Goal: Use online tool/utility: Utilize a website feature to perform a specific function

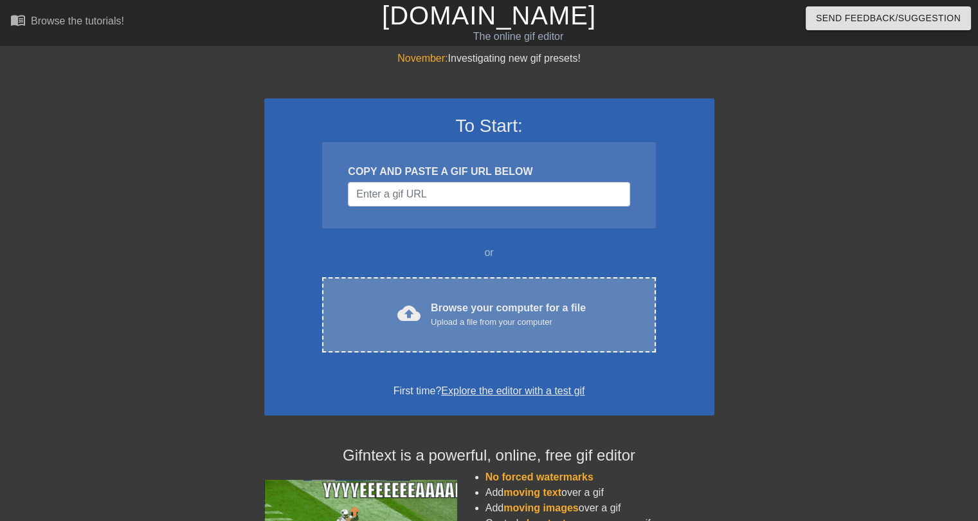
click at [473, 319] on div "Upload a file from your computer" at bounding box center [508, 322] width 155 height 13
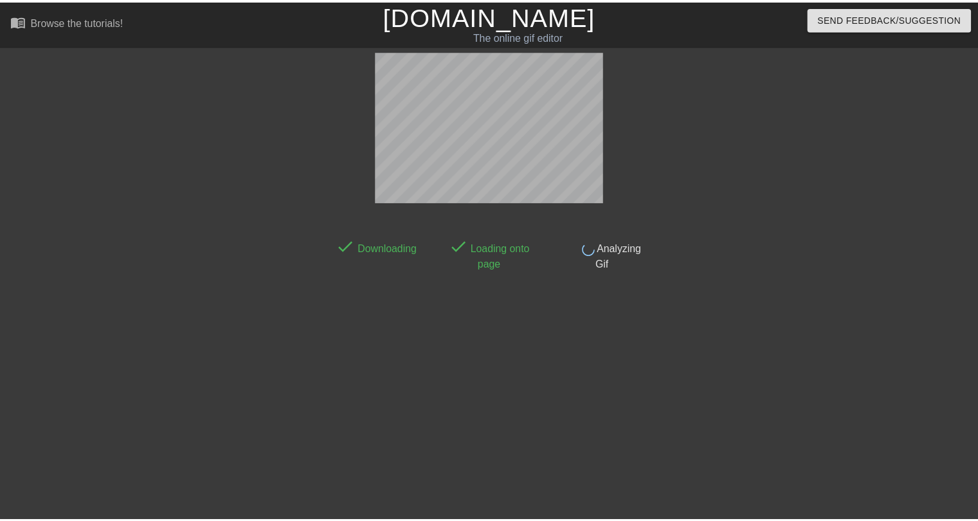
scroll to position [31, 0]
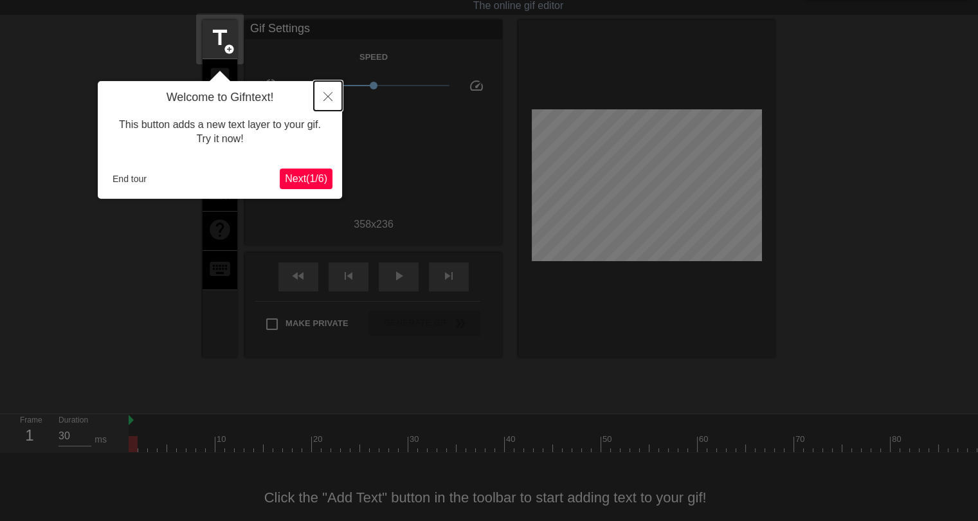
click at [330, 98] on icon "Close" at bounding box center [327, 96] width 9 height 9
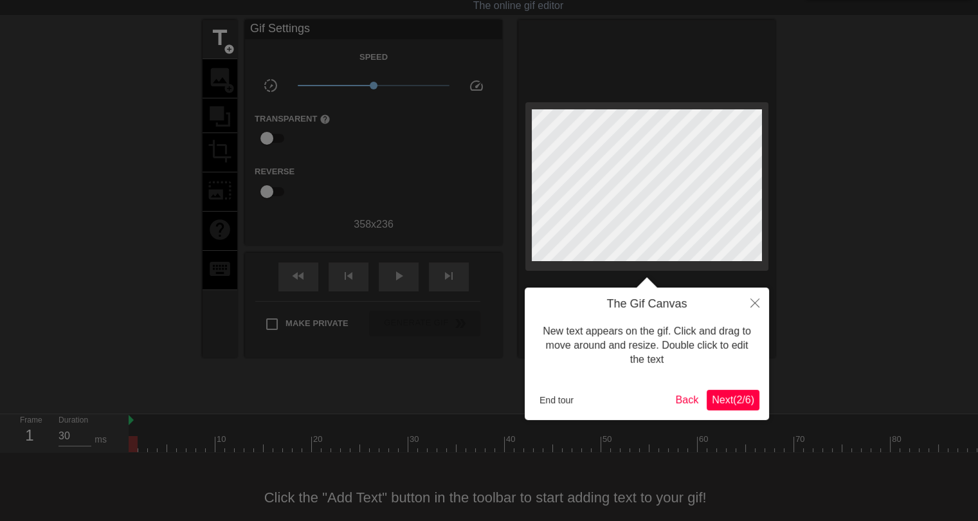
scroll to position [0, 0]
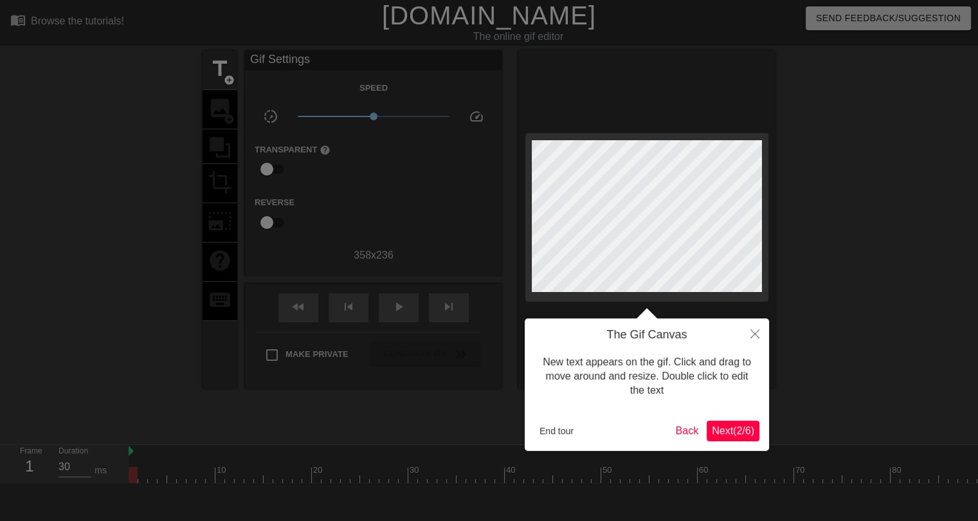
click at [723, 435] on span "Next ( 2 / 6 )" at bounding box center [733, 430] width 42 height 11
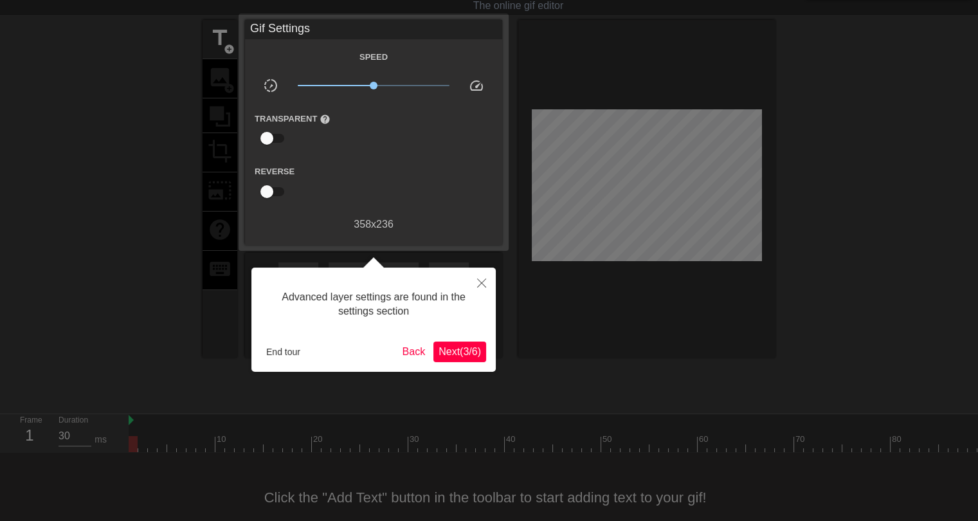
click at [469, 354] on span "Next ( 3 / 6 )" at bounding box center [459, 351] width 42 height 11
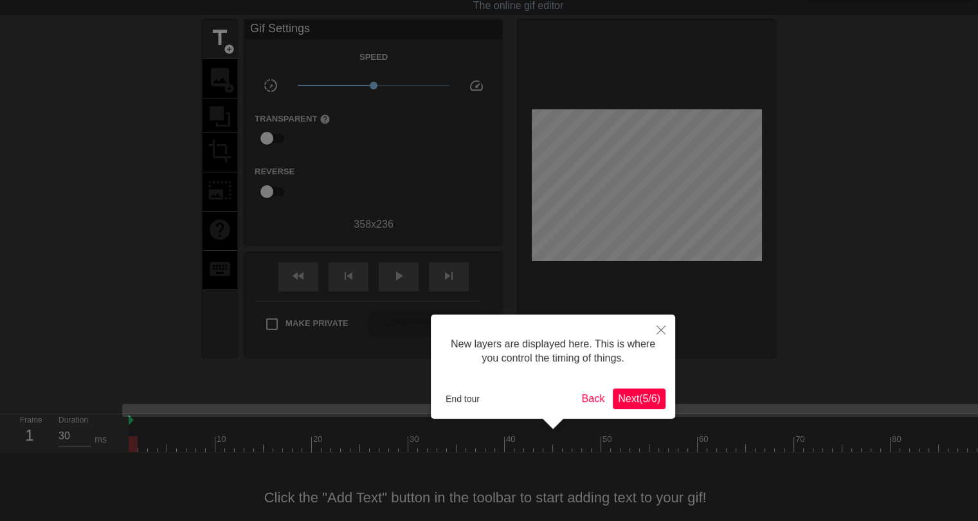
click at [643, 400] on span "Next ( 5 / 6 )" at bounding box center [639, 398] width 42 height 11
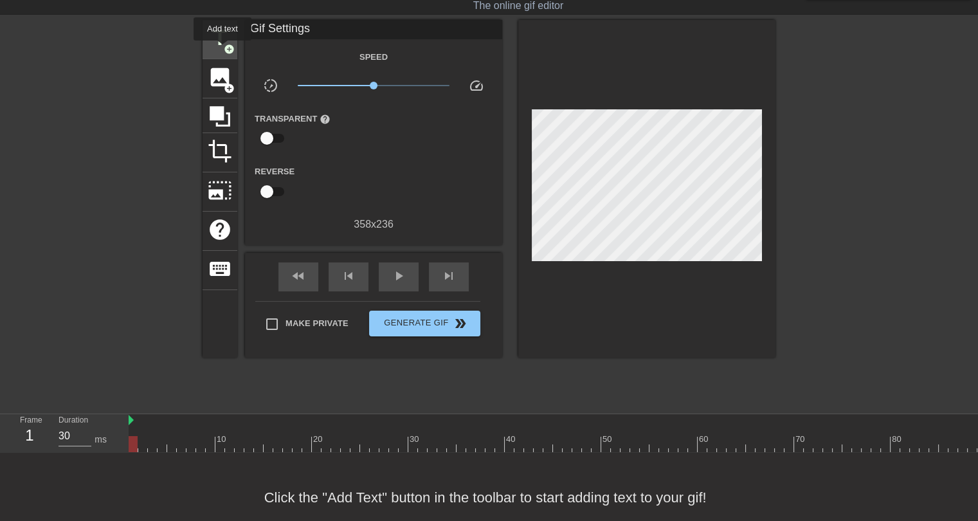
click at [222, 50] on span "title" at bounding box center [220, 38] width 24 height 24
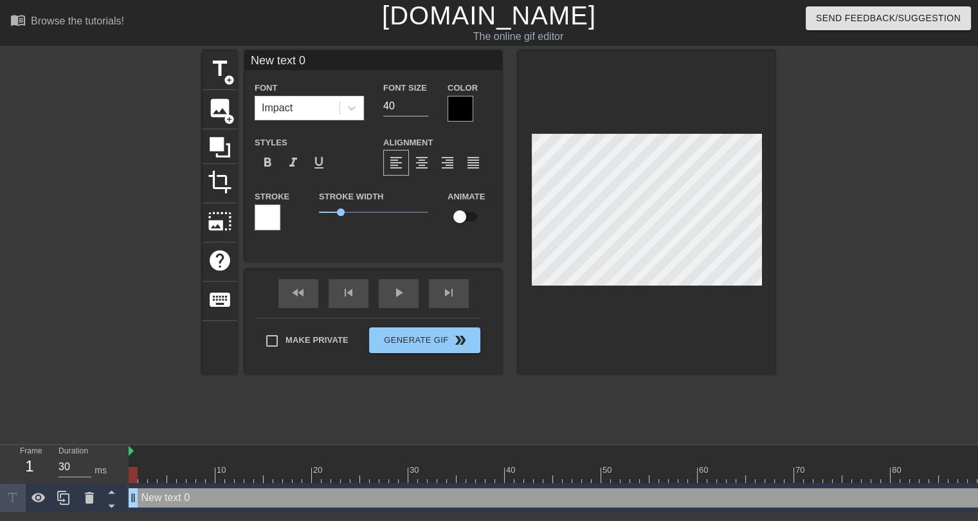
scroll to position [1, 1]
type input "New text"
type textarea "New text"
type input "New text"
type textarea "New text"
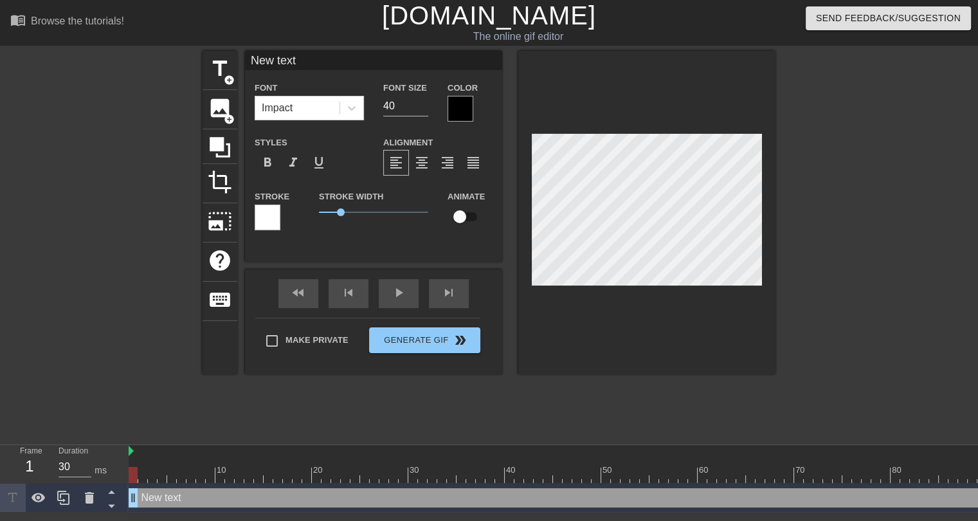
type input "New tex"
type textarea "New tex"
type input "New te"
type textarea "New te"
type input "New t"
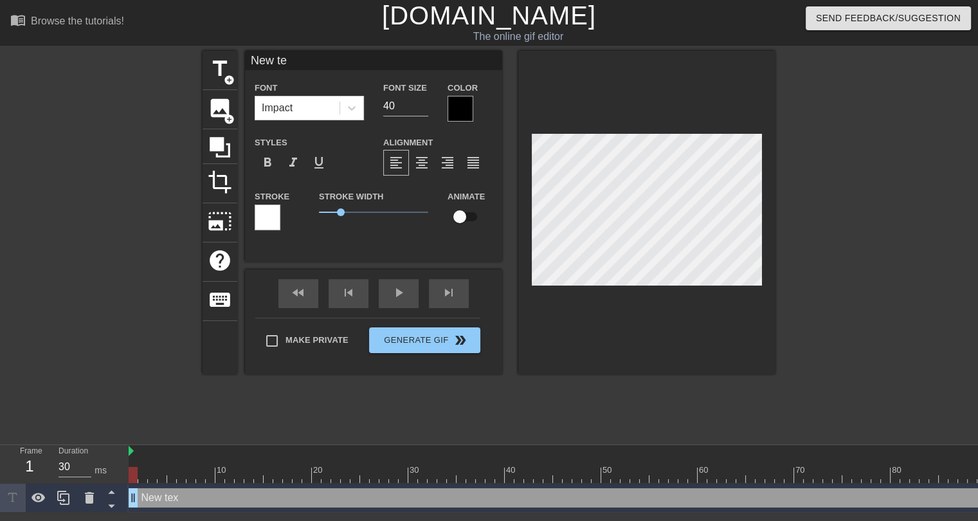
type textarea "New t"
type input "New"
type textarea "New"
type input "New"
type textarea "New"
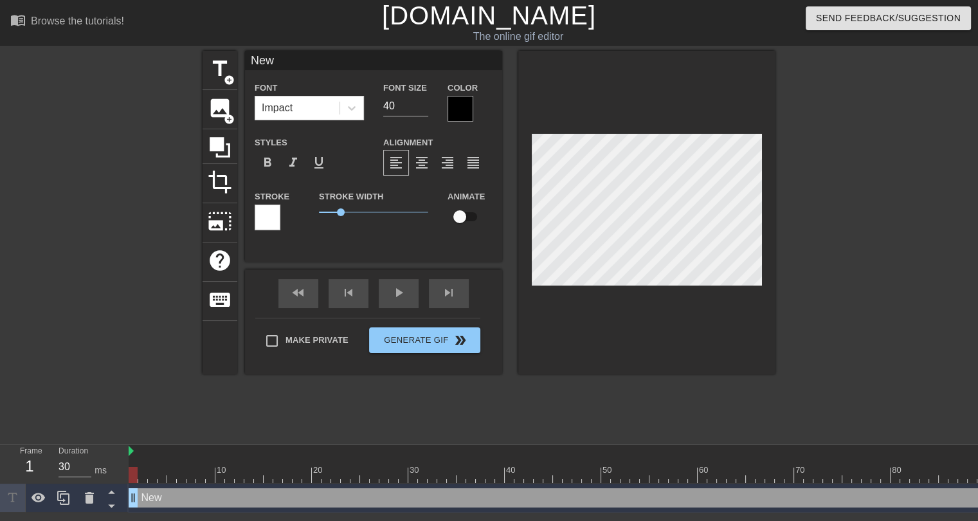
type input "Ne"
type textarea "Ne"
type input "N"
type textarea "N"
type input "Г"
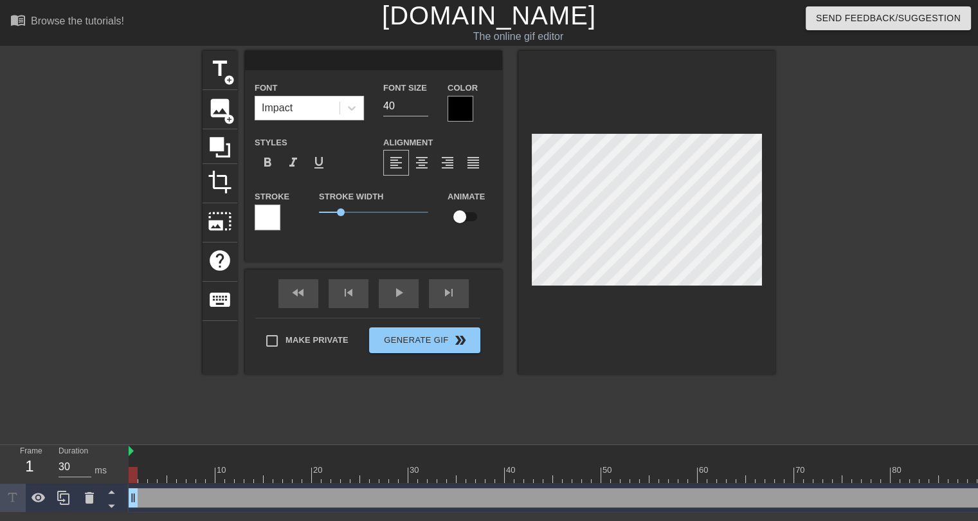
type textarea "Г"
type input "ГД"
type textarea "ГД"
type input "ГДЕ"
type textarea "ГДЕ"
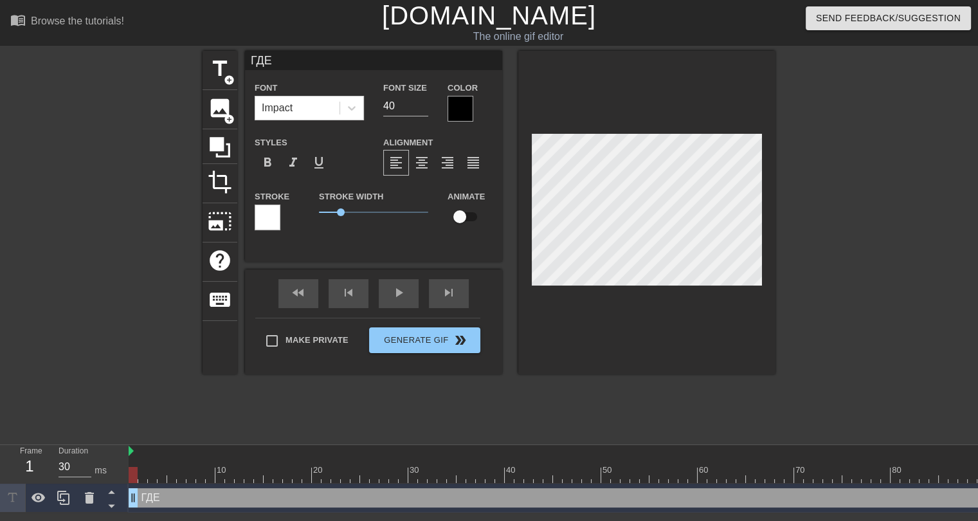
type input "ГДЕ"
type textarea "ГДЕ"
click at [467, 111] on div at bounding box center [460, 109] width 26 height 26
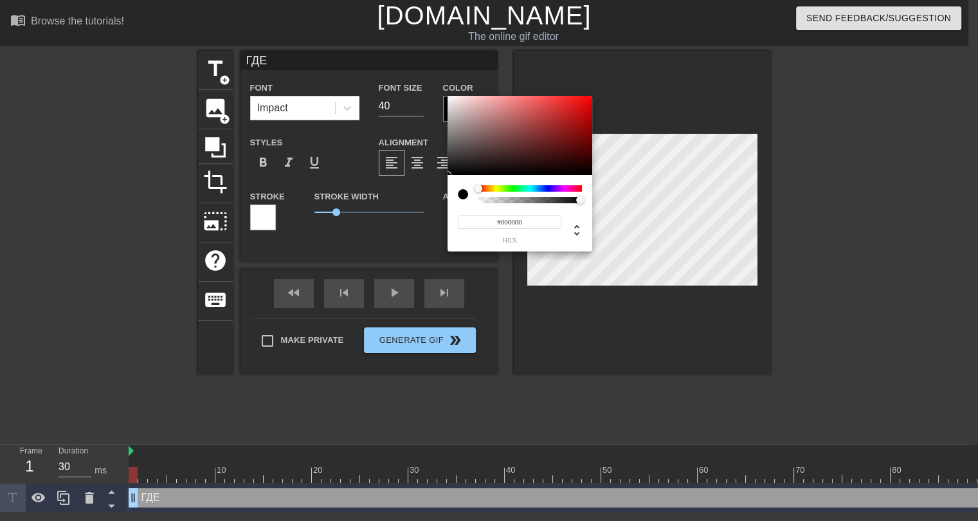
scroll to position [0, 0]
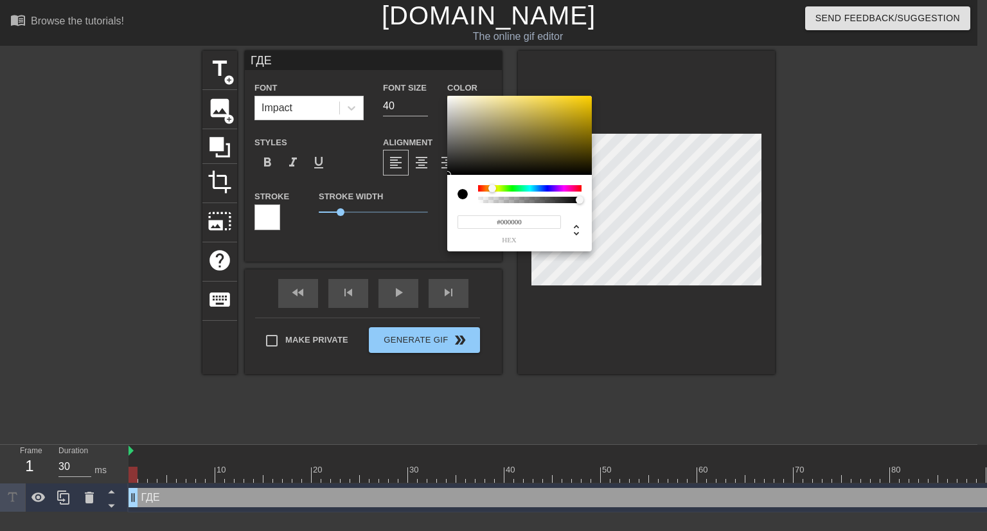
click at [492, 186] on div at bounding box center [530, 188] width 104 height 6
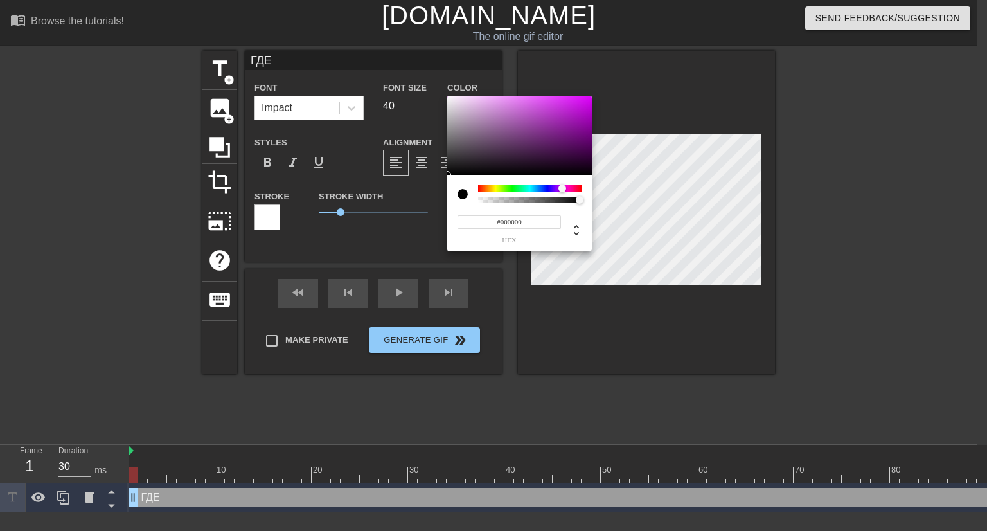
click at [563, 189] on div at bounding box center [530, 188] width 104 height 6
click at [586, 99] on div at bounding box center [519, 136] width 145 height 80
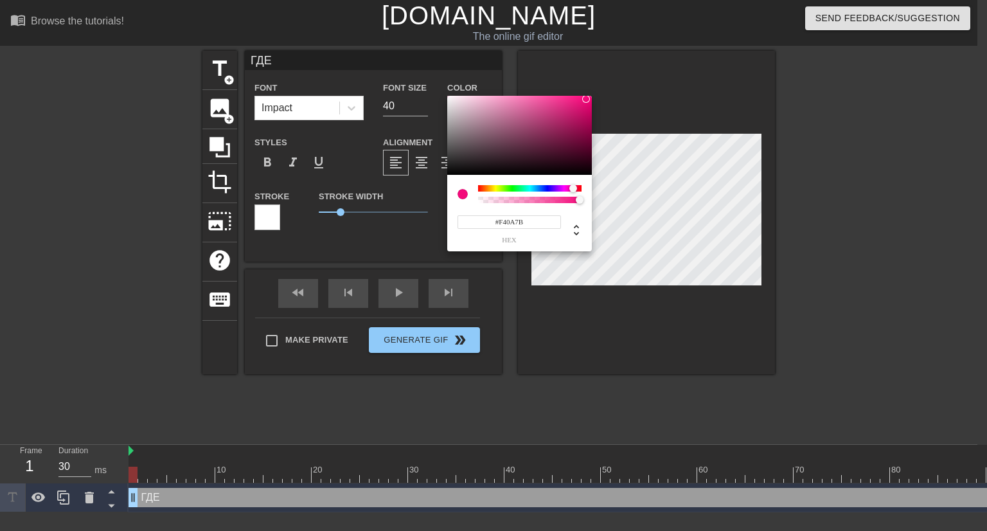
click at [573, 188] on div at bounding box center [530, 188] width 104 height 6
type input "#F40A0E"
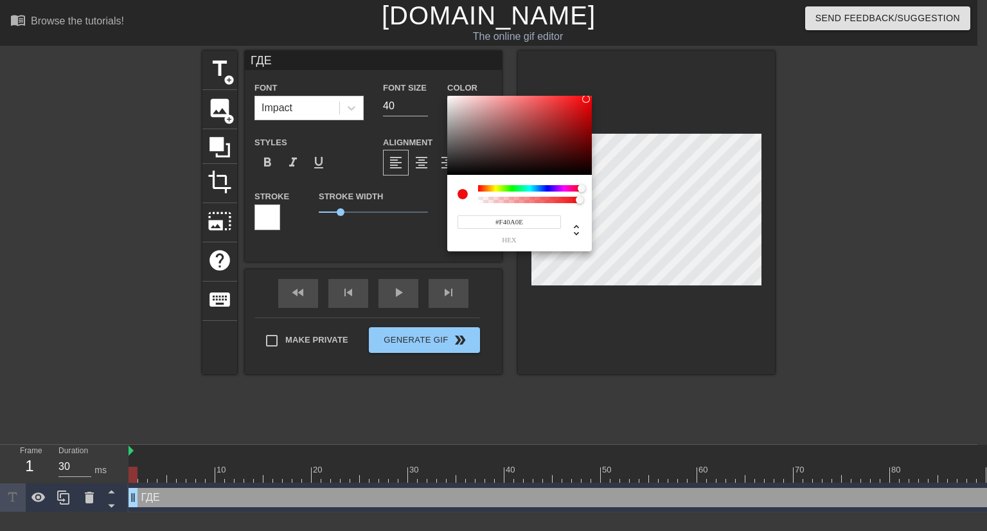
drag, startPoint x: 572, startPoint y: 189, endPoint x: 585, endPoint y: 190, distance: 13.6
click at [585, 190] on div at bounding box center [586, 189] width 8 height 8
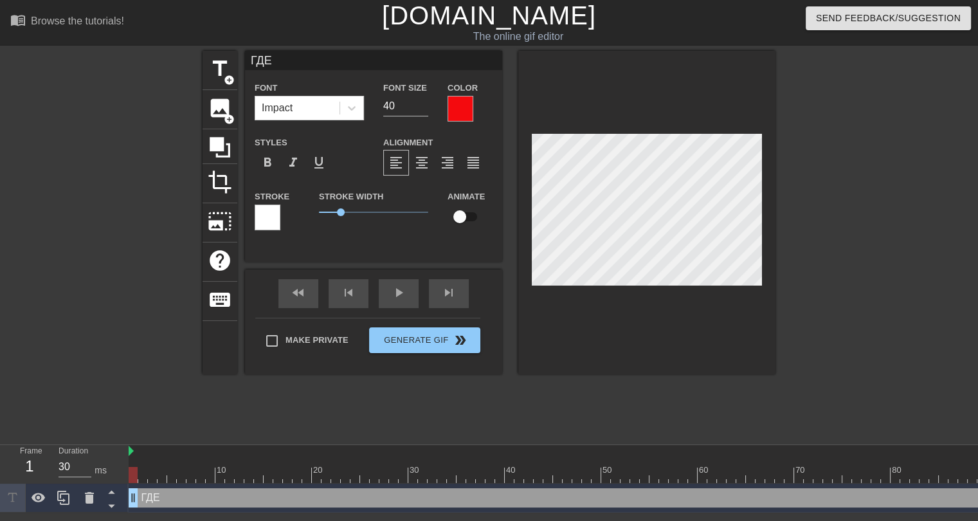
scroll to position [1, 1]
type input "ГДЕ"
type textarea "ГДЕ А"
type input "ГДЕ АК"
type textarea "ГДЕ АК"
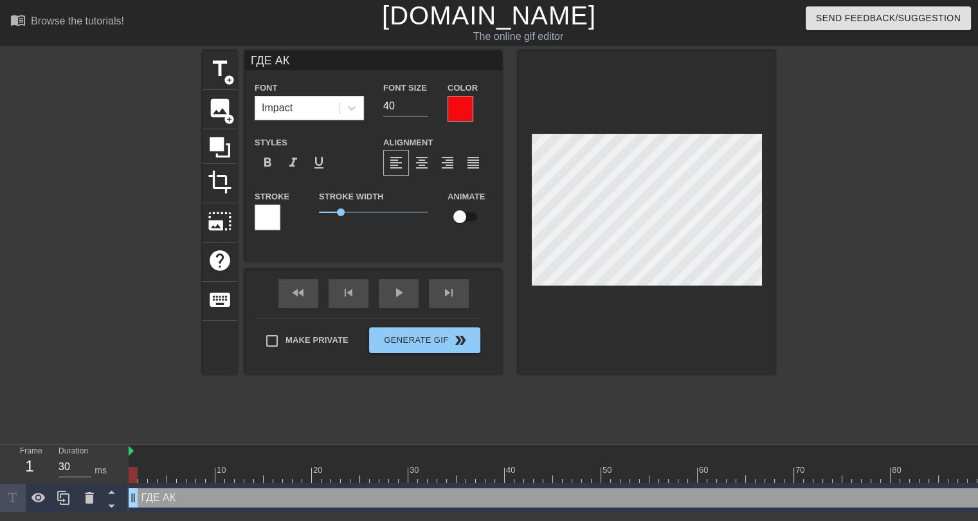
scroll to position [1, 3]
type input "ГДЕ А"
type textarea "ГДЕ А"
type input "ГДЕ АЛ"
type textarea "ГДЕ АЛ"
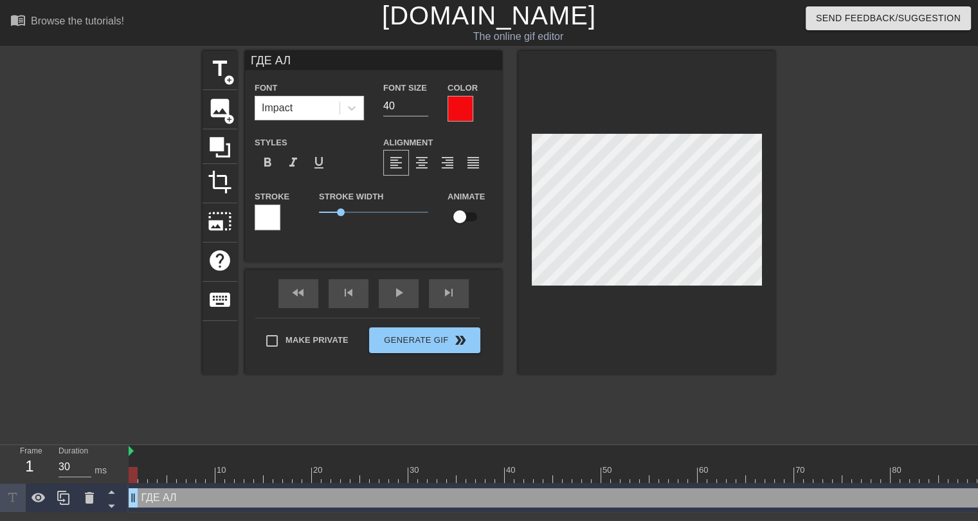
type input "ГДЕ АЛИ"
type textarea "ГДЕ АЛИ"
type input "ГДЕ АЛИН"
type textarea "ГДЕ АЛИН"
type input "ГДЕ АЛИНИ"
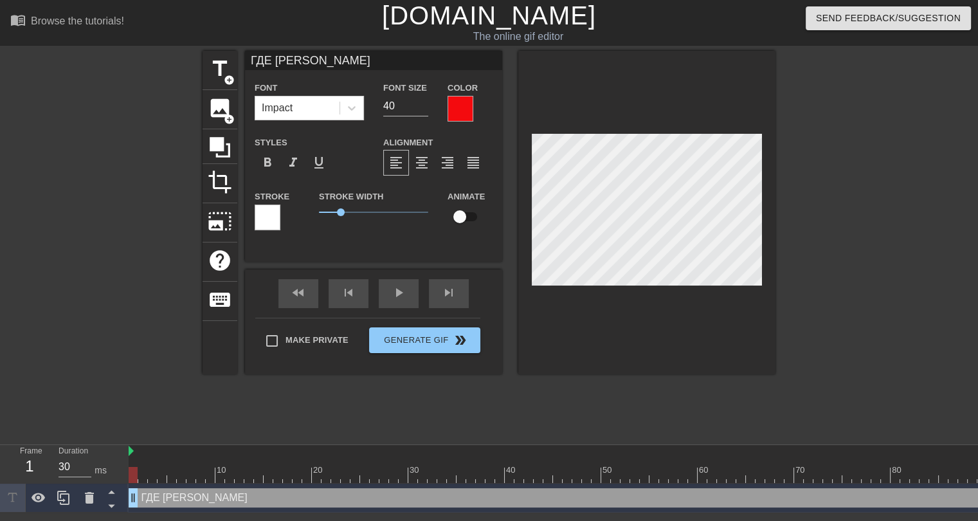
type textarea "ГДЕ АЛИНИ"
type input "ГДЕ АЛИНИН"
type textarea "ГДЕ АЛИНИН"
type input "ГДЕ АЛИНИН"
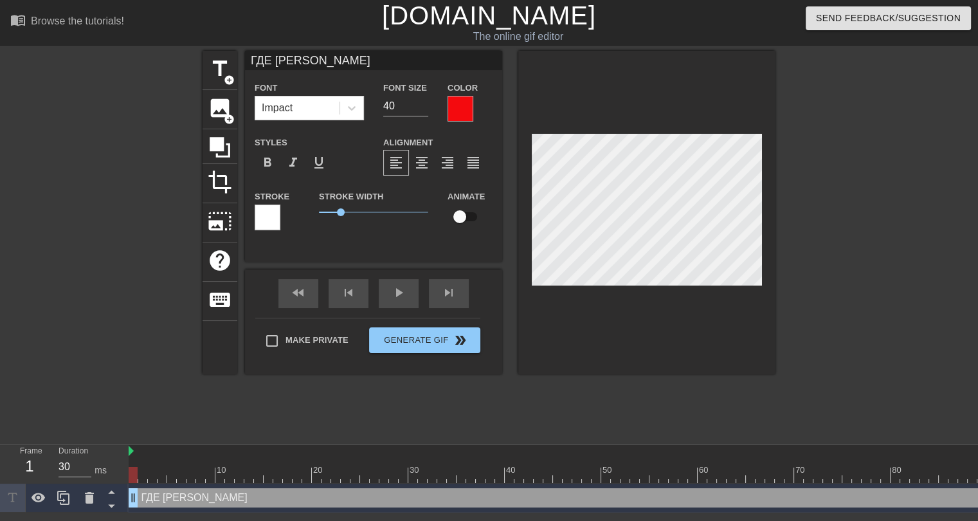
type textarea "ГДЕ АЛИНИН"
type input "ГДЕ АЛИНИ"
type textarea "ГДЕ АЛИНИ"
type input "ГДЕ АЛИН"
type textarea "ГДЕ АЛИН"
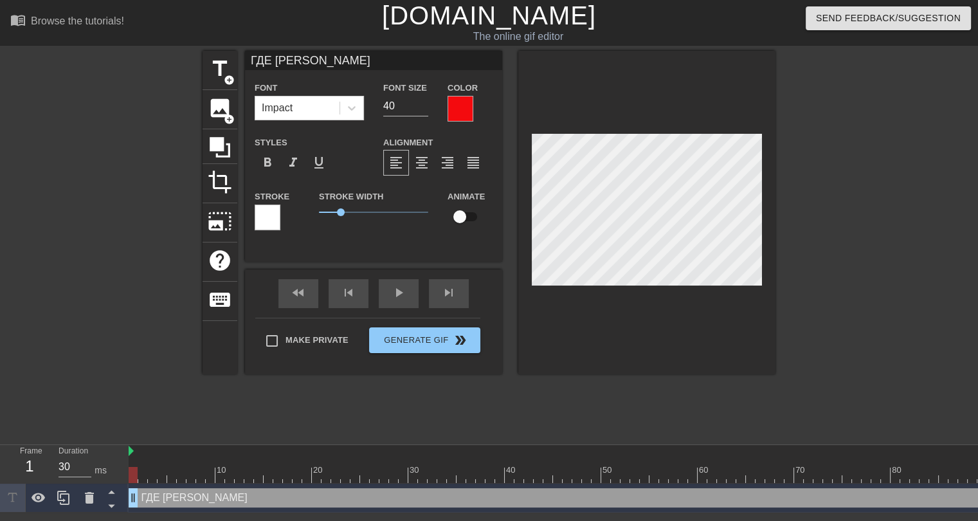
type input "ГДЕ АЛИ"
type textarea "ГДЕ АЛИ"
type input "ГДЕ АЛ"
type textarea "ГДЕ АЛ"
type input "ГДЕ А"
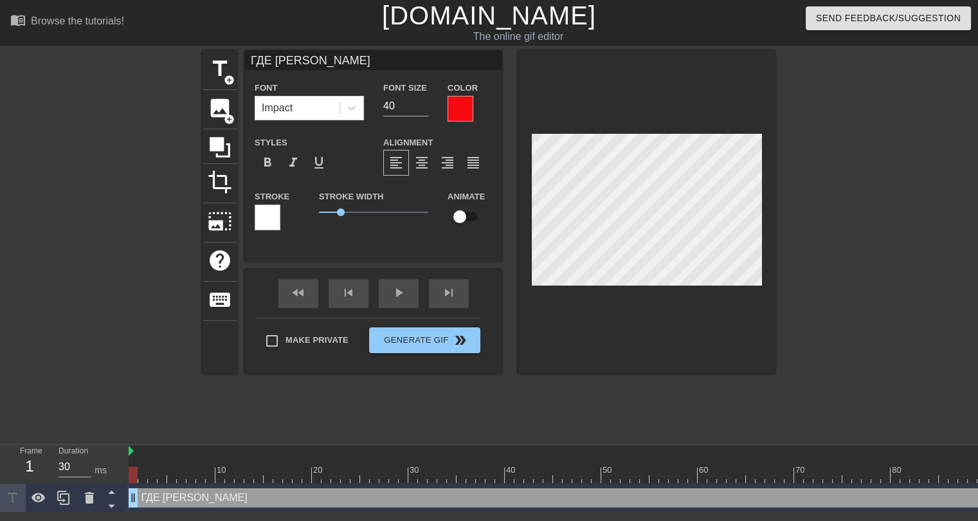
type textarea "ГДЕ А"
type input "ГДЕ"
type textarea "ГДЕ"
type input "ГДЕ О"
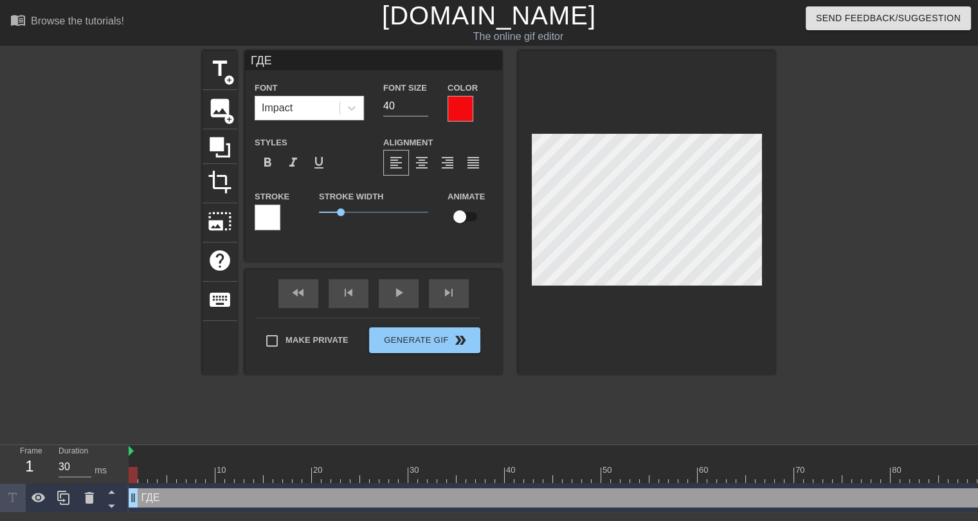
type textarea "ГДЕ О"
type input "ГДЕ ОТ"
type textarea "ГДЕ ОТ"
type input "ГДЕ ОТЗ"
type textarea "ГДЕ ОТЗ"
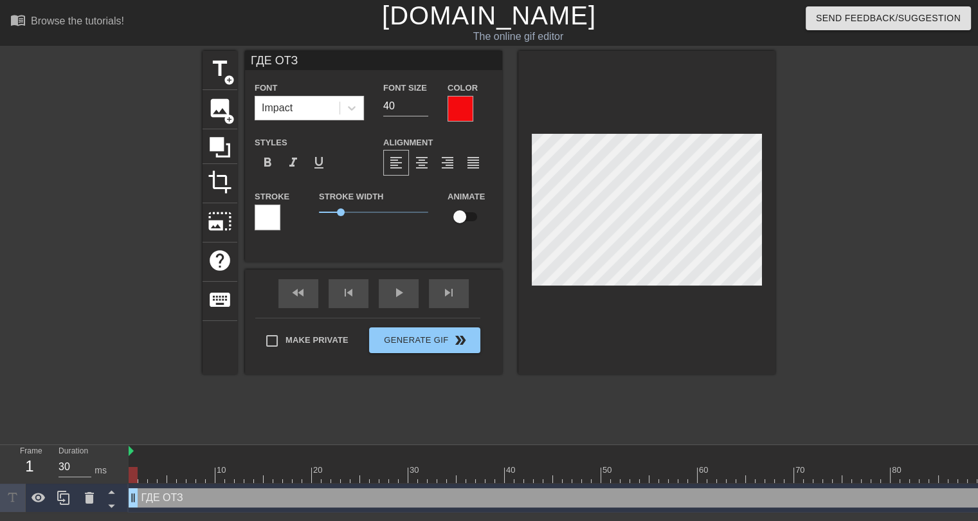
type input "ГДЕ ОТЗЫ"
type textarea "ГДЕ ОТЗЫ"
type input "ГДЕ ОТЗЫВ"
type textarea "ГДЕ ОТЗЫВ"
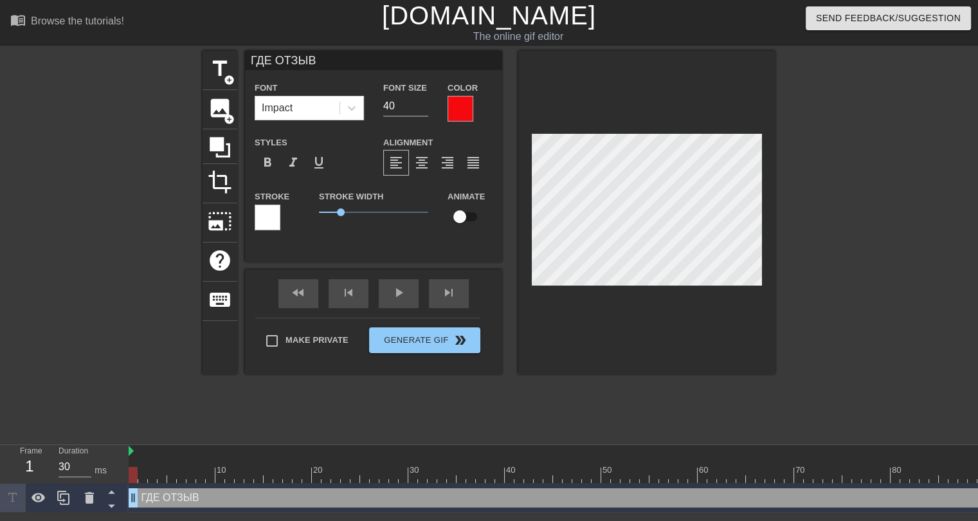
type input "ГДЕ ОТЗЫВ"
type textarea "ГДЕ ОТЗЫВ"
type input "ГДЕ ОТЗЫВ"
type textarea "ГДЕ ОТЗЫВ"
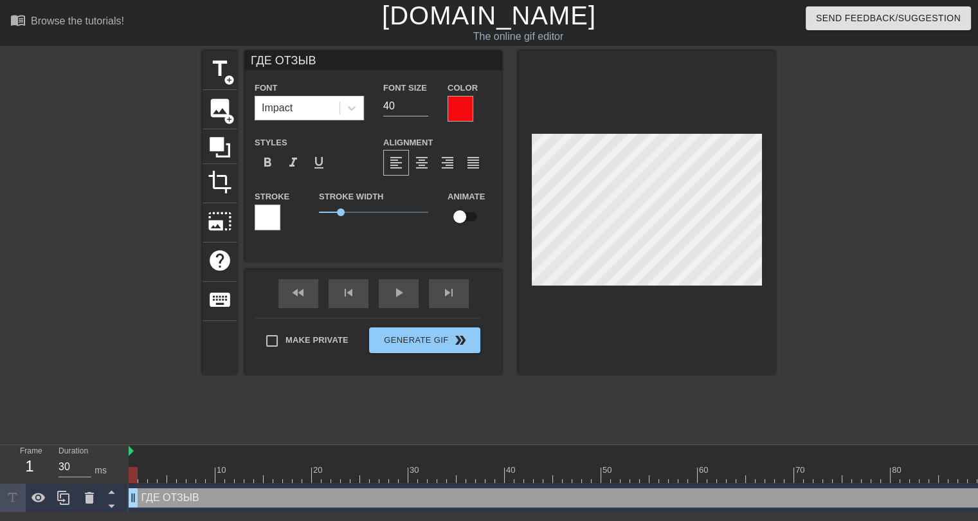
type input "ГДЕ ОТЗЫВ А"
type textarea "ГДЕ ОТЗЫВ А"
type input "ГДЕ ОТЗЫВ АЛ"
type textarea "ГДЕ ОТЗЫВ АЛ"
type input "ГДЕ ОТЗЫВ АЛИ"
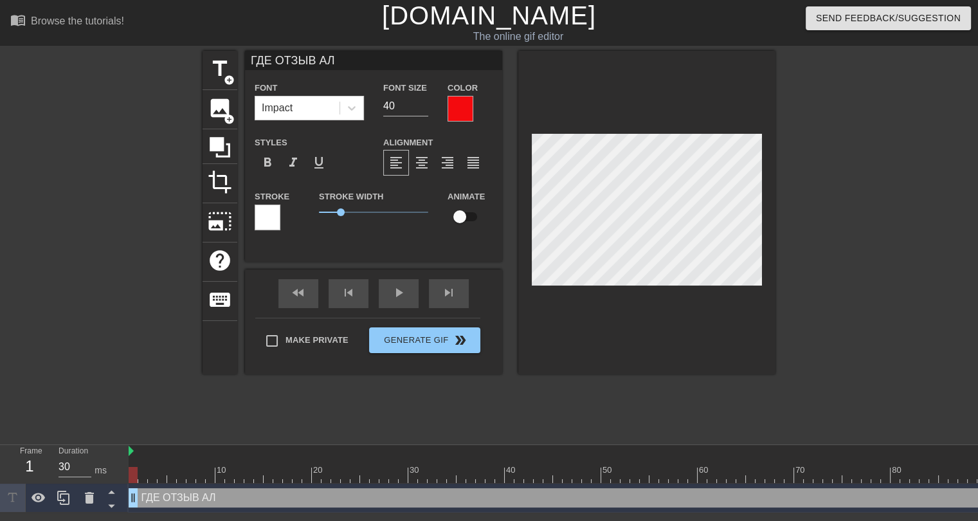
type textarea "ГДЕ ОТЗЫВ АЛИ"
type input "ГДЕ ОТЗЫВ АЛИН"
type textarea "ГДЕ ОТЗЫВ АЛИН"
type input "ГДЕ ОТЗЫВ АЛИНЫ"
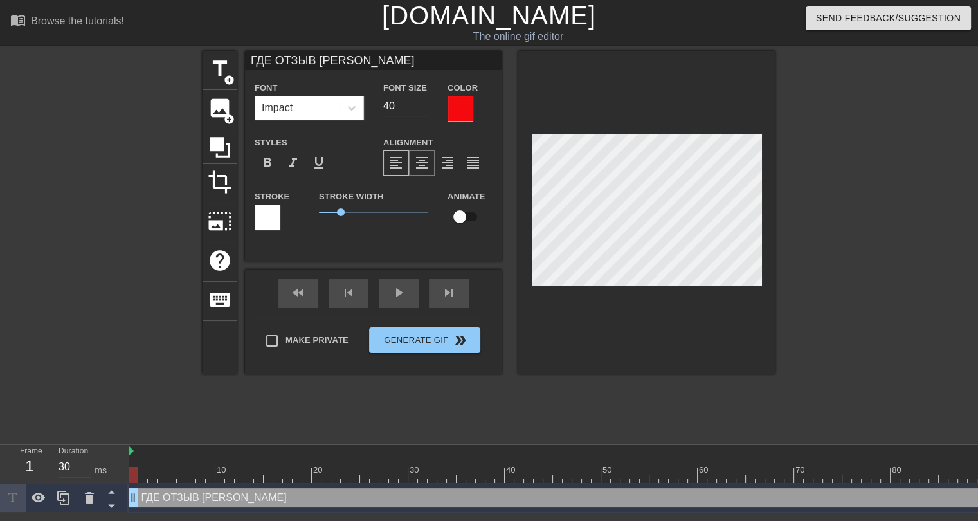
type textarea "ГДЕ ОТЗЫВ АЛИНЫ"
click at [418, 162] on span "format_align_center" at bounding box center [421, 162] width 15 height 15
click at [267, 217] on div at bounding box center [268, 217] width 26 height 26
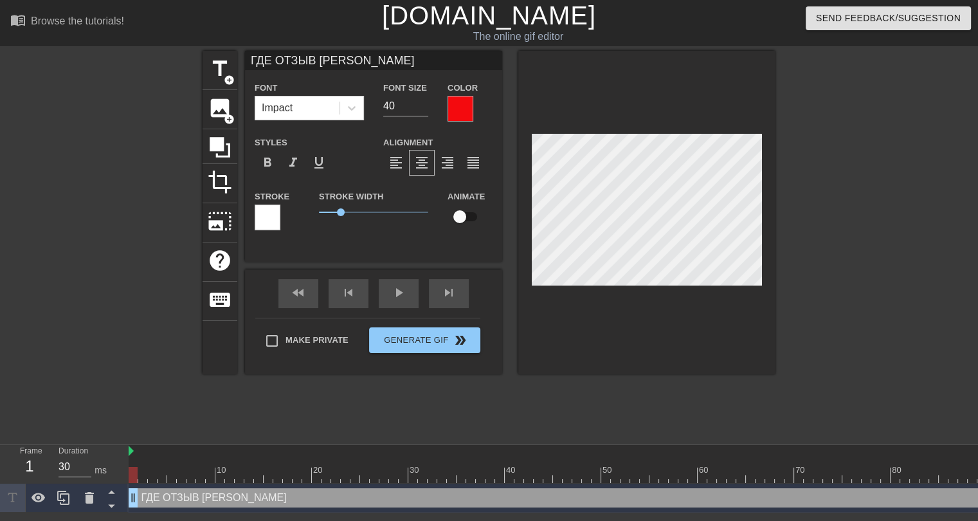
type input "ГДЕ ОТЗЫВ АЛИНЫ"
type textarea "ГДЕ ОТЗЫВ АЛИНЫ"
type input "ГДЕ ОТЗЫВ АЛИНЫ Н"
type textarea "ГДЕ ОТЗЫВ АЛИНЫ Н"
type input "ГДЕ ОТЗЫВ АЛИНЫ НА"
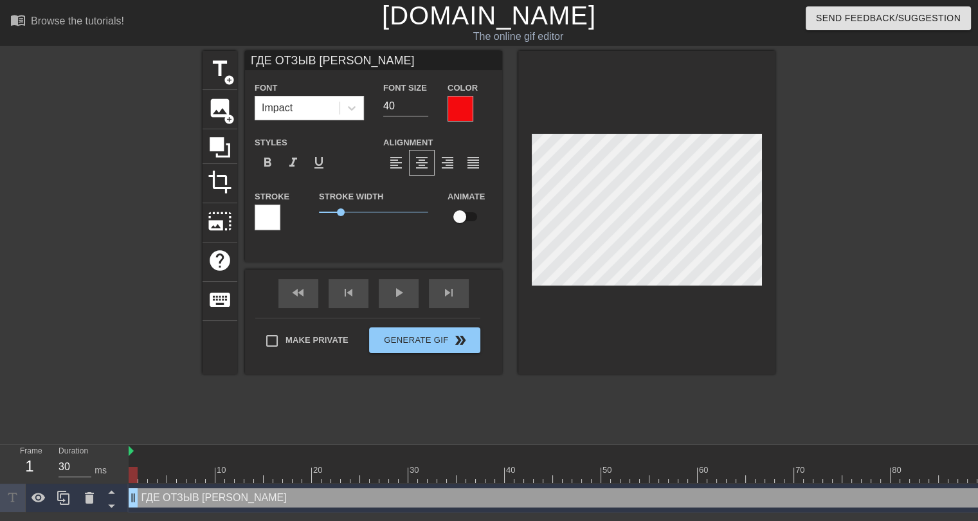
type textarea "ГДЕ ОТЗЫВ АЛИНЫ НА"
type input "ГДЕ ОТЗЫВ АЛИНЫ НА"
type textarea "ГДЕ ОТЗЫВ АЛИНЫ НА"
type input "ГДЕ ОТЗЫВ АЛИНЫ НА П"
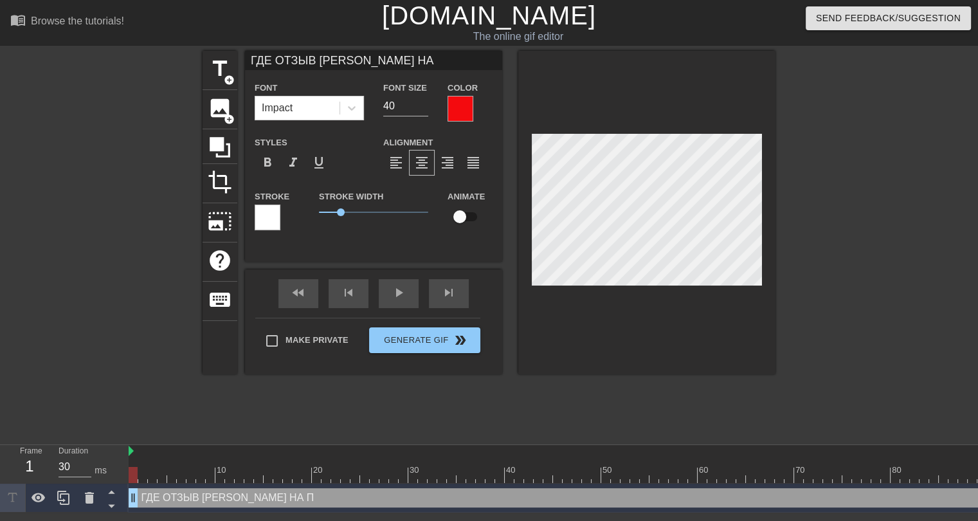
type textarea "ГДЕ ОТЗЫВ АЛИНЫ НА П"
type input "ГДЕ ОТЗЫВ АЛИНЫ НА ПИ"
type textarea "ГДЕ ОТЗЫВ АЛИНЫ НА ПИ"
type input "ГДЕ ОТЗЫВ АЛИНЫ НА ПИД"
type textarea "ГДЕ ОТЗЫВ АЛИНЫ НА ПИД"
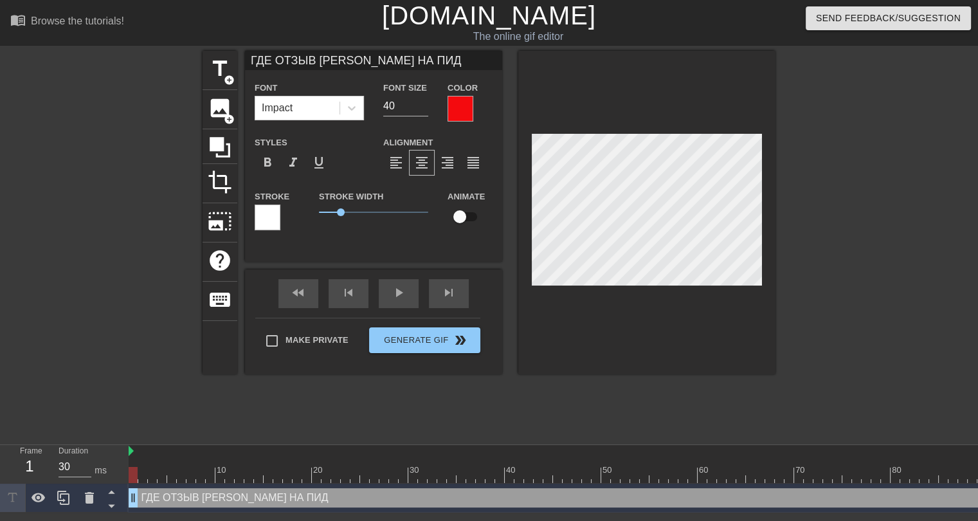
type input "ГДЕ ОТЗЫВ АЛИНЫ НА ПИДЖ"
type textarea "ГДЕ ОТЗЫВ АЛИНЫ НА ПИДЖ"
type input "ГДЕ ОТЗЫВ АЛИНЫ НА ПИДЖА"
type textarea "ГДЕ ОТЗЫВ АЛИНЫ НА ПИДЖА"
type input "ГДЕ ОТЗЫВ АЛИНЫ НА ПИДЖАК"
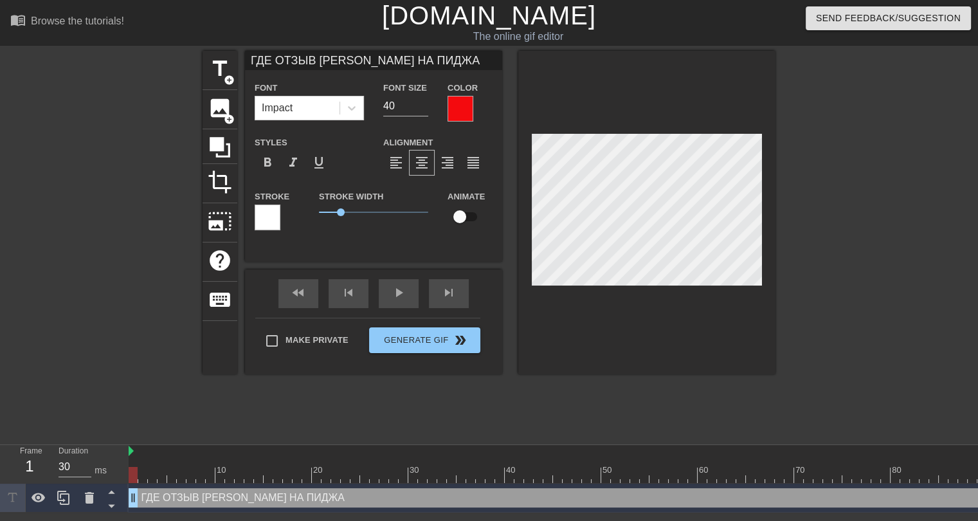
type textarea "ГДЕ ОТЗЫВ АЛИНЫ НА ПИДЖАК"
type input "ГДЕ ОТЗЫВ АЛИНЫ НА ПИДЖАК"
type textarea "ГДЕ ОТЗЫВ АЛИНЫ НА ПИДЖАК"
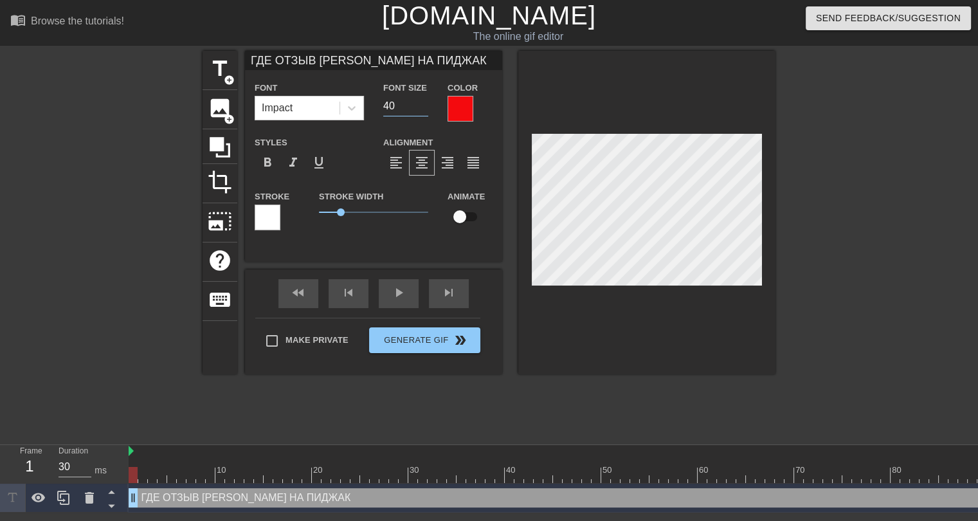
click at [397, 107] on input "40" at bounding box center [405, 106] width 45 height 21
type input "ГДЕ ОТЗЫВ АЛИНЫ НА ПИДЖАК"
type input "4"
type input "ГДЕ ОТЗЫВ АЛИНЫ НА ПИДЖАК"
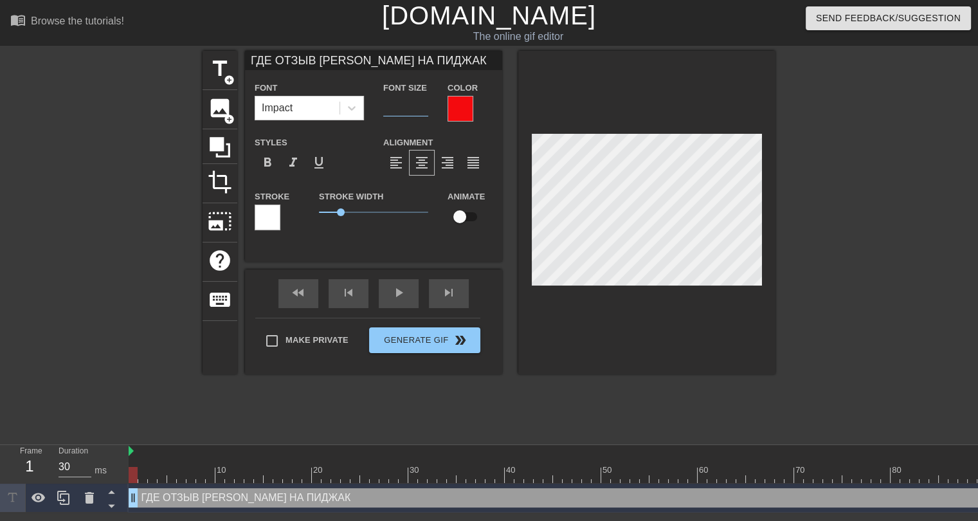
type input "3"
type input "ГДЕ ОТЗЫВ АЛИНЫ НА ПИДЖАК"
type input "30"
type input "ГДЕ ОТЗЫВ АЛИНЫ НА ПИДЖАК"
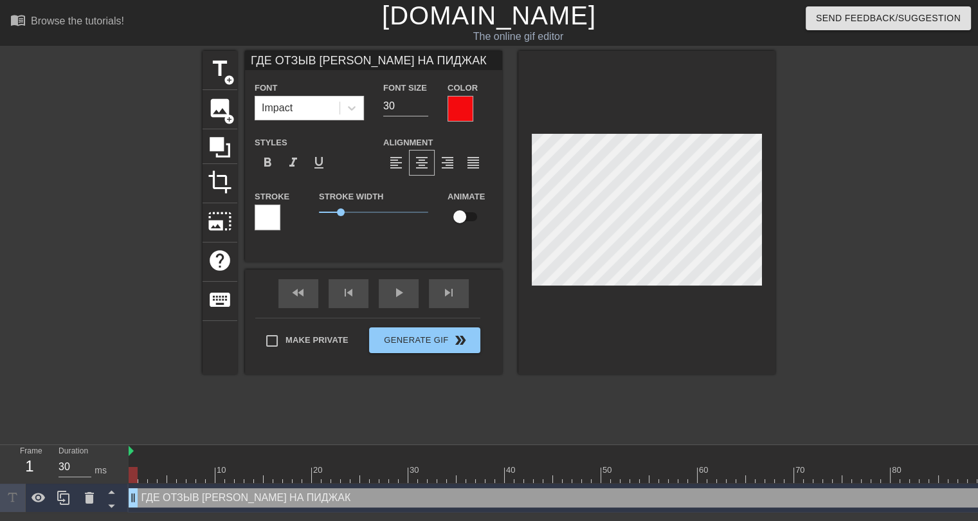
type textarea "ГДЕ ОТЗЫВ АЛИНЫ НА ПИДЖАК"
click at [397, 168] on span "format_align_left" at bounding box center [395, 162] width 15 height 15
type input "ГДЕ ОТЗЫВ АЛИНЫ НА ПИДЖАК"
type textarea "ГДЕ ОТЗЫВ АЛИНЫ НА ПИДЖАК"
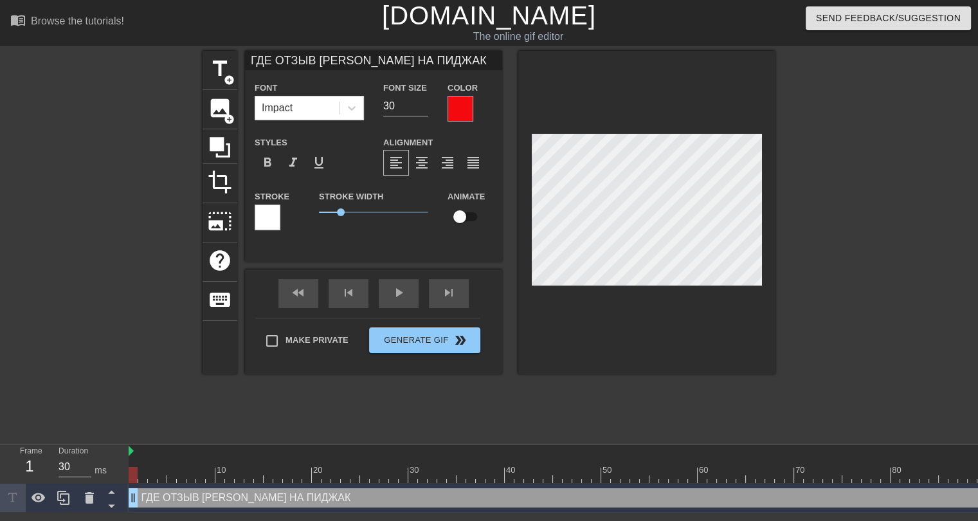
type input "ГДЕ ОТЗЫВ АЛИНЫ НА ПИДЖА"
type textarea "ГДЕ ОТЗЫВ АЛИНЫ НА ПИДЖА"
type input "ГДЕ ОТЗЫВ АЛИНЫ НА ПИДЖ"
type textarea "ГДЕ ОТЗЫВ АЛИНЫ НА ПИДЖ"
type input "ГДЕ ОТЗЫВ АЛИНЫ НА ПИД"
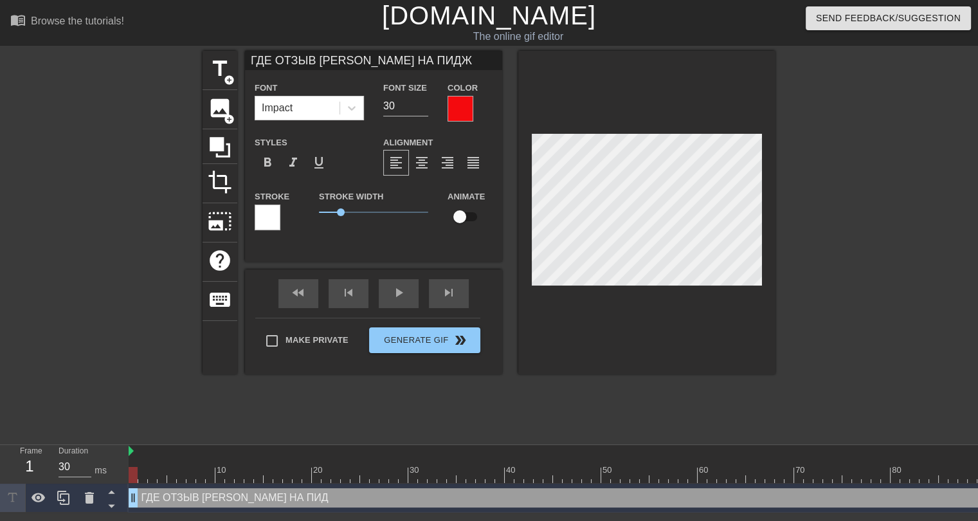
type textarea "ГДЕ ОТЗЫВ АЛИНЫ НА ПИД"
type input "ГДЕ ОТЗЫВ АЛИНЫ НА ПИ"
type textarea "ГДЕ ОТЗЫВ АЛИНЫ НА ПИ"
type input "ГДЕ ОТЗЫВ АЛИНЫ НА П"
type textarea "ГДЕ ОТЗЫВ АЛИНЫ НА П"
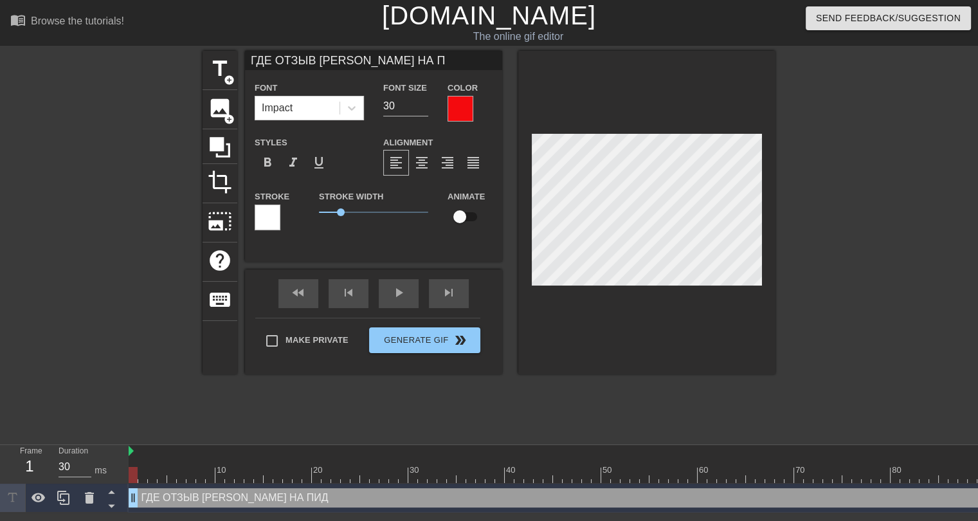
type input "ГДЕ ОТЗЫВ АЛИНЫ НА"
type textarea "ГДЕ ОТЗЫВ АЛИНЫ НА"
type input "ГДЕ ОТЗЫВ АЛИНЫ НА"
type textarea "ГДЕ ОТЗЫВ АЛИНЫ НА"
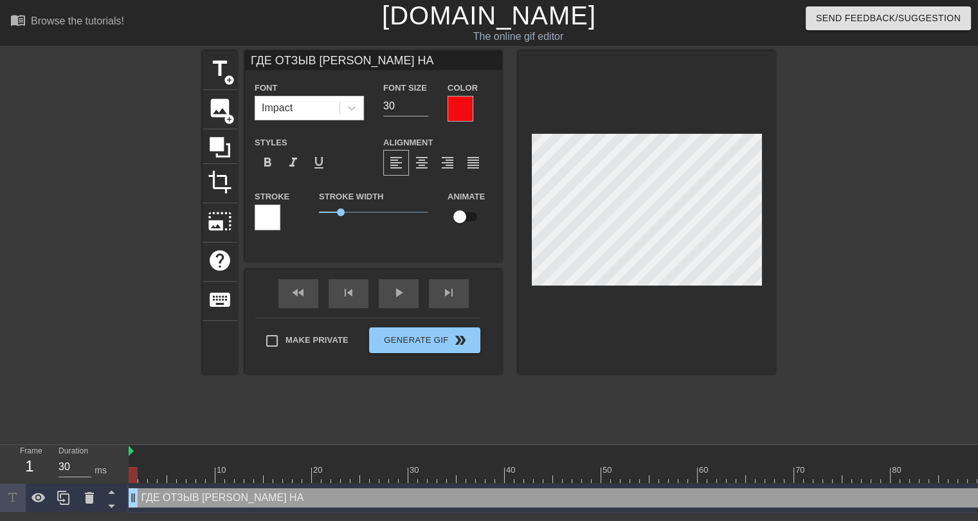
type input "ГДЕ ОТЗЫВ АЛИНЫ НА"
type textarea "ГДЕ ОТЗЫВ АЛИНЫ НА"
type input "ГДЕ ОТЗЫВ АЛИНЫ Н"
type textarea "ГДЕ ОТЗЫВ АЛИНЫ Н"
type input "ГДЕ ОТЗЫВ АЛИНЫ"
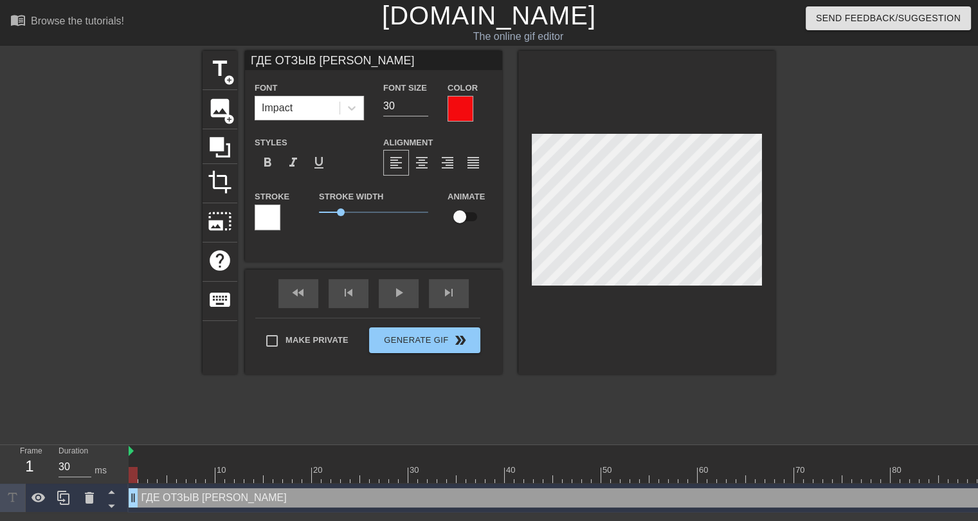
type textarea "ГДЕ ОТЗЫВ АЛИНЫ"
type input "ГДЕ ОТЗЫВ АЛИНЫ"
type textarea "ГДЕ ОТЗЫВ АЛИНЫ"
click at [425, 168] on span "format_align_center" at bounding box center [421, 162] width 15 height 15
click at [451, 163] on span "format_align_right" at bounding box center [447, 162] width 15 height 15
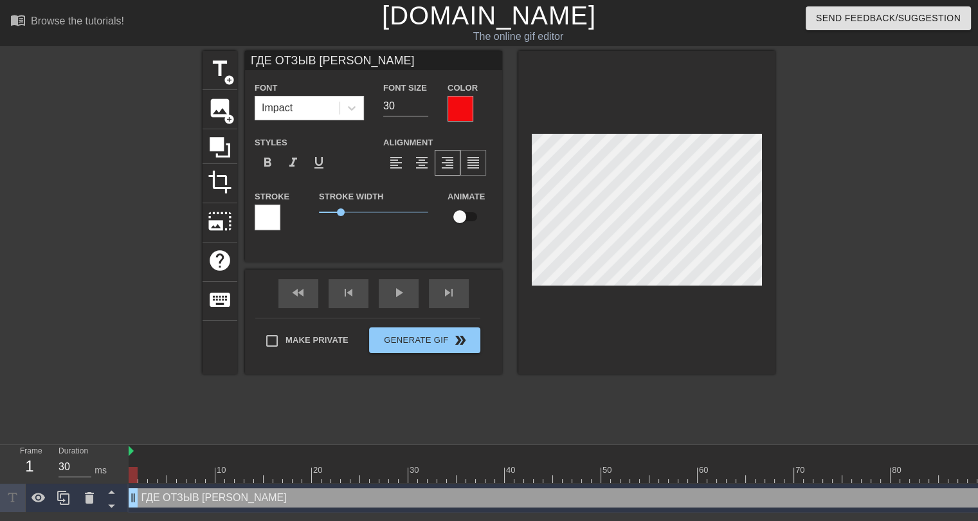
click at [476, 164] on span "format_align_justify" at bounding box center [472, 162] width 15 height 15
click at [444, 168] on span "format_align_right" at bounding box center [447, 162] width 15 height 15
click at [465, 113] on div at bounding box center [460, 109] width 26 height 26
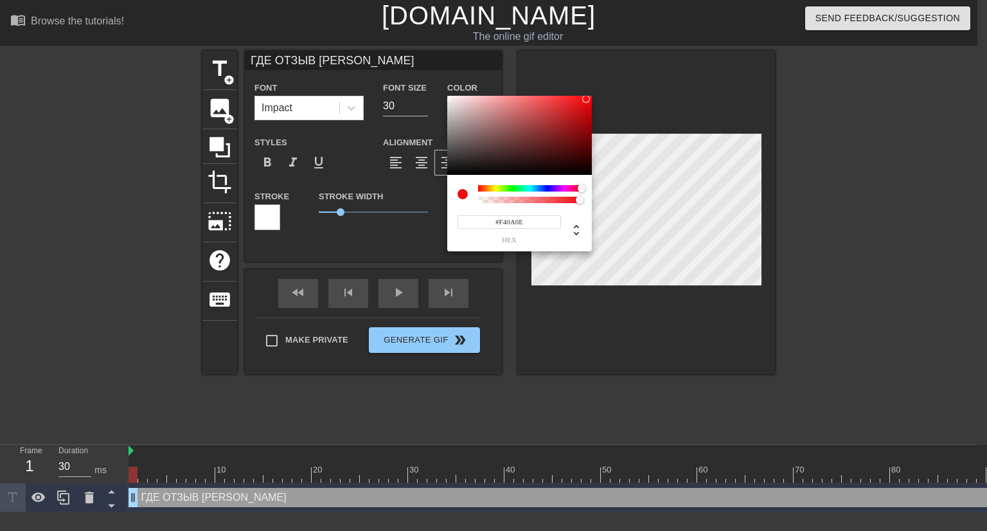
type input "ГДЕ ОТЗЫВ АЛИНЫ"
type input "#EAF40A"
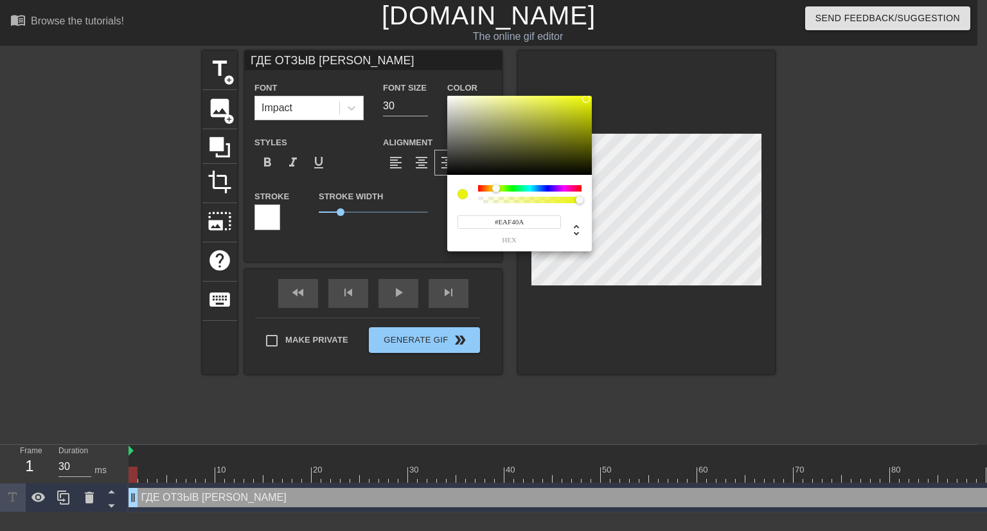
click at [496, 190] on div at bounding box center [530, 188] width 104 height 6
type input "ГДЕ ОТЗЫВ АЛИНЫ"
type input "#0AF464"
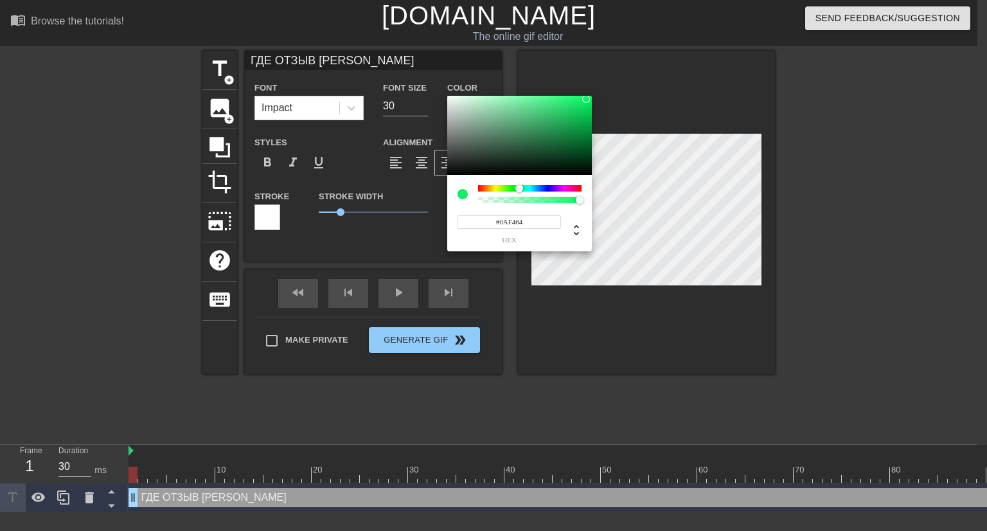
click at [519, 187] on div at bounding box center [530, 188] width 104 height 6
type input "ГДЕ ОТЗЫВ АЛИНЫ"
type input "#3BF40A"
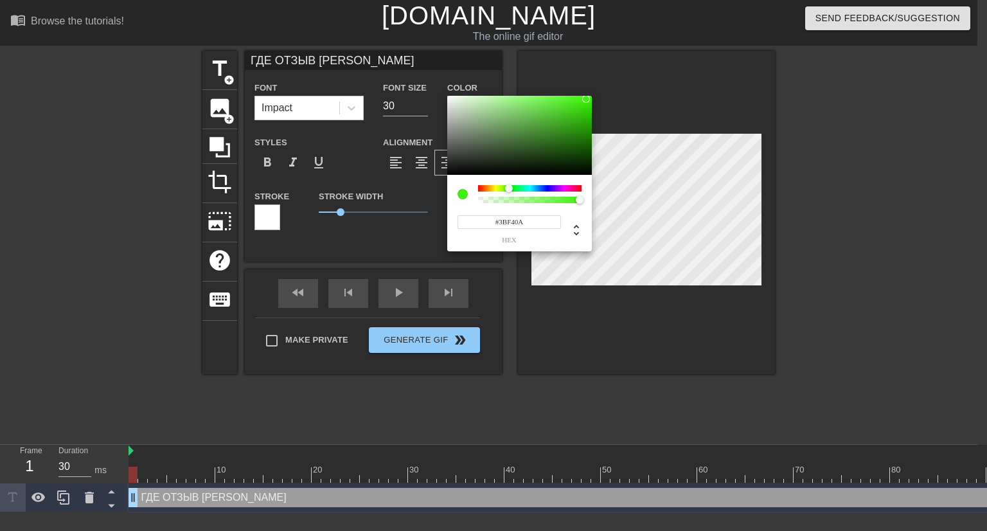
click at [509, 190] on div at bounding box center [530, 188] width 104 height 6
click at [586, 99] on div at bounding box center [586, 99] width 8 height 8
type input "ГДЕ ОТЗЫВ АЛИНЫ"
type input "#0A27F4"
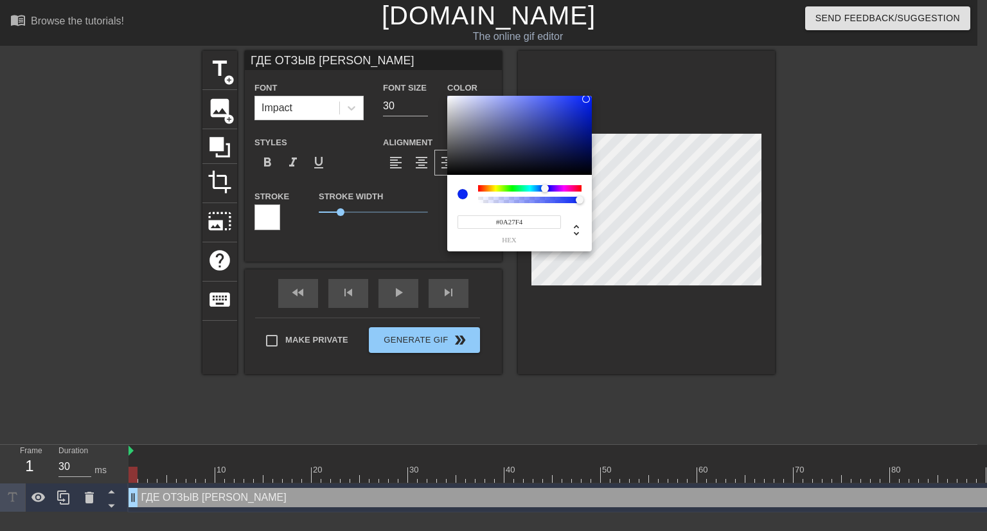
click at [545, 186] on div at bounding box center [530, 188] width 104 height 6
type input "ГДЕ ОТЗЫВ АЛИНЫ"
type input "#0AF4F0"
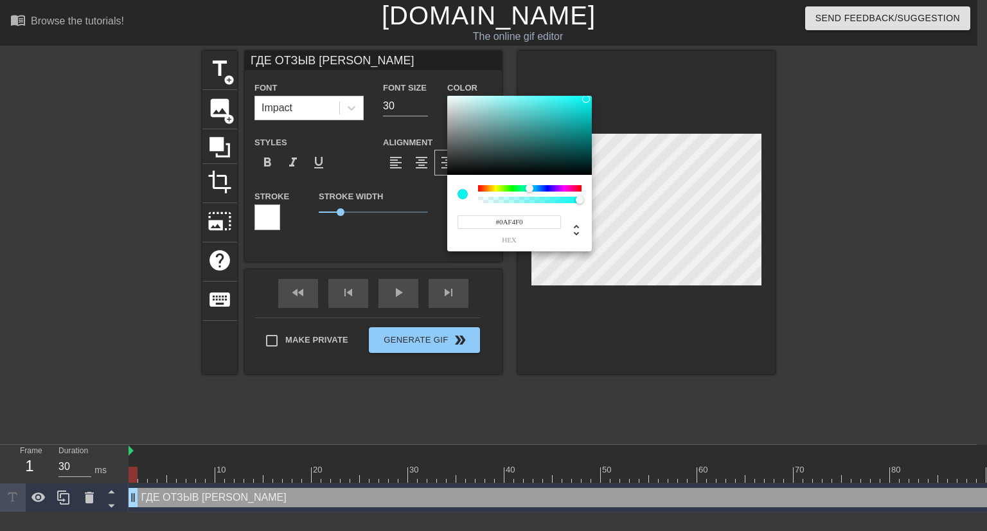
click at [530, 188] on div at bounding box center [530, 188] width 104 height 6
type input "ГДЕ ОТЗЫВ АЛИНЫ"
type input "#F40ADB"
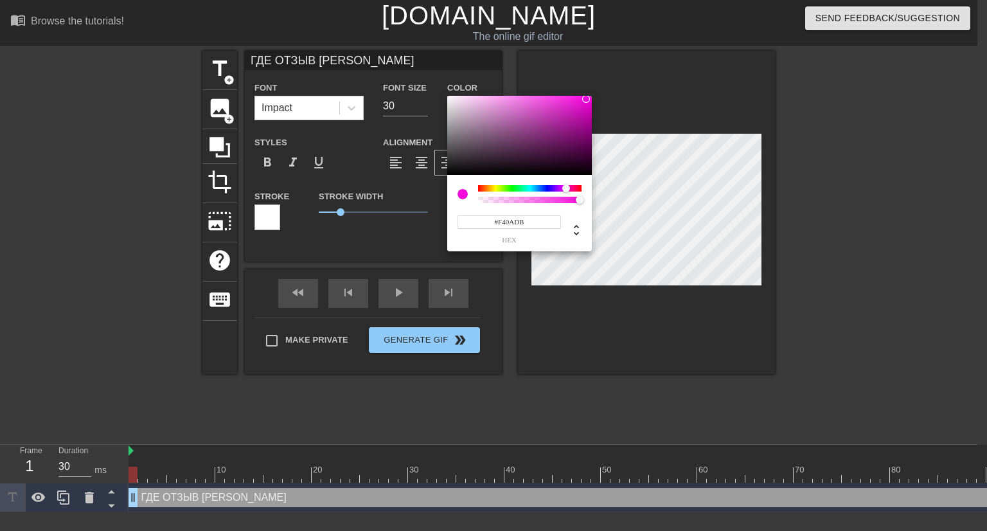
click at [566, 188] on div at bounding box center [530, 188] width 104 height 6
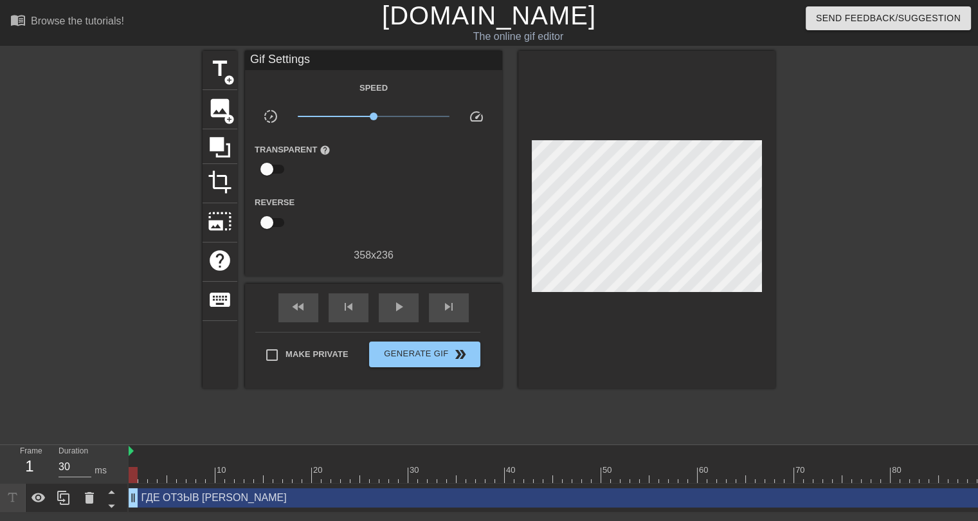
click at [820, 165] on div at bounding box center [887, 244] width 193 height 386
click at [226, 78] on span "add_circle" at bounding box center [229, 80] width 11 height 11
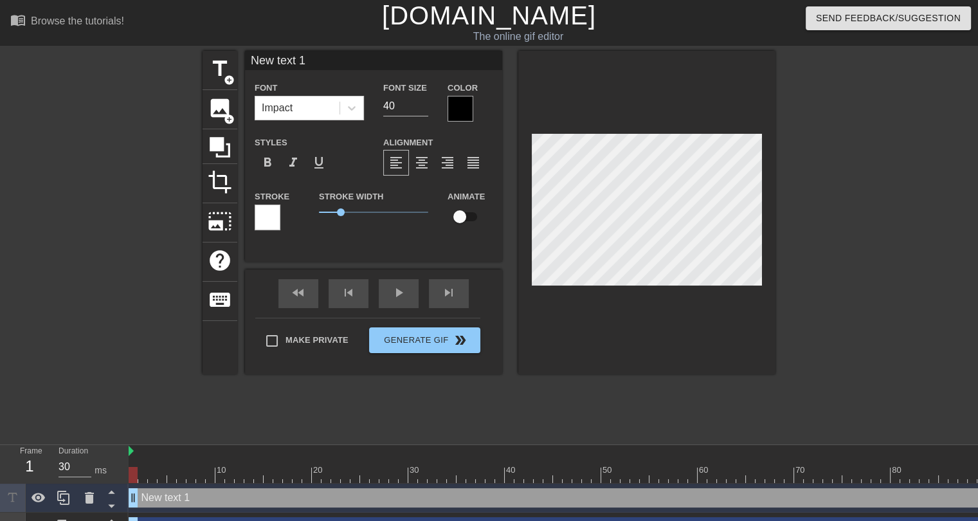
scroll to position [1, 1]
type input "New text"
type textarea "New text"
type input "New text"
type textarea "New text"
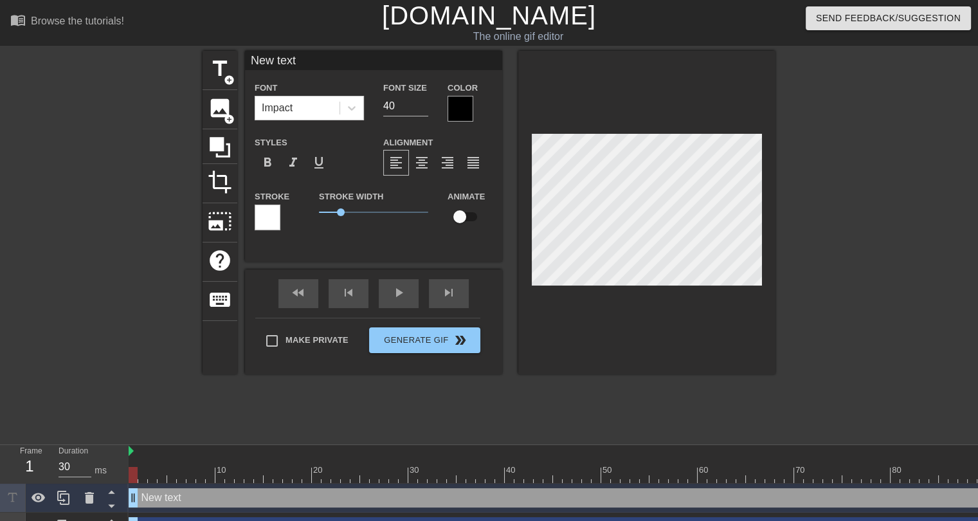
type input "New tex"
type textarea "New tex"
type input "New te"
type textarea "New te"
type input "New t"
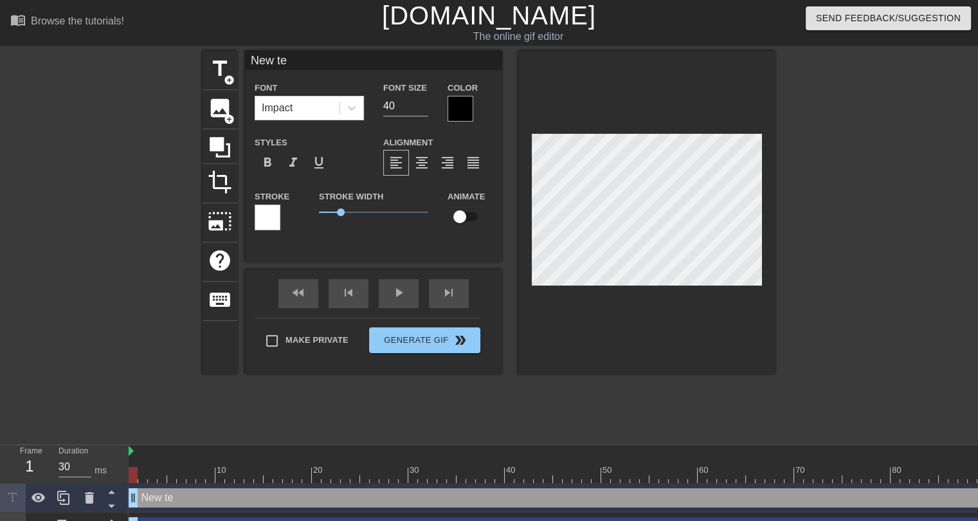
type textarea "New t"
type input "New"
type textarea "New"
type input "New"
type textarea "New"
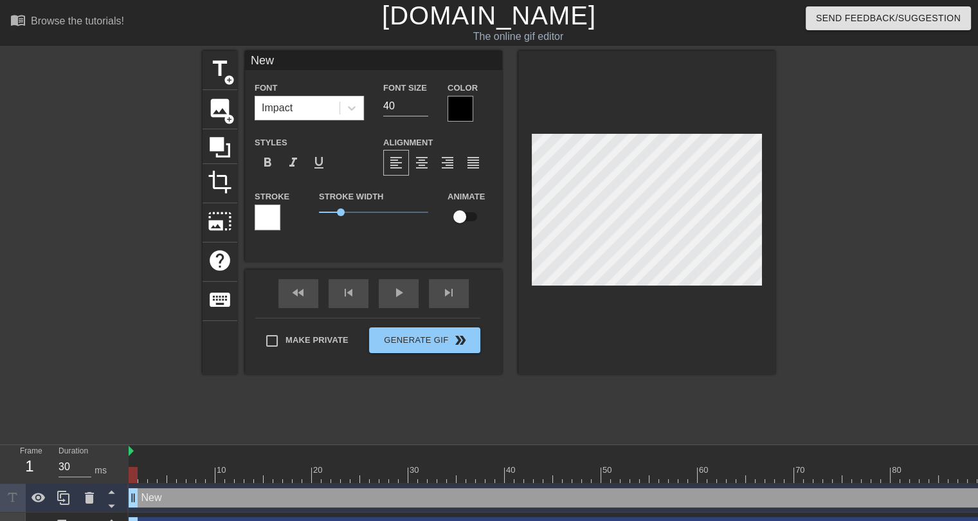
type input "Ne"
type textarea "Ne"
type input "N"
type textarea "N"
type input "[PERSON_NAME]"
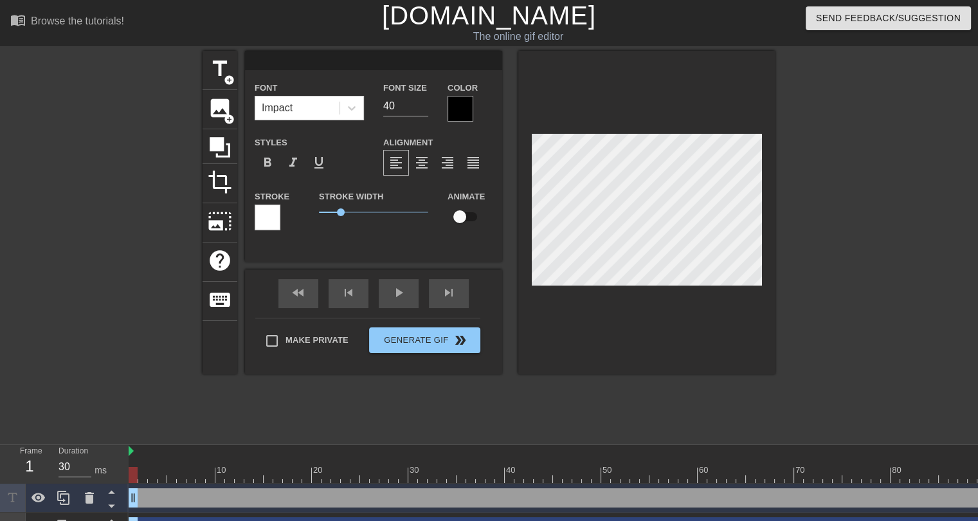
type textarea "[PERSON_NAME]"
type input "НА"
type textarea "НА"
type input "НА"
type textarea "НА"
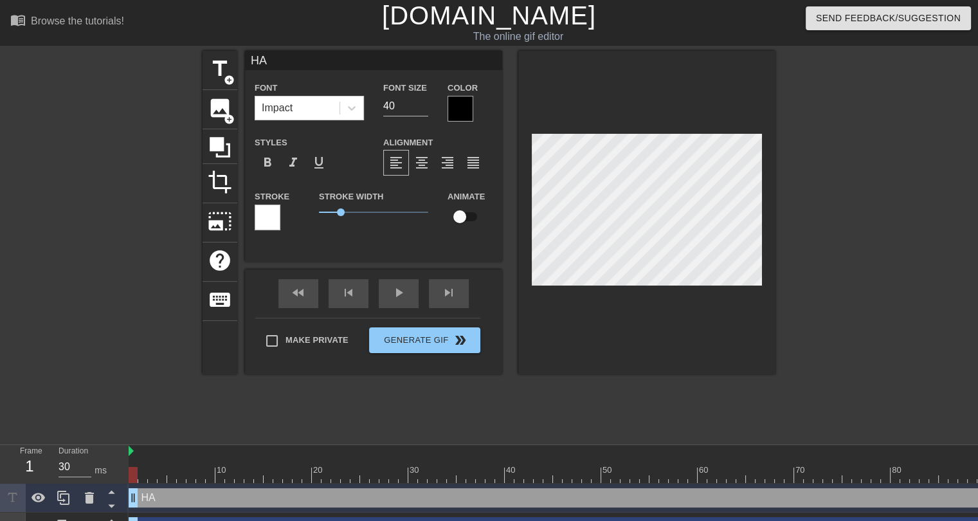
type input "НА"
type textarea "НА"
type input "[PERSON_NAME]"
type textarea "[PERSON_NAME]"
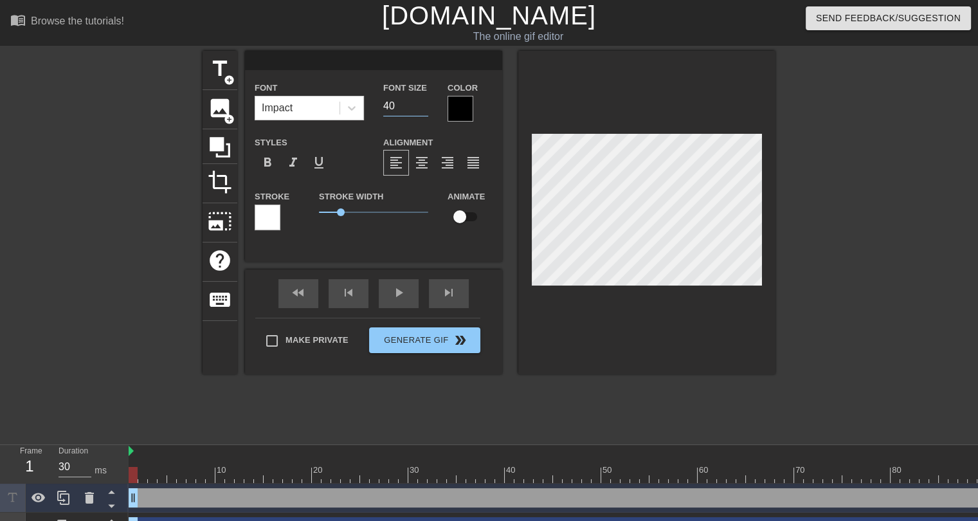
click at [398, 107] on input "40" at bounding box center [405, 106] width 45 height 21
type input "4"
type input "30"
type input "[PERSON_NAME]"
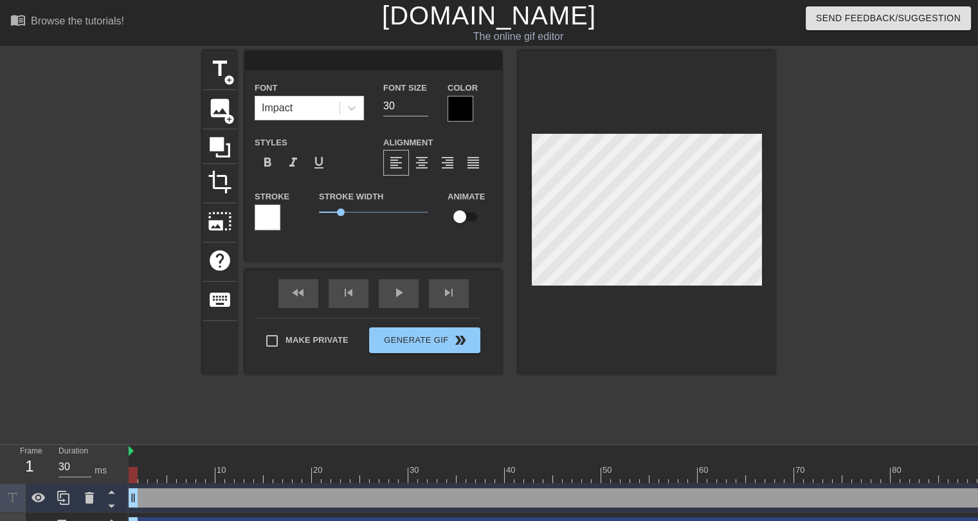
type textarea "[PERSON_NAME]"
type input "НА"
type textarea "НА"
type input "НА"
type textarea "НА"
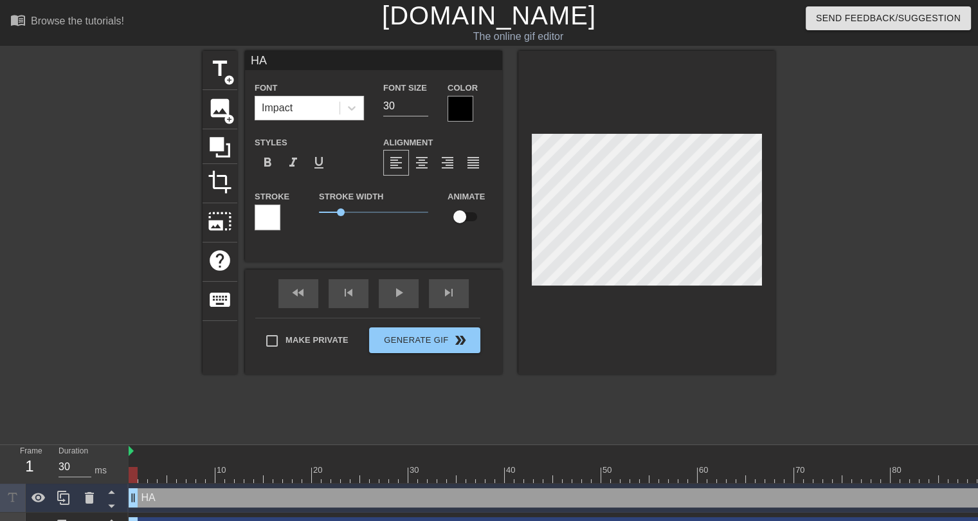
type input "НА"
type textarea "НА"
type input "[PERSON_NAME]"
type textarea "[PERSON_NAME]"
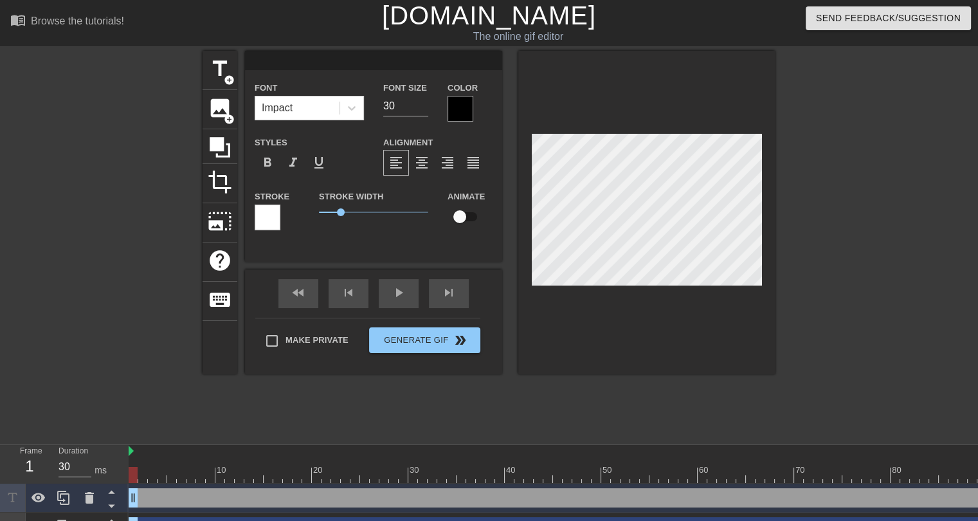
click at [831, 224] on div at bounding box center [887, 244] width 193 height 386
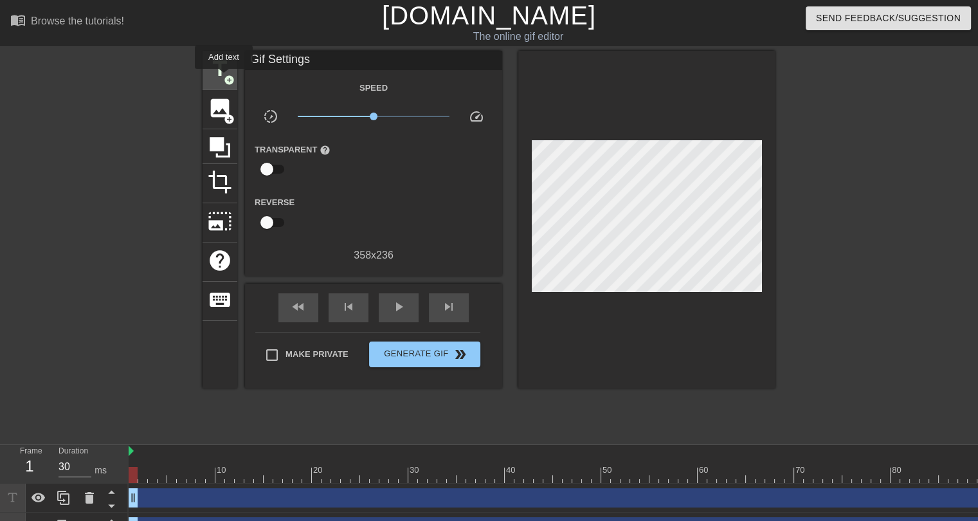
click at [224, 78] on span "add_circle" at bounding box center [229, 80] width 11 height 11
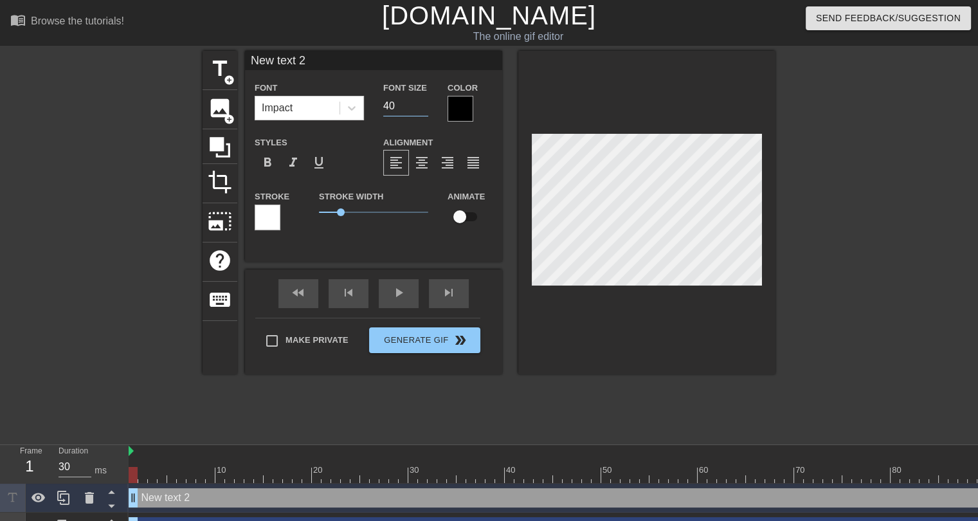
click at [395, 107] on input "40" at bounding box center [405, 106] width 45 height 21
type input "4"
type input "30"
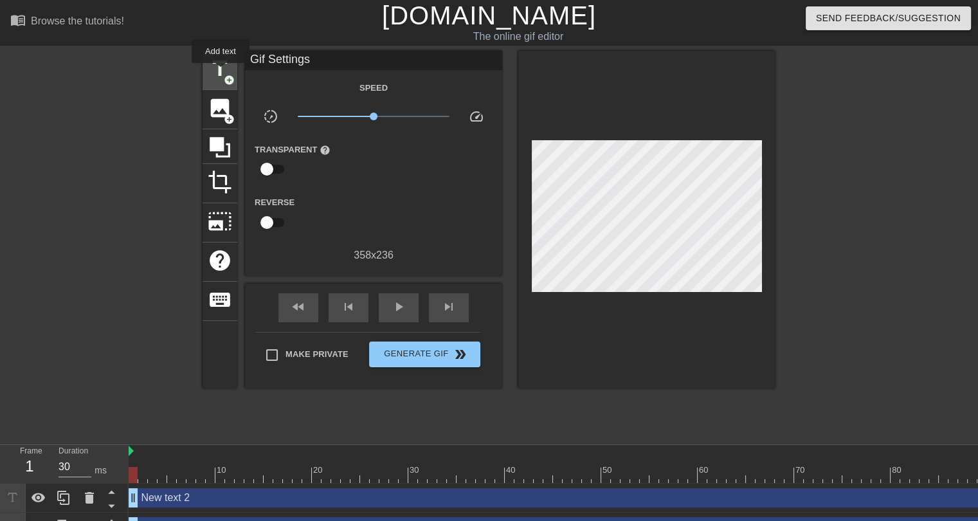
click at [221, 72] on span "title" at bounding box center [220, 69] width 24 height 24
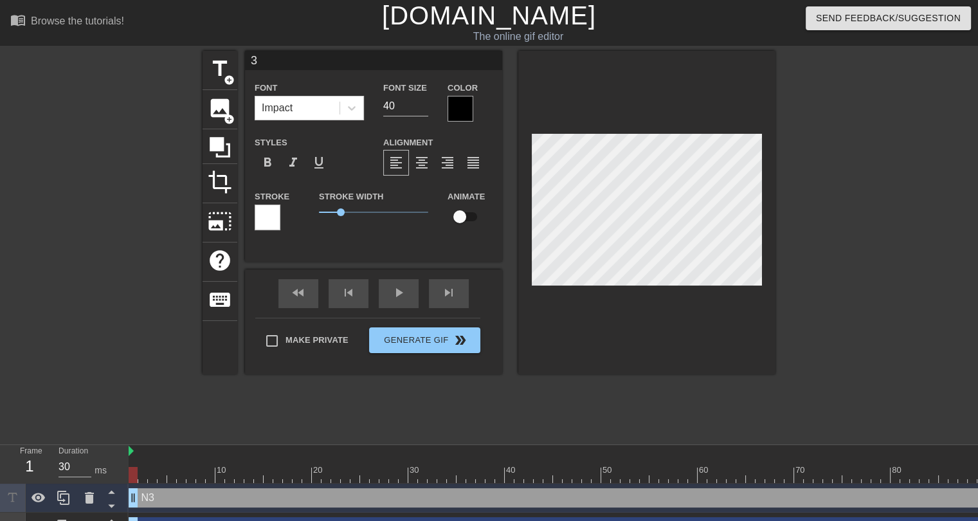
scroll to position [1, 1]
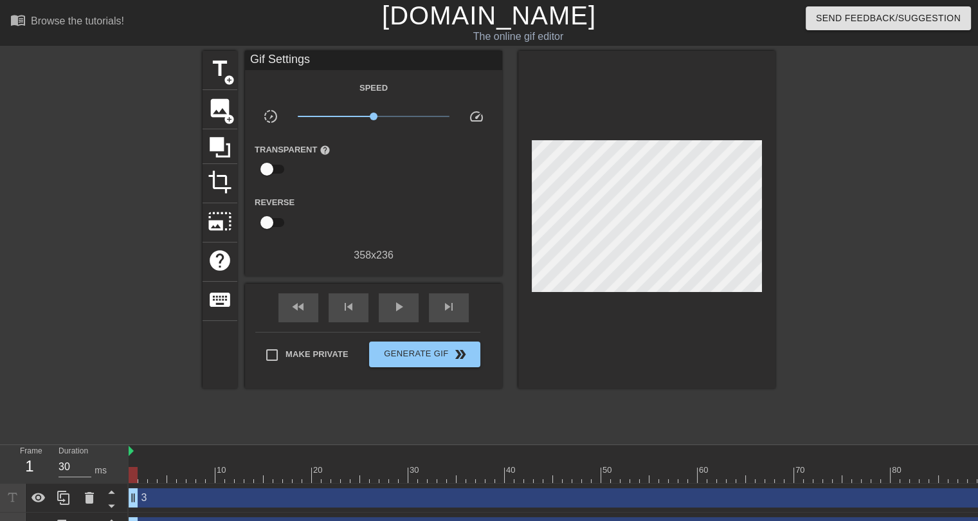
click at [524, 227] on div at bounding box center [646, 220] width 257 height 338
click at [226, 79] on span "add_circle" at bounding box center [229, 80] width 11 height 11
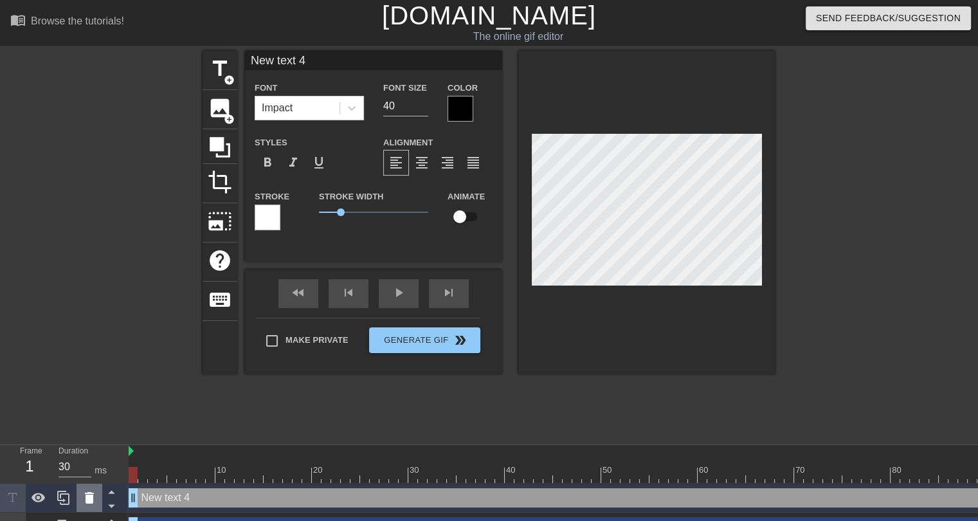
click at [93, 500] on icon at bounding box center [89, 498] width 9 height 12
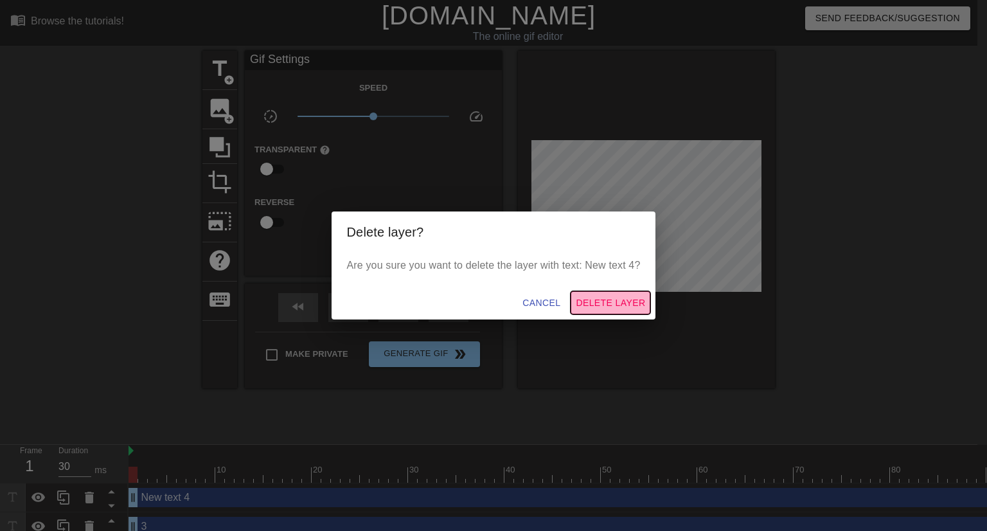
click at [614, 301] on span "Delete Layer" at bounding box center [610, 303] width 69 height 16
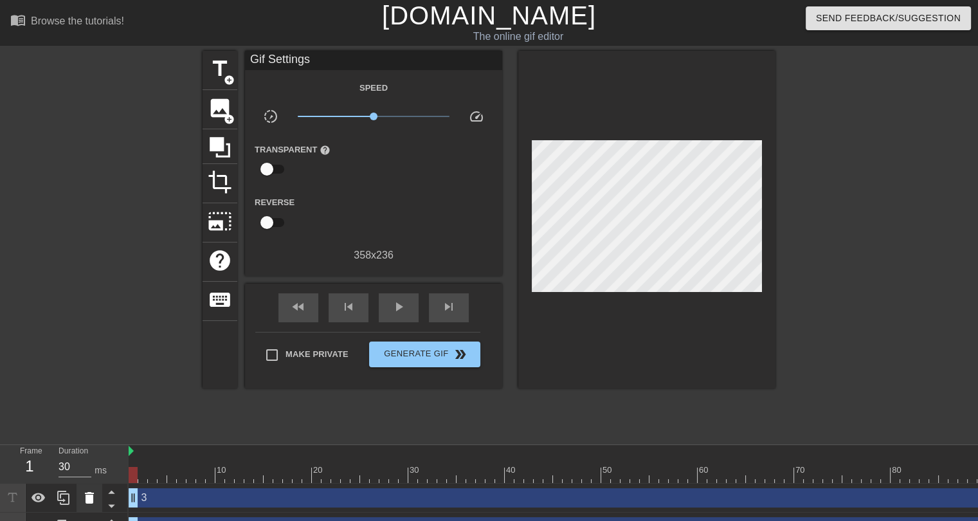
click at [86, 502] on icon at bounding box center [89, 498] width 9 height 12
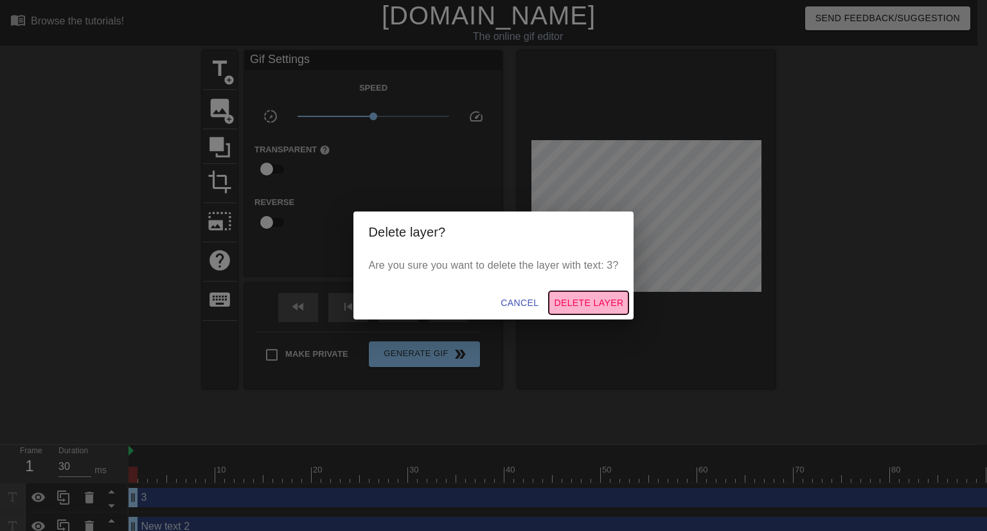
click at [602, 304] on span "Delete Layer" at bounding box center [588, 303] width 69 height 16
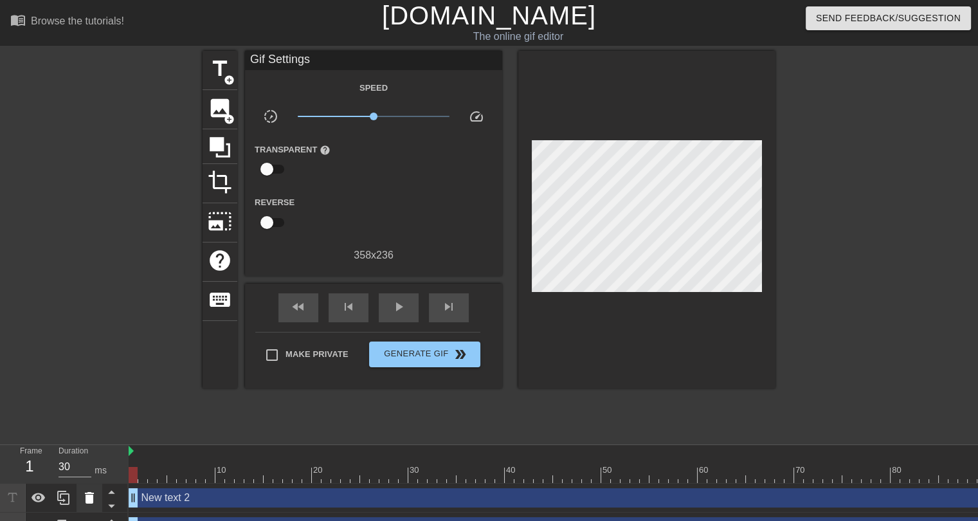
click at [93, 501] on icon at bounding box center [89, 497] width 15 height 15
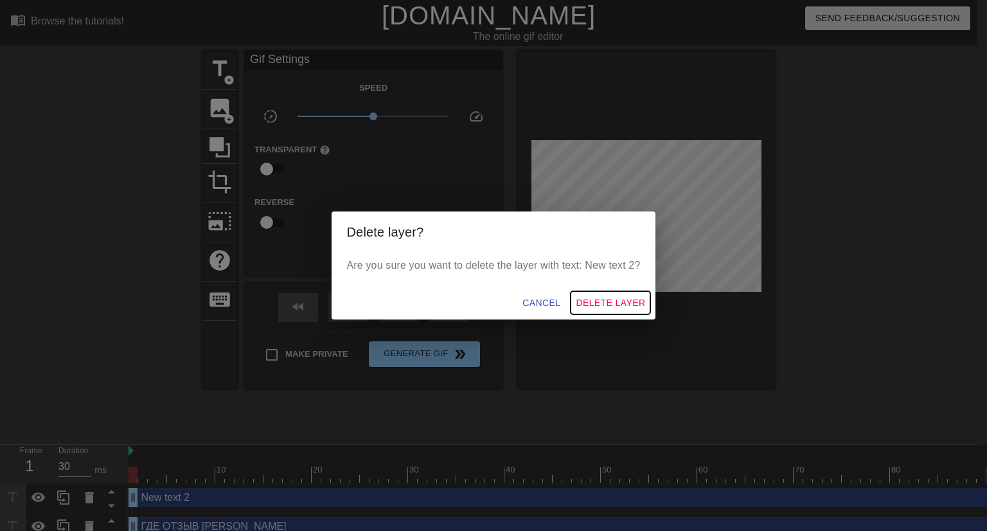
click at [620, 307] on span "Delete Layer" at bounding box center [610, 303] width 69 height 16
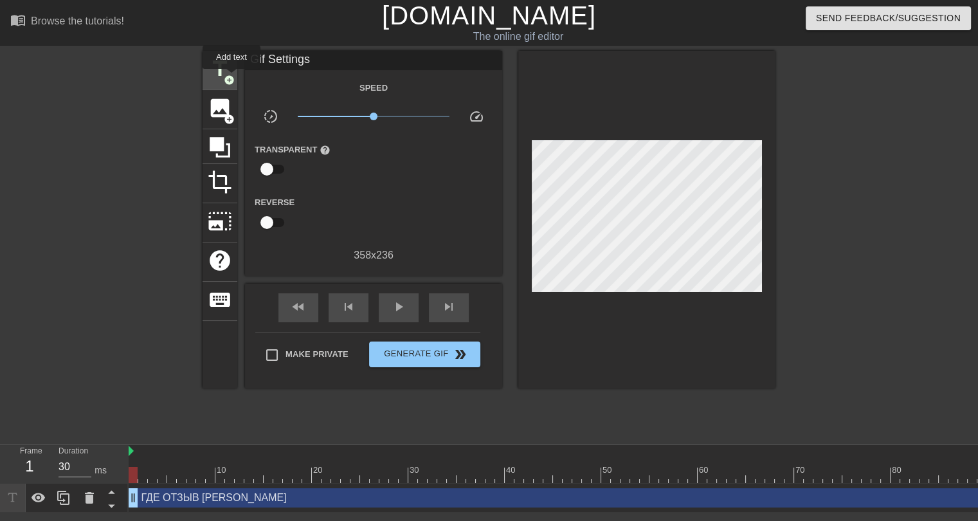
click at [231, 78] on span "add_circle" at bounding box center [229, 80] width 11 height 11
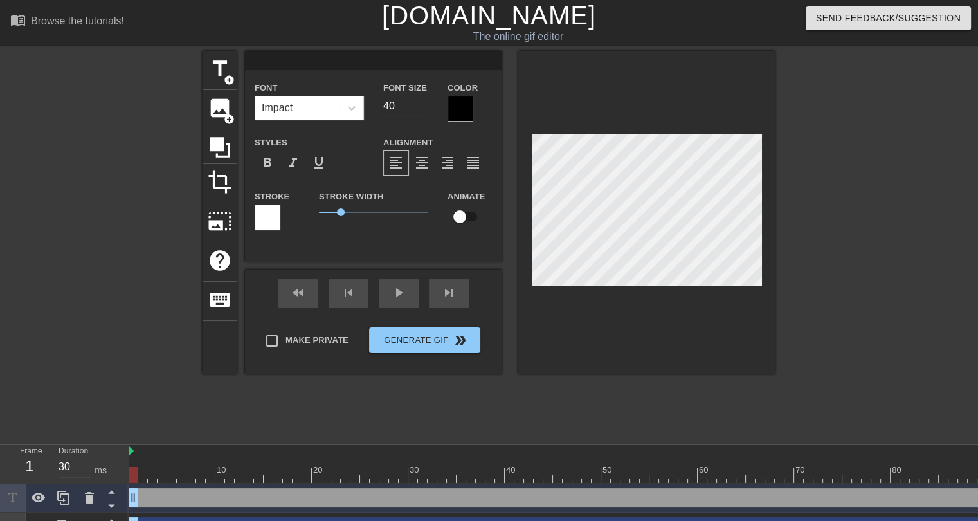
click at [388, 104] on input "40" at bounding box center [405, 106] width 45 height 21
click at [465, 106] on div at bounding box center [460, 109] width 26 height 26
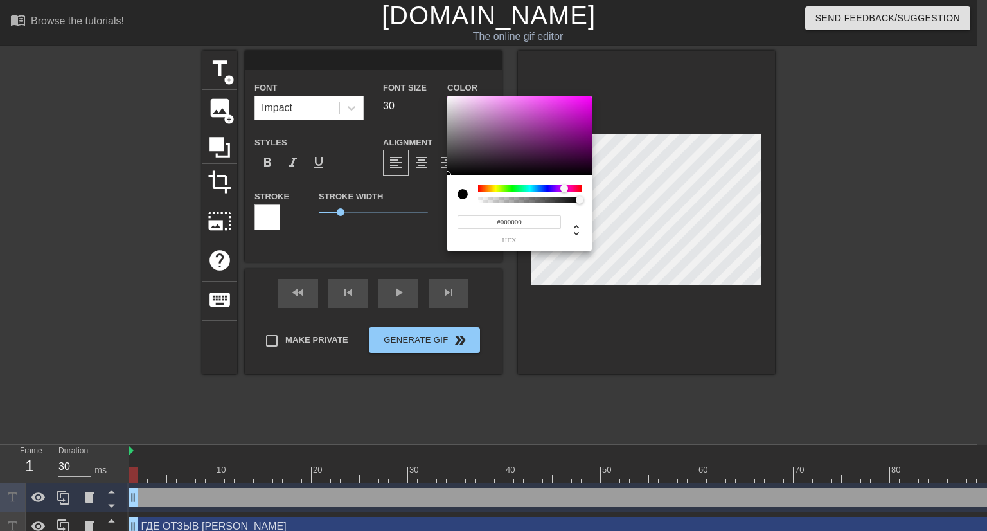
click at [564, 186] on div at bounding box center [530, 188] width 104 height 6
click at [588, 100] on div at bounding box center [519, 136] width 145 height 80
click at [589, 94] on div "#FE06FF hex" at bounding box center [493, 265] width 987 height 531
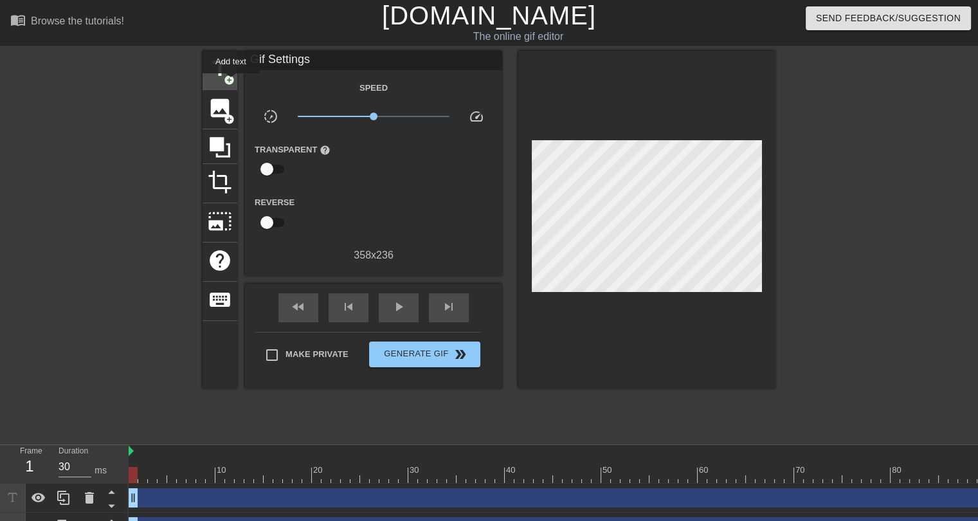
click at [231, 82] on span "add_circle" at bounding box center [229, 80] width 11 height 11
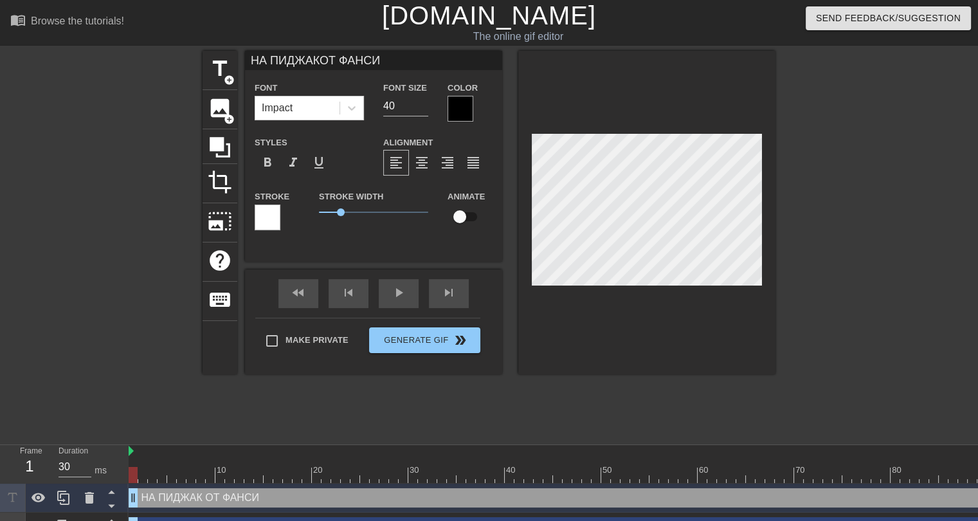
scroll to position [2, 3]
click at [422, 100] on input "41" at bounding box center [405, 106] width 45 height 21
click at [422, 100] on input "42" at bounding box center [405, 106] width 45 height 21
click at [422, 100] on input "43" at bounding box center [405, 106] width 45 height 21
click at [422, 106] on input "42" at bounding box center [405, 106] width 45 height 21
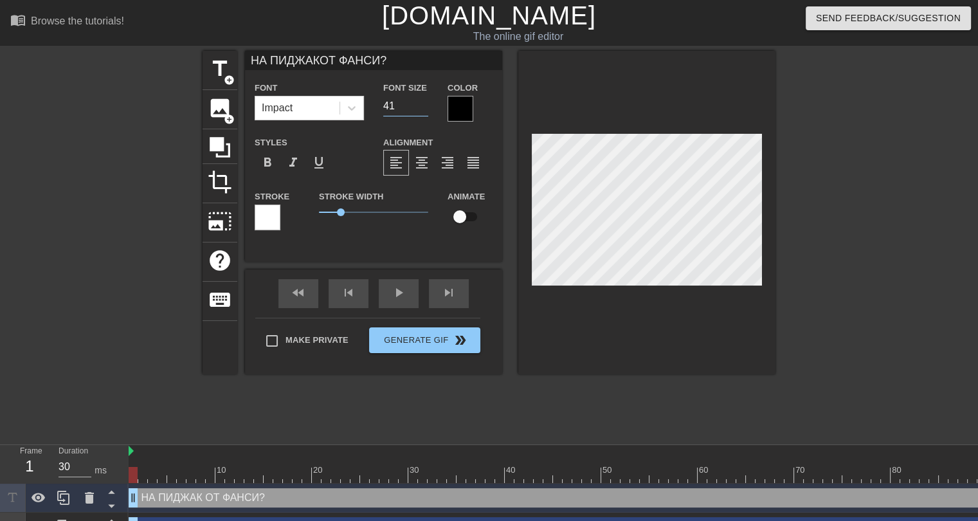
click at [422, 106] on input "41" at bounding box center [405, 106] width 45 height 21
click at [422, 106] on input "40" at bounding box center [405, 106] width 45 height 21
click at [422, 106] on input "39" at bounding box center [405, 106] width 45 height 21
click at [422, 106] on input "38" at bounding box center [405, 106] width 45 height 21
click at [422, 106] on input "37" at bounding box center [405, 106] width 45 height 21
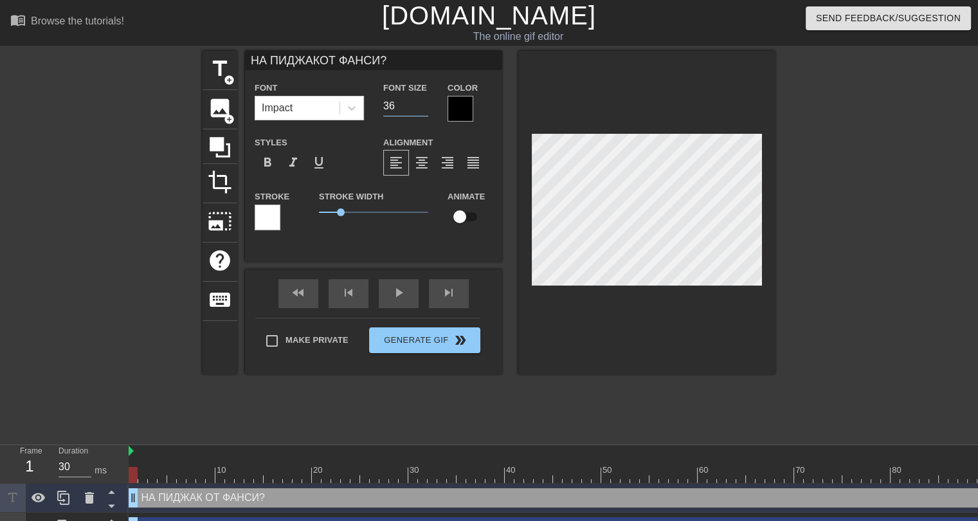
click at [422, 106] on input "36" at bounding box center [405, 106] width 45 height 21
click at [422, 106] on input "35" at bounding box center [405, 106] width 45 height 21
click at [422, 106] on input "34" at bounding box center [405, 106] width 45 height 21
click at [422, 106] on input "33" at bounding box center [405, 106] width 45 height 21
click at [422, 106] on input "32" at bounding box center [405, 106] width 45 height 21
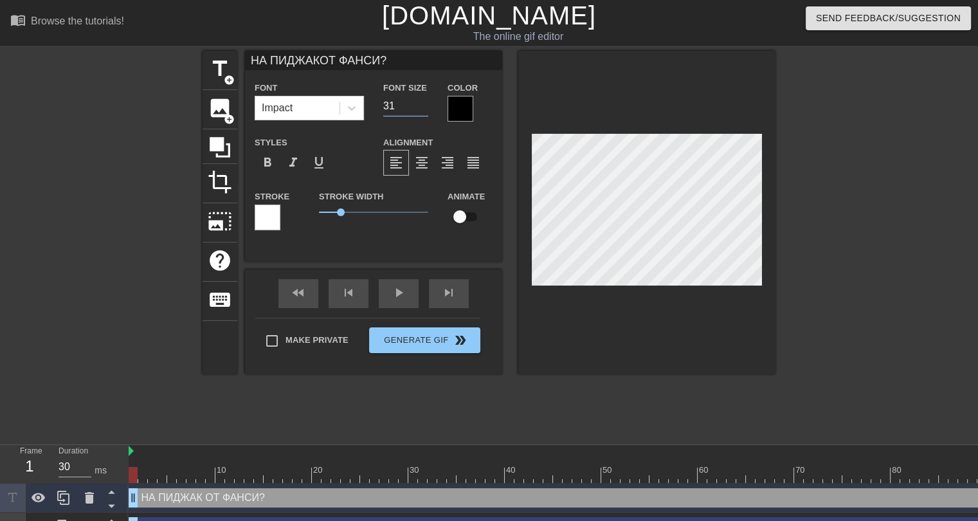
click at [422, 106] on input "31" at bounding box center [405, 106] width 45 height 21
click at [422, 106] on input "30" at bounding box center [405, 106] width 45 height 21
click at [463, 109] on div at bounding box center [460, 109] width 26 height 26
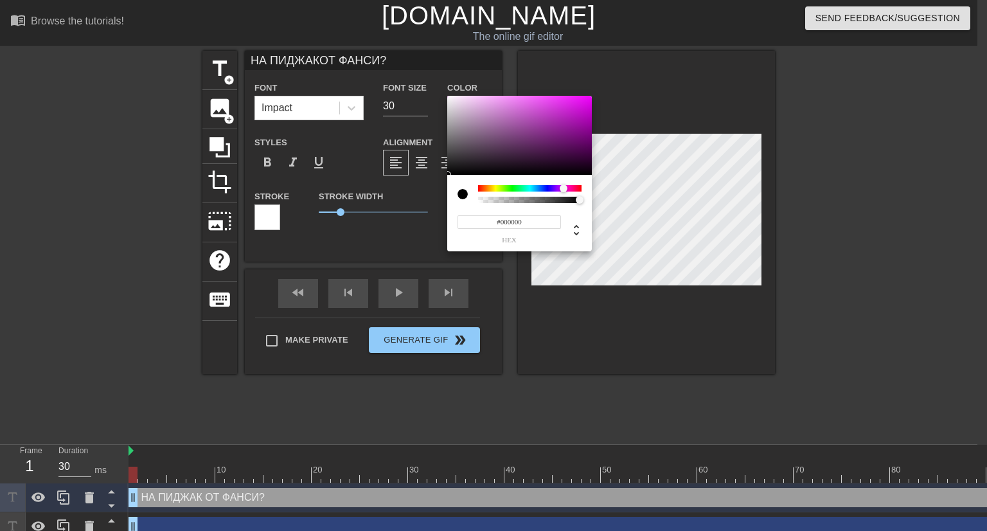
click at [564, 188] on div at bounding box center [530, 188] width 104 height 6
click at [588, 100] on div at bounding box center [519, 136] width 145 height 80
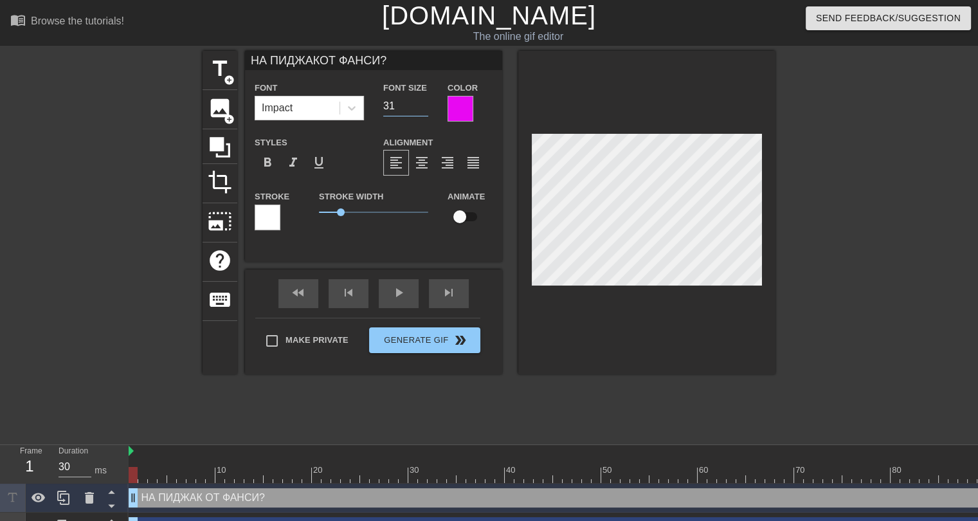
click at [422, 102] on input "31" at bounding box center [405, 106] width 45 height 21
click at [422, 102] on input "32" at bounding box center [405, 106] width 45 height 21
click at [422, 109] on input "31" at bounding box center [405, 106] width 45 height 21
click at [422, 109] on input "30" at bounding box center [405, 106] width 45 height 21
click at [273, 217] on div at bounding box center [268, 217] width 26 height 26
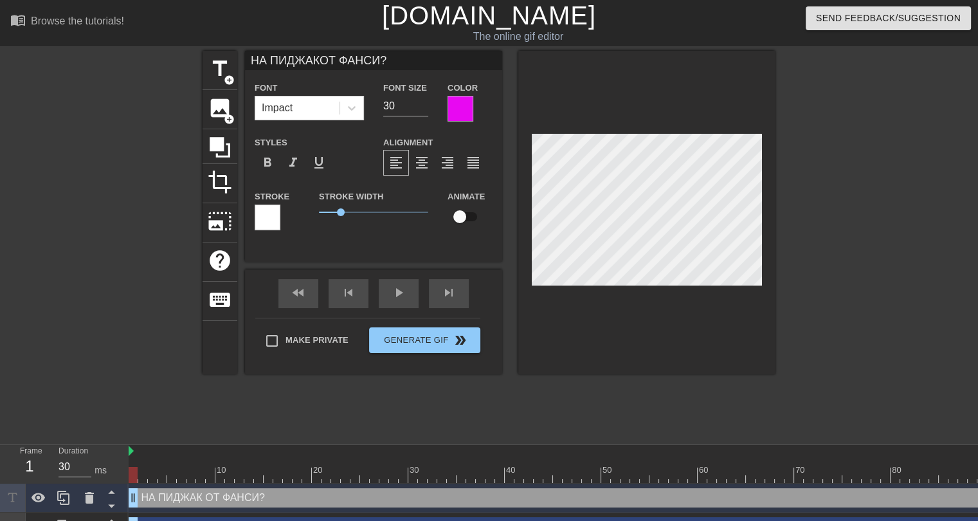
click at [458, 111] on div at bounding box center [460, 109] width 26 height 26
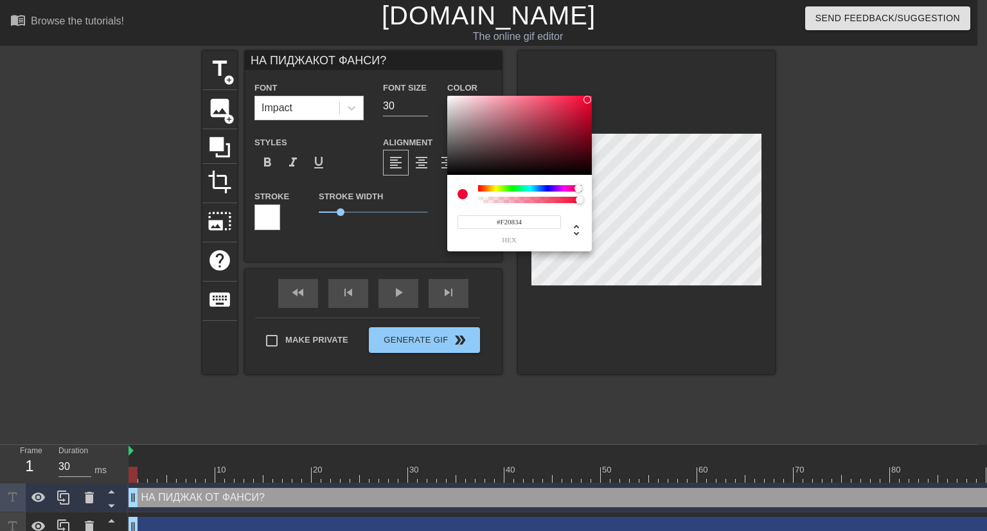
click at [579, 188] on div at bounding box center [530, 188] width 104 height 6
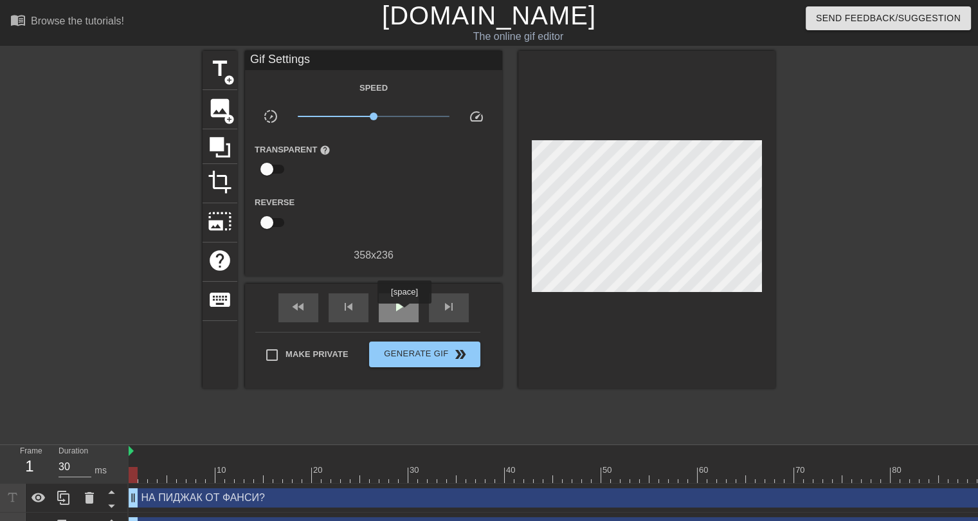
click at [404, 312] on span "play_arrow" at bounding box center [398, 306] width 15 height 15
click at [88, 500] on icon at bounding box center [89, 498] width 9 height 12
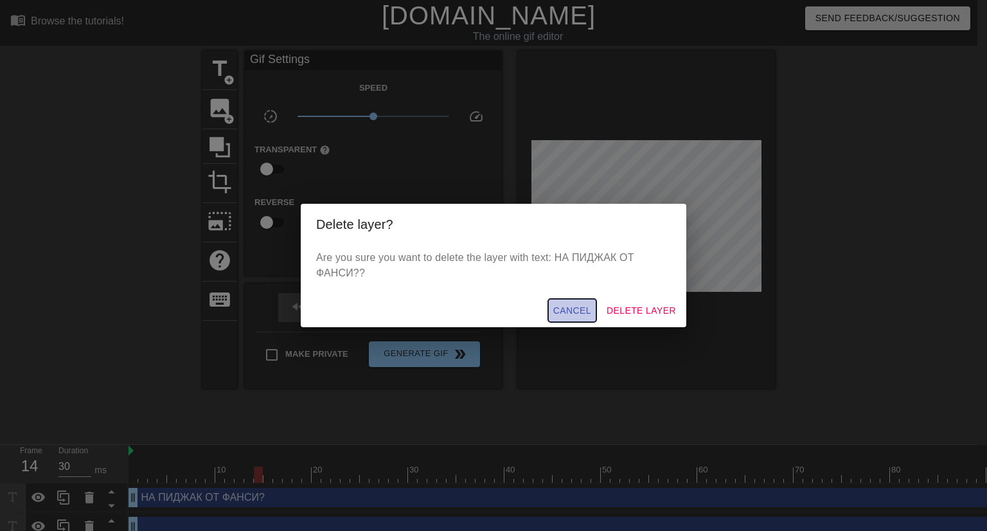
click at [559, 306] on span "Cancel" at bounding box center [573, 311] width 38 height 16
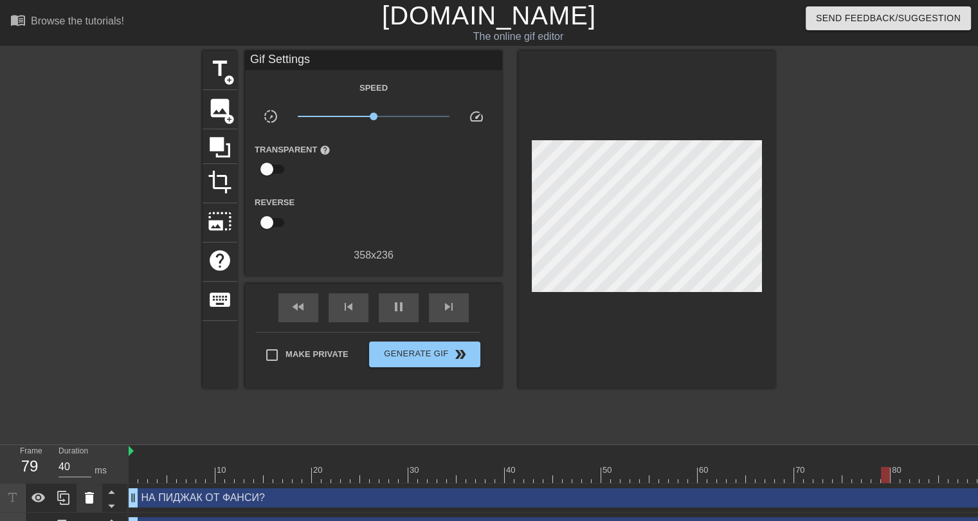
click at [86, 498] on icon at bounding box center [89, 498] width 9 height 12
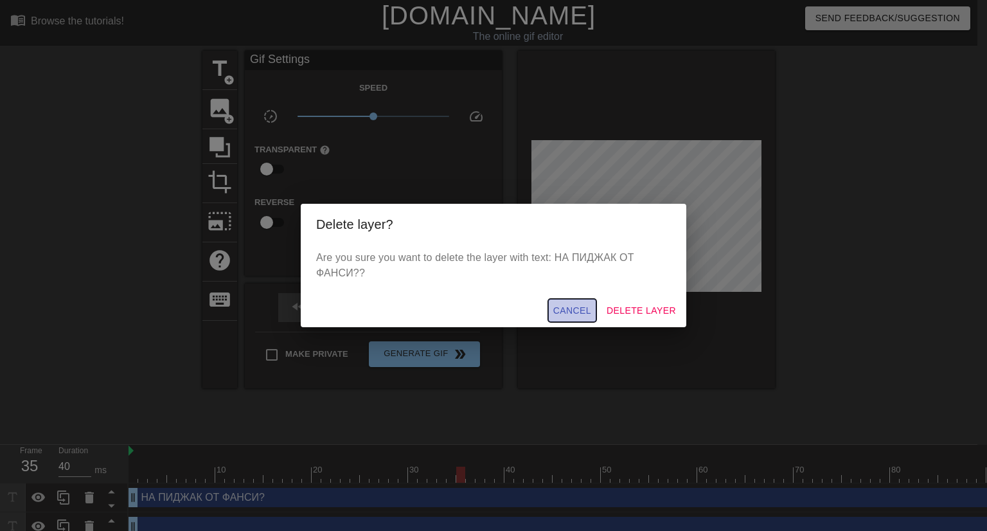
click at [573, 311] on span "Cancel" at bounding box center [573, 311] width 38 height 16
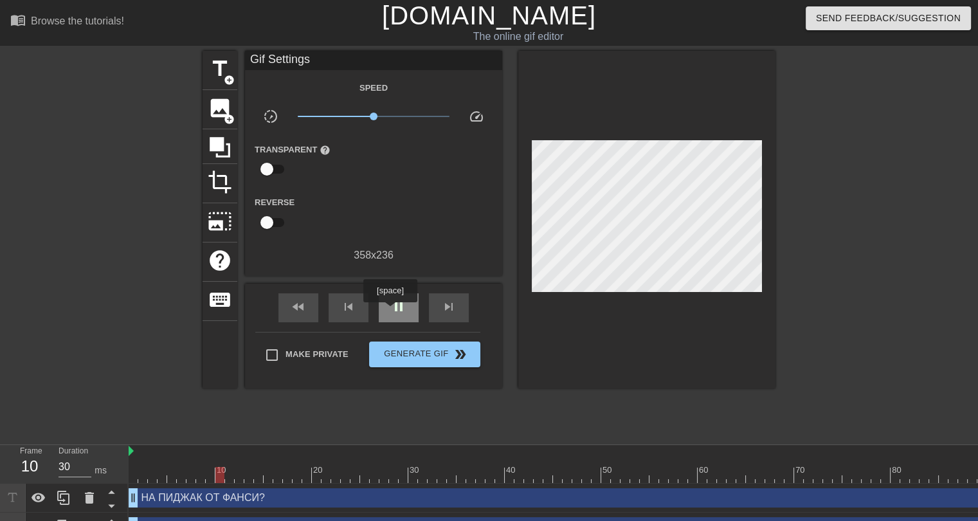
click at [390, 311] on div "pause" at bounding box center [399, 307] width 40 height 29
click at [230, 83] on span "add_circle" at bounding box center [229, 80] width 11 height 11
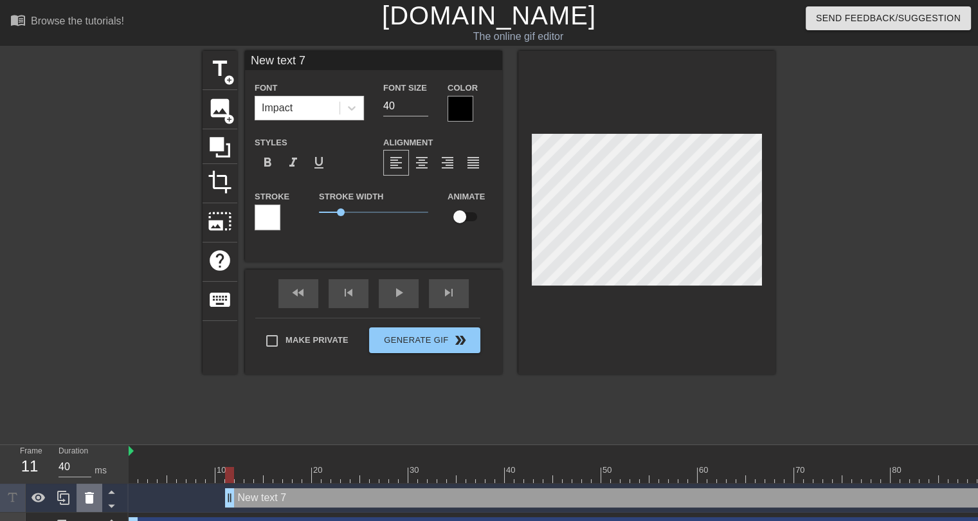
click at [90, 500] on icon at bounding box center [89, 498] width 9 height 12
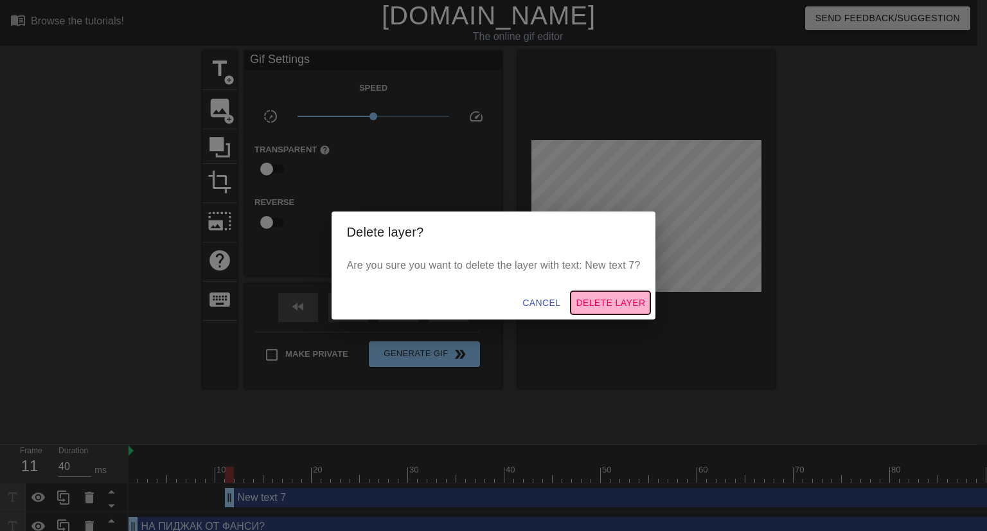
click at [622, 307] on span "Delete Layer" at bounding box center [610, 303] width 69 height 16
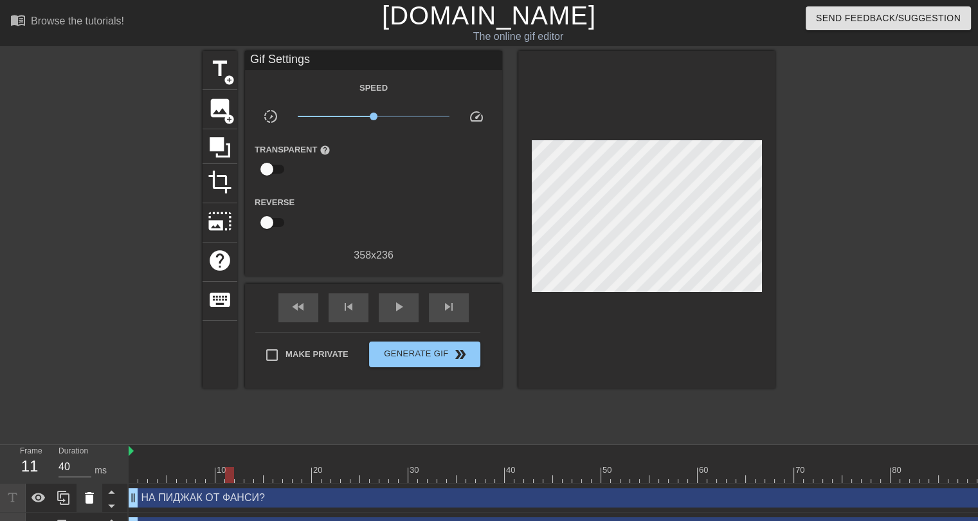
click at [88, 502] on icon at bounding box center [89, 498] width 9 height 12
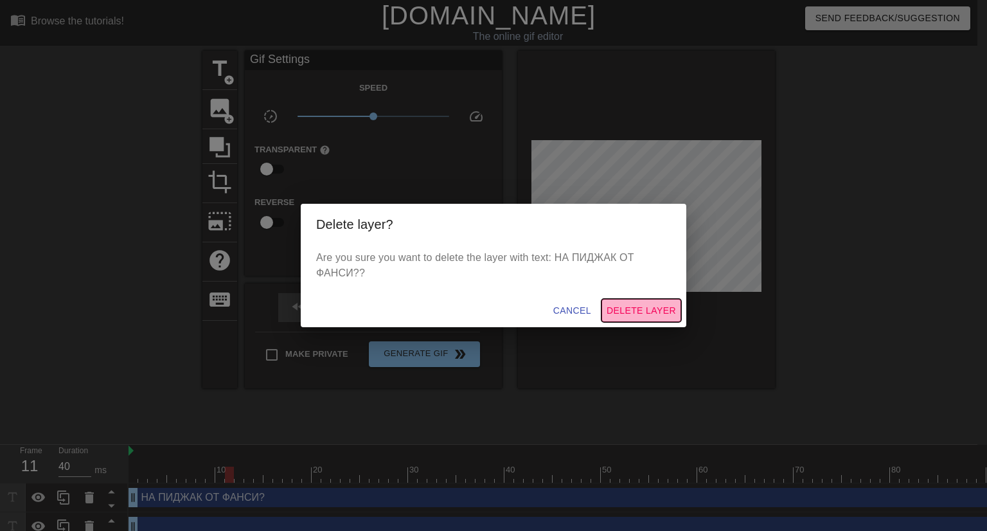
click at [631, 312] on span "Delete Layer" at bounding box center [641, 311] width 69 height 16
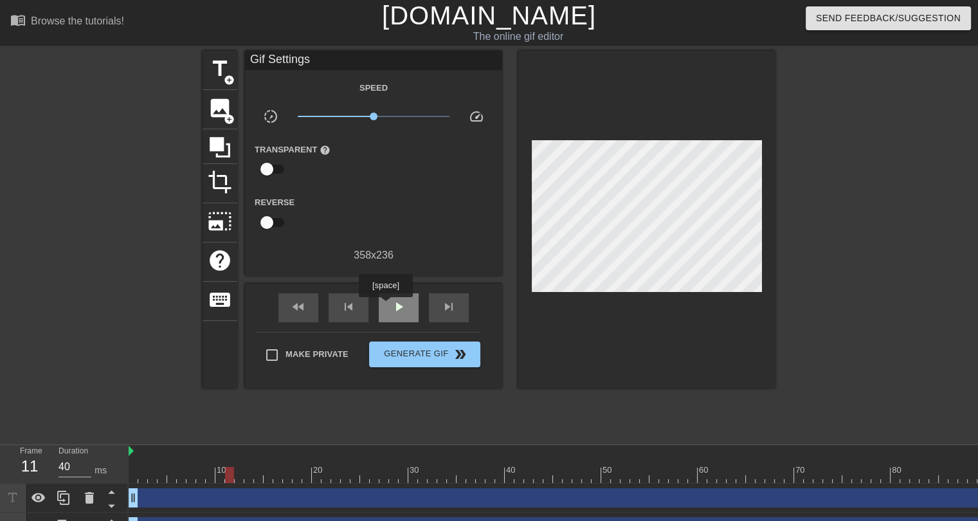
click at [385, 306] on div "play_arrow" at bounding box center [399, 307] width 40 height 29
click at [403, 314] on div "pause" at bounding box center [399, 307] width 40 height 29
click at [403, 314] on div "play_arrow" at bounding box center [399, 307] width 40 height 29
click at [403, 314] on div "pause" at bounding box center [399, 307] width 40 height 29
click at [226, 77] on span "add_circle" at bounding box center [229, 80] width 11 height 11
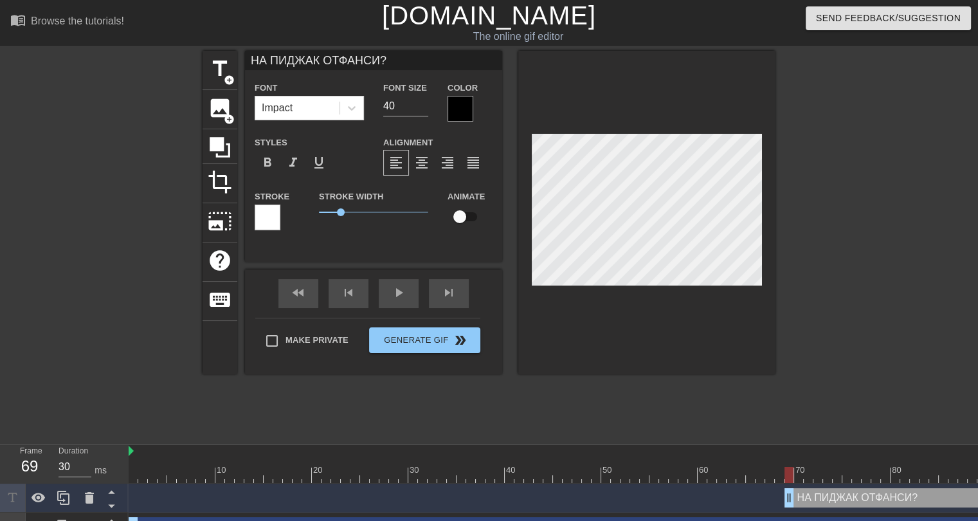
click at [470, 113] on div at bounding box center [460, 109] width 26 height 26
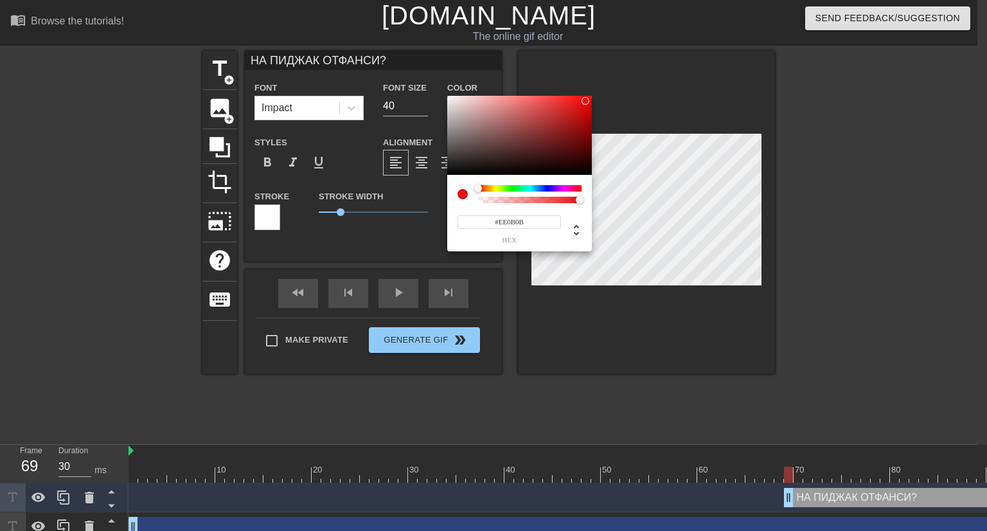
click at [586, 101] on div at bounding box center [519, 136] width 145 height 80
click at [586, 101] on div at bounding box center [586, 101] width 8 height 8
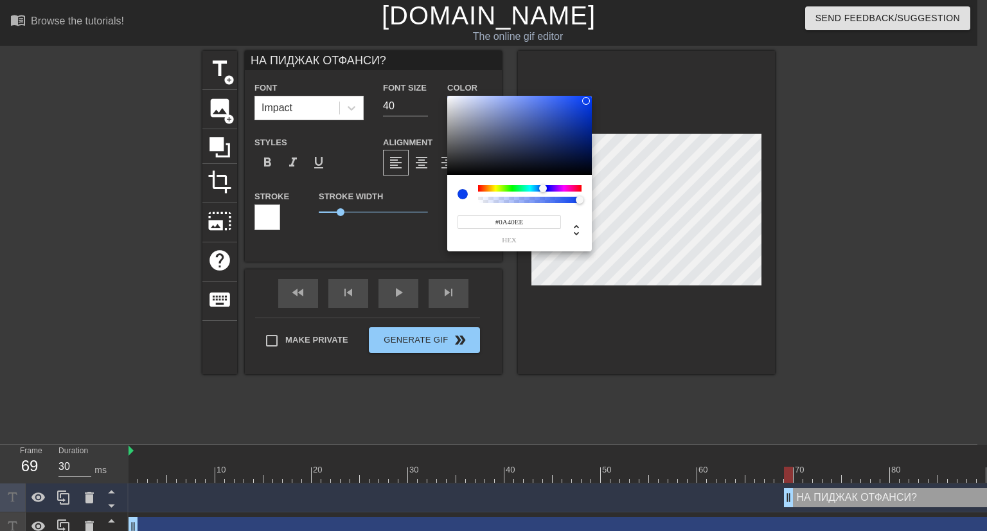
click at [543, 186] on div at bounding box center [530, 188] width 104 height 6
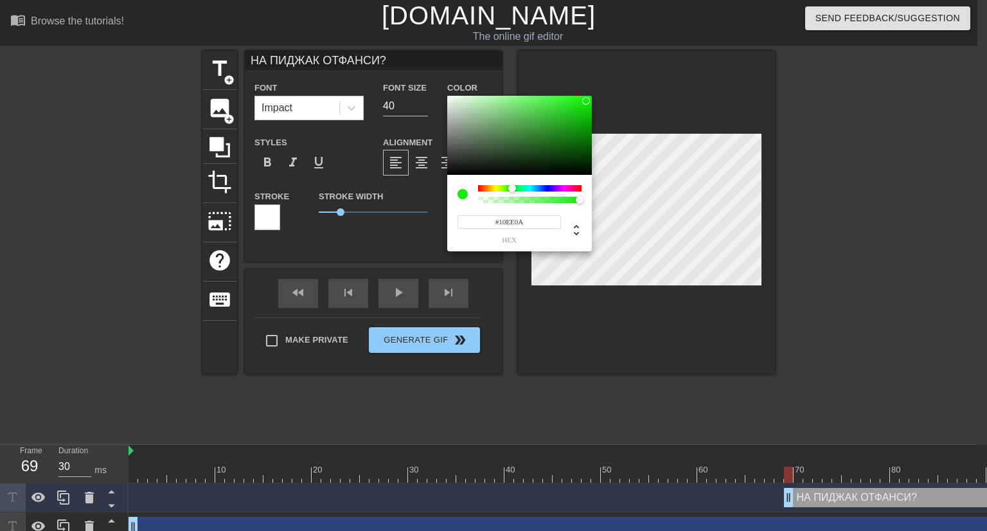
click at [512, 189] on div at bounding box center [530, 188] width 104 height 6
click at [494, 189] on div at bounding box center [530, 188] width 104 height 6
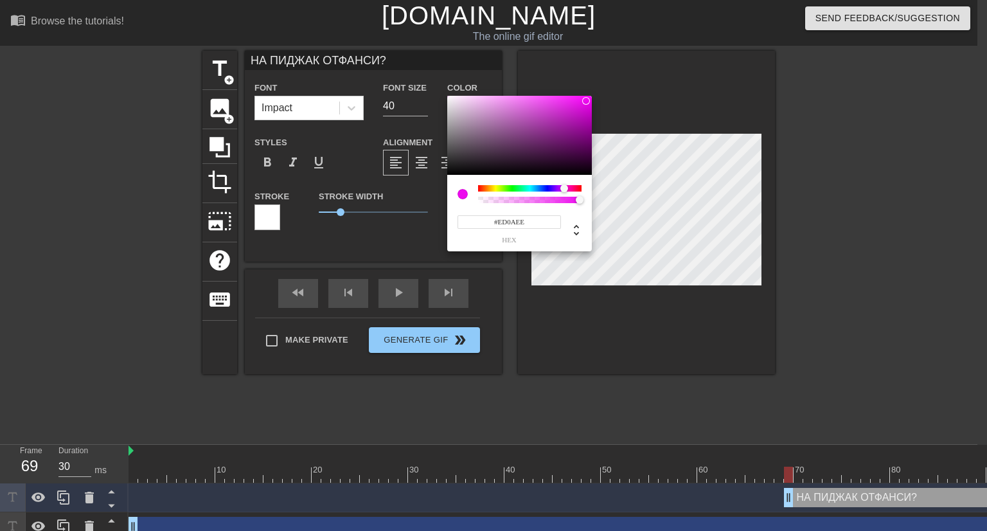
click at [564, 188] on div at bounding box center [530, 188] width 104 height 6
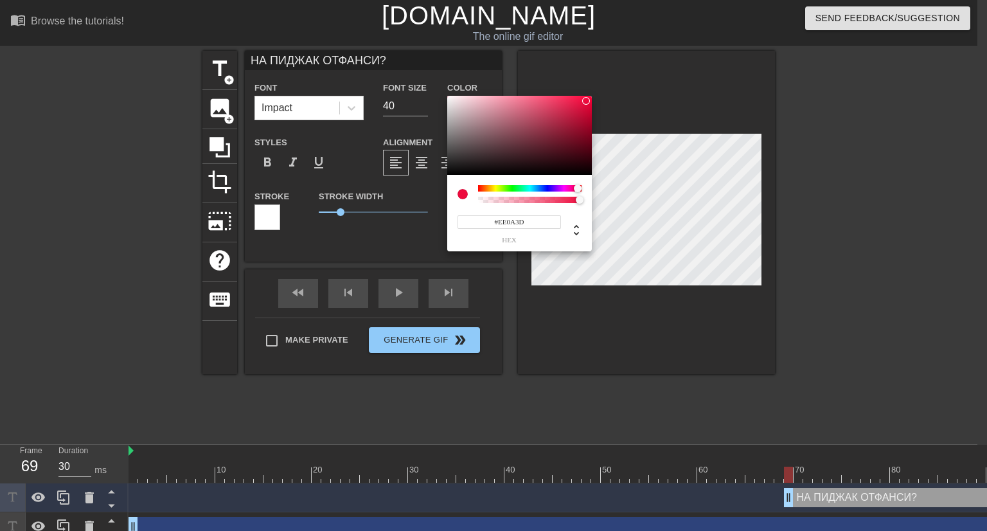
click at [578, 187] on div at bounding box center [530, 188] width 104 height 6
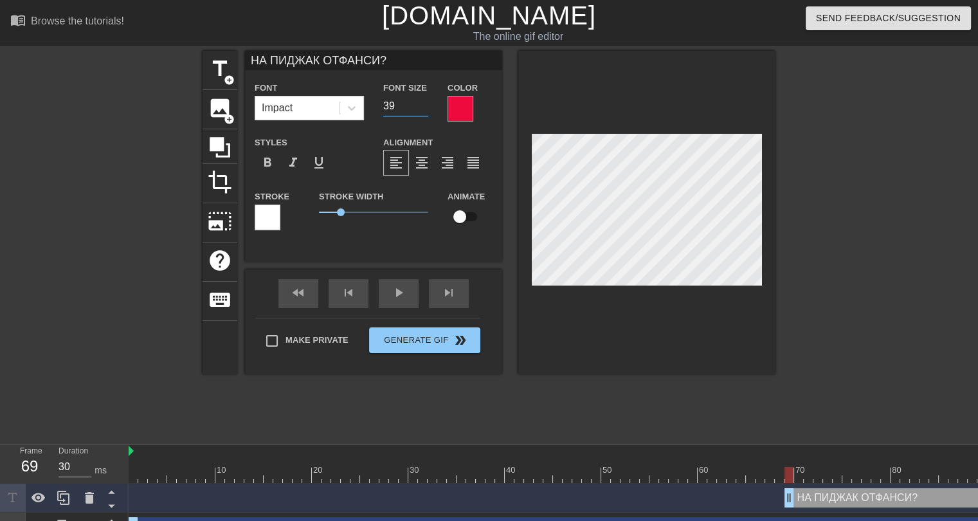
click at [424, 109] on input "39" at bounding box center [405, 106] width 45 height 21
click at [424, 109] on input "38" at bounding box center [405, 106] width 45 height 21
click at [424, 109] on input "37" at bounding box center [405, 106] width 45 height 21
click at [424, 109] on input "36" at bounding box center [405, 106] width 45 height 21
click at [424, 109] on input "35" at bounding box center [405, 106] width 45 height 21
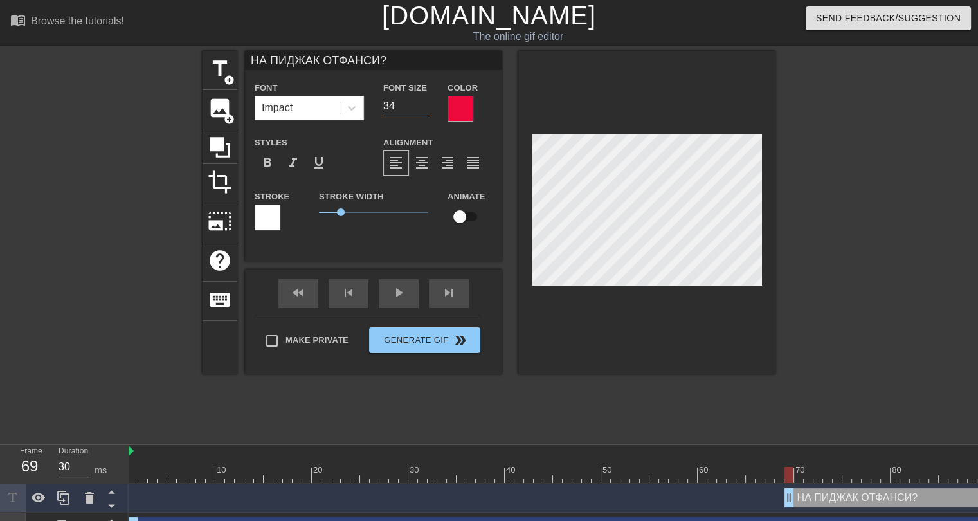
click at [424, 109] on input "34" at bounding box center [405, 106] width 45 height 21
click at [424, 109] on input "33" at bounding box center [405, 106] width 45 height 21
click at [424, 109] on input "32" at bounding box center [405, 106] width 45 height 21
click at [424, 109] on input "31" at bounding box center [405, 106] width 45 height 21
click at [424, 98] on input "31" at bounding box center [405, 106] width 45 height 21
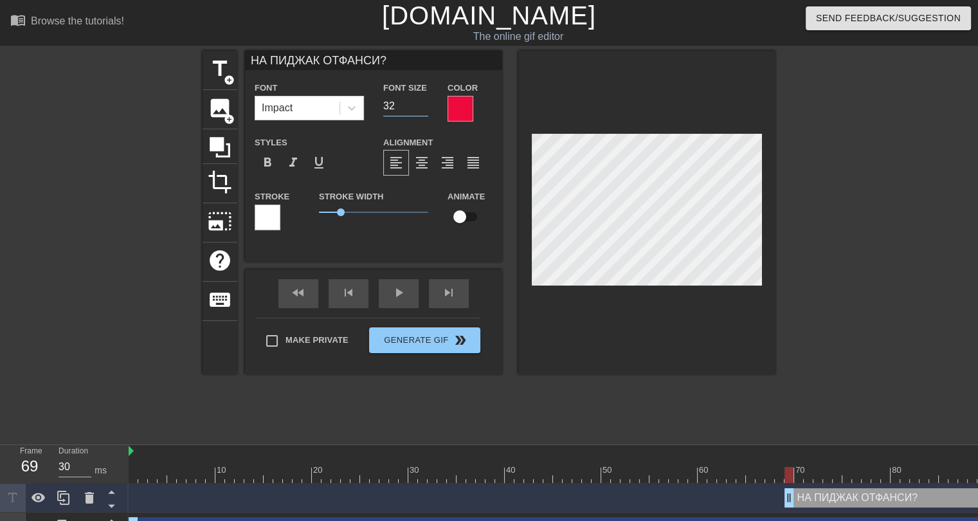
click at [424, 104] on input "32" at bounding box center [405, 106] width 45 height 21
click at [424, 109] on input "31" at bounding box center [405, 106] width 45 height 21
click at [424, 109] on input "30" at bounding box center [405, 106] width 45 height 21
click at [465, 114] on div at bounding box center [460, 109] width 26 height 26
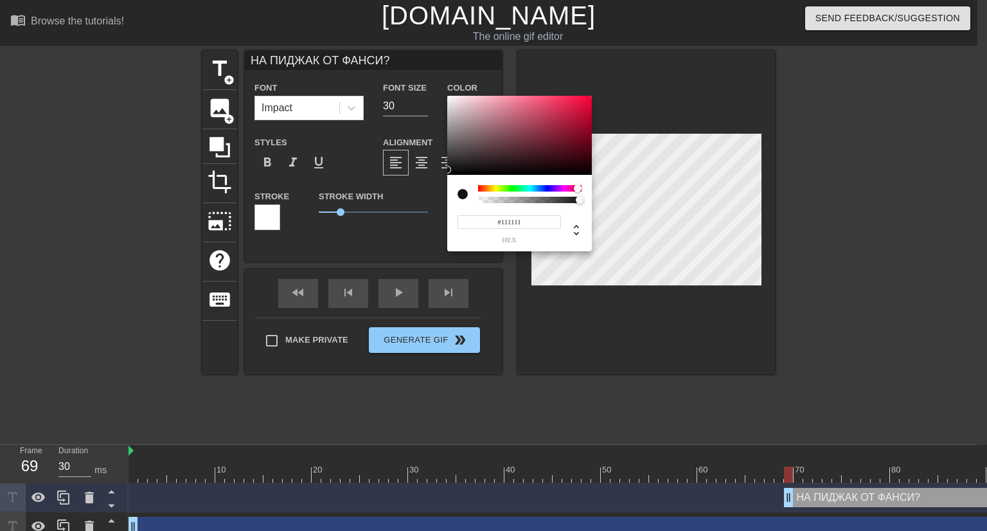
click at [450, 170] on div at bounding box center [519, 136] width 145 height 80
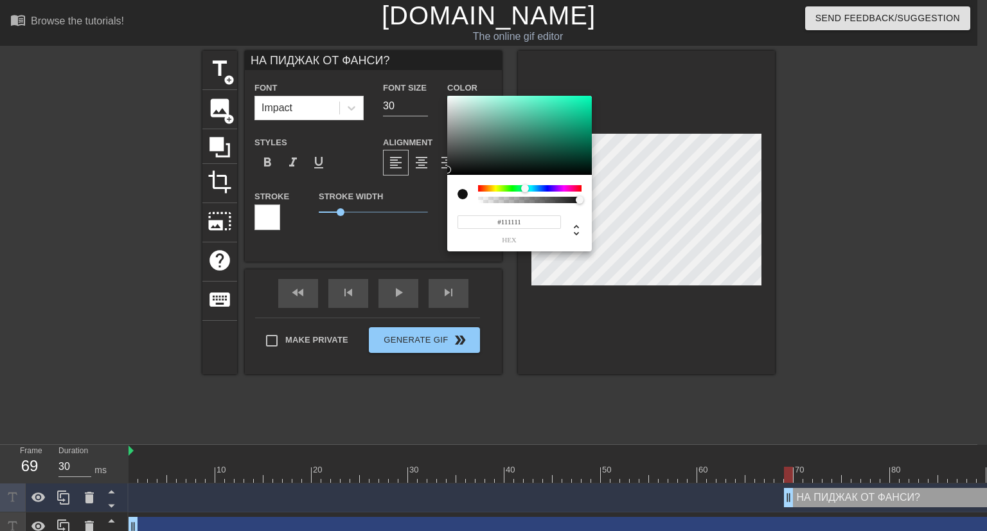
click at [525, 188] on div at bounding box center [530, 188] width 104 height 6
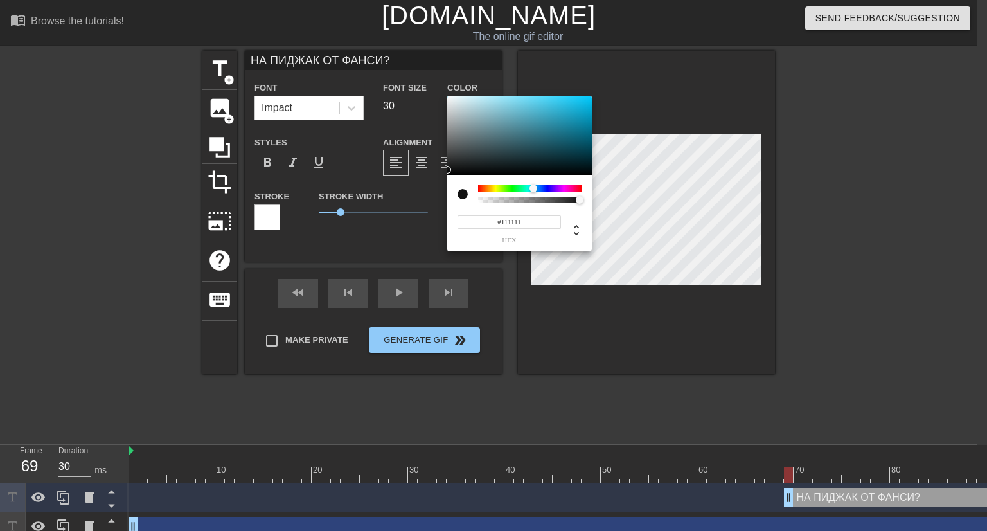
click at [534, 190] on div at bounding box center [530, 188] width 104 height 6
click at [587, 100] on div at bounding box center [519, 136] width 145 height 80
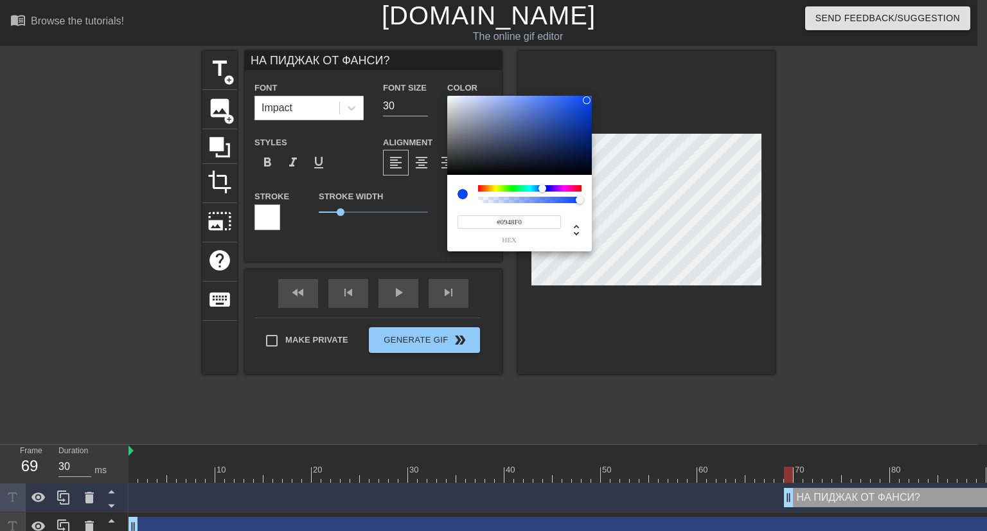
click at [543, 188] on div at bounding box center [530, 188] width 104 height 6
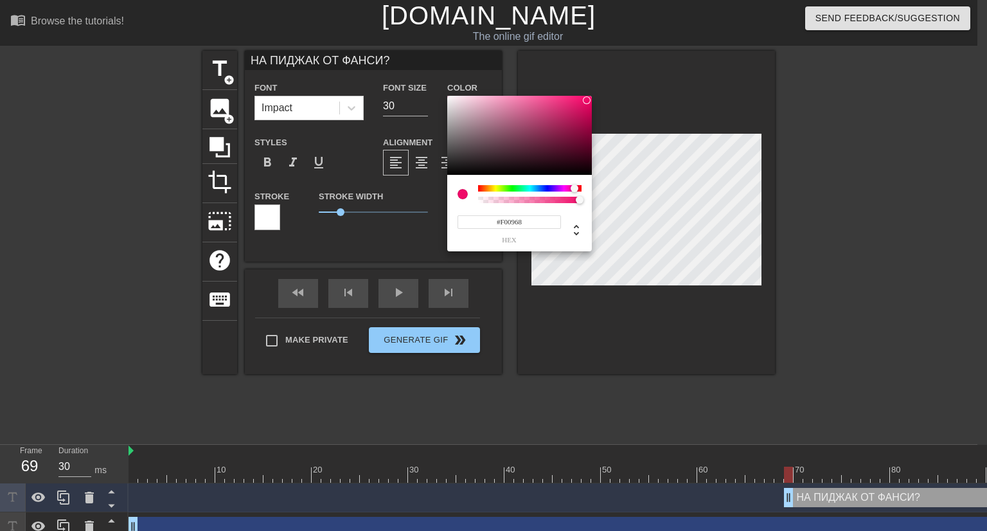
click at [575, 187] on div at bounding box center [530, 188] width 104 height 6
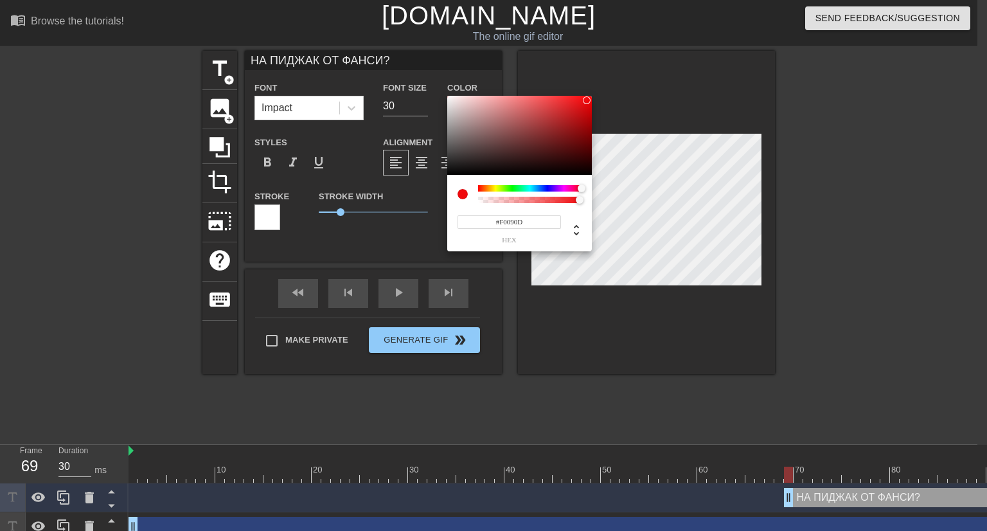
drag, startPoint x: 575, startPoint y: 187, endPoint x: 591, endPoint y: 186, distance: 16.8
click at [591, 186] on div "#F0090D hex" at bounding box center [519, 213] width 145 height 77
click at [590, 98] on div at bounding box center [590, 99] width 8 height 8
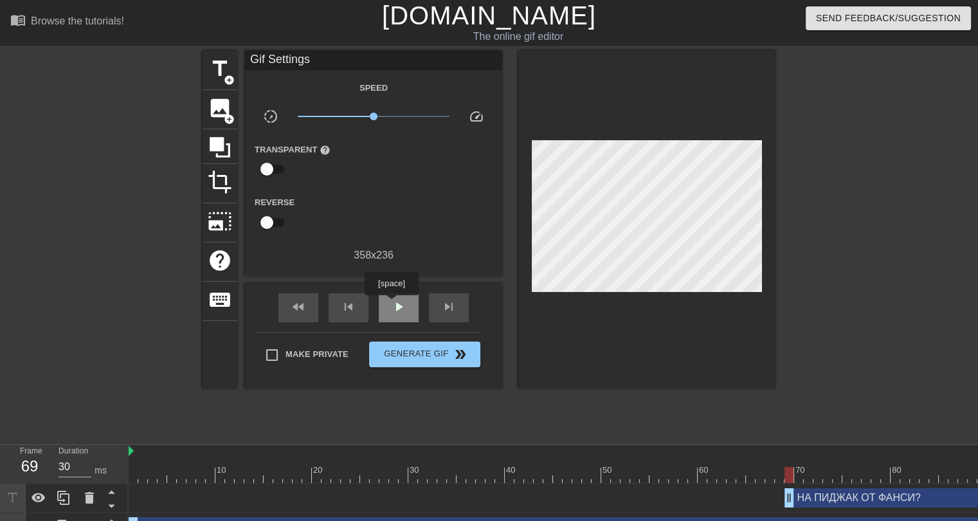
click at [391, 304] on span "play_arrow" at bounding box center [398, 306] width 15 height 15
click at [85, 500] on icon at bounding box center [89, 497] width 15 height 15
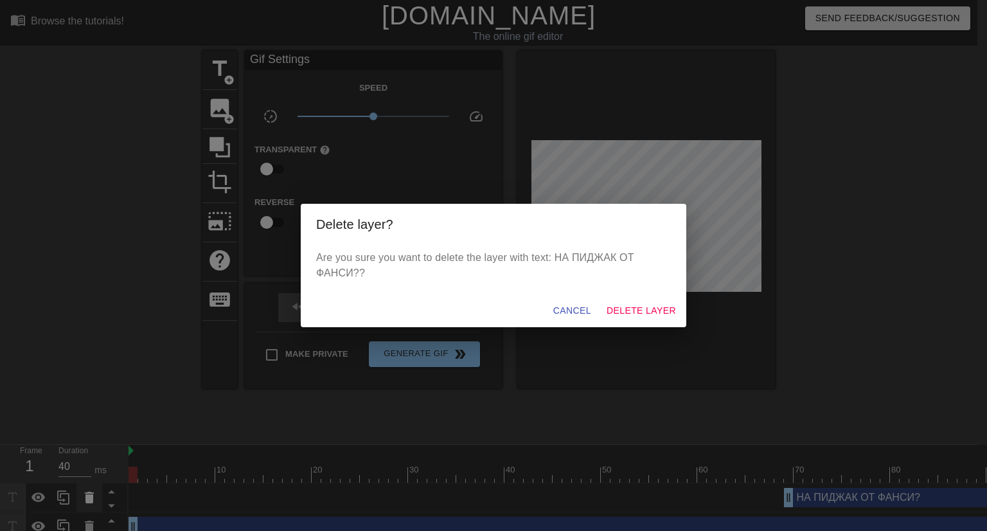
click at [85, 500] on div "Delete layer? Are you sure you want to delete the layer with text: НА ПИДЖАК ОТ…" at bounding box center [493, 265] width 987 height 531
click at [634, 314] on span "Delete Layer" at bounding box center [641, 311] width 69 height 16
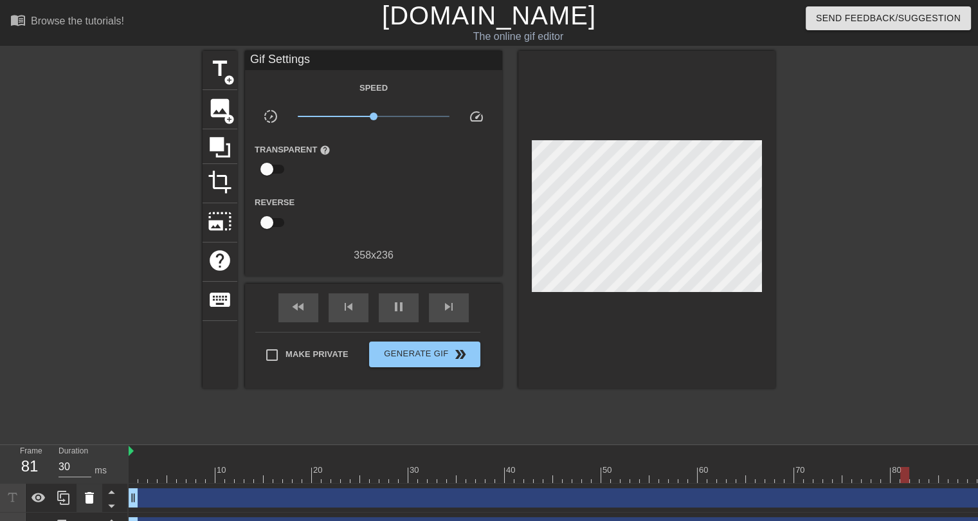
click at [91, 505] on icon at bounding box center [89, 497] width 15 height 15
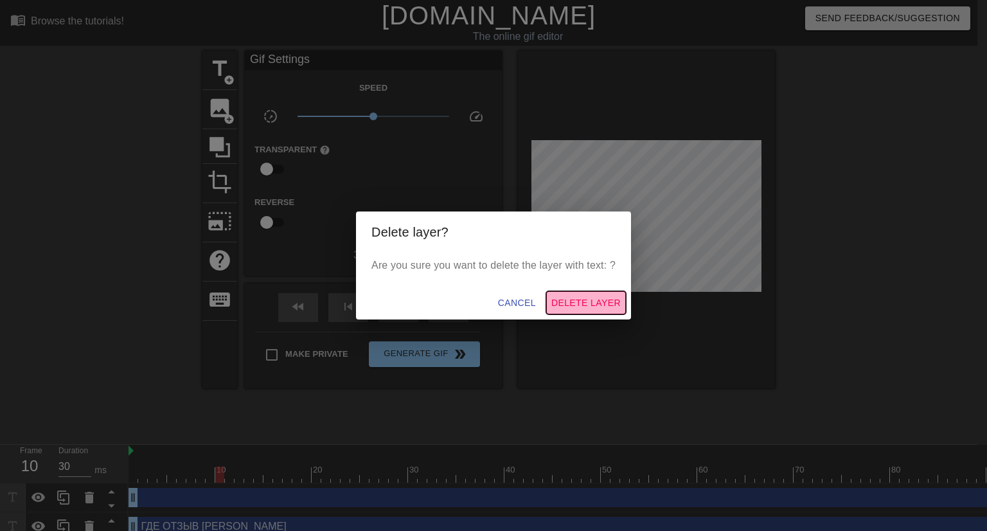
click at [589, 295] on span "Delete Layer" at bounding box center [586, 303] width 69 height 16
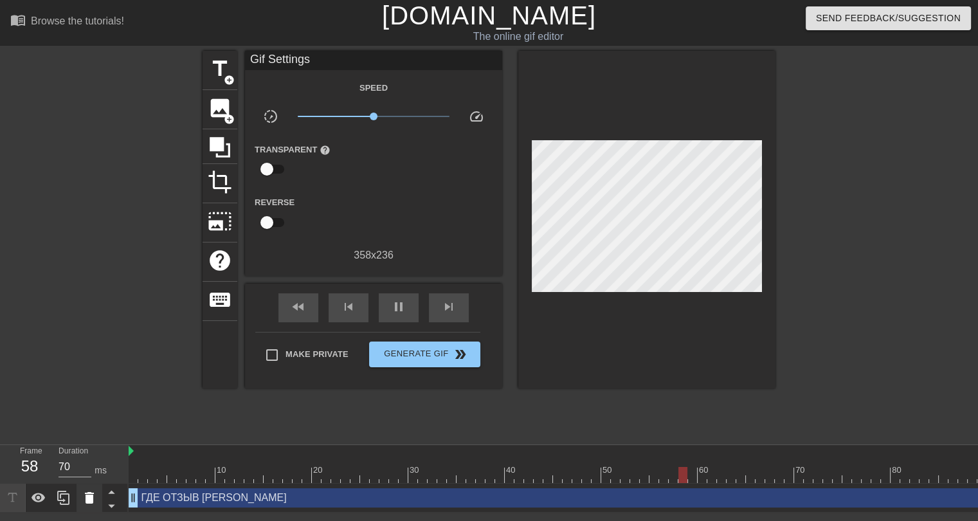
click at [98, 507] on div at bounding box center [90, 497] width 26 height 28
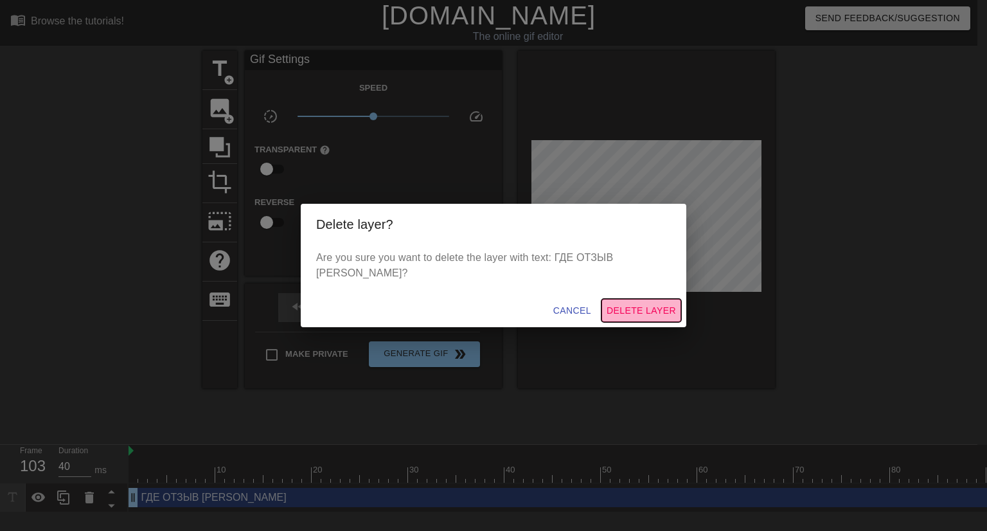
click at [614, 303] on span "Delete Layer" at bounding box center [641, 311] width 69 height 16
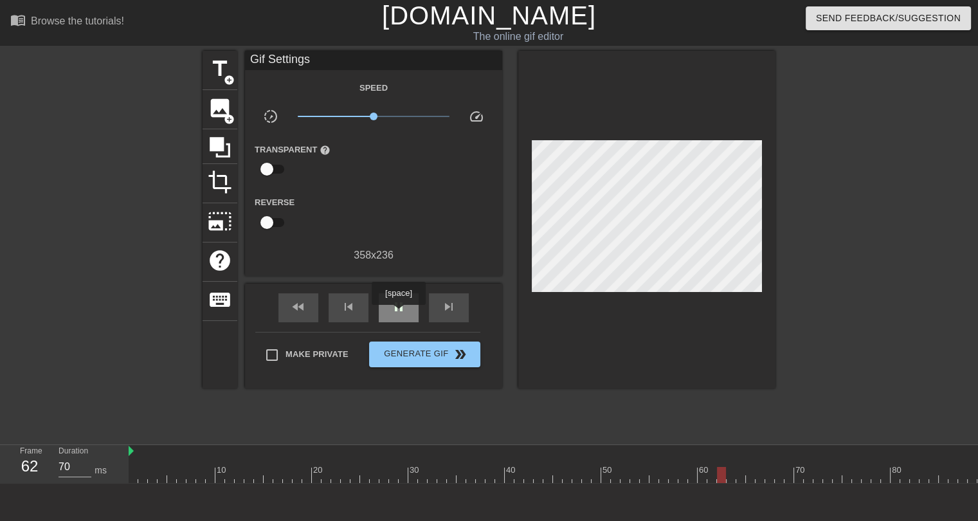
click at [398, 314] on div "pause" at bounding box center [399, 307] width 40 height 29
click at [226, 73] on span "title" at bounding box center [220, 69] width 24 height 24
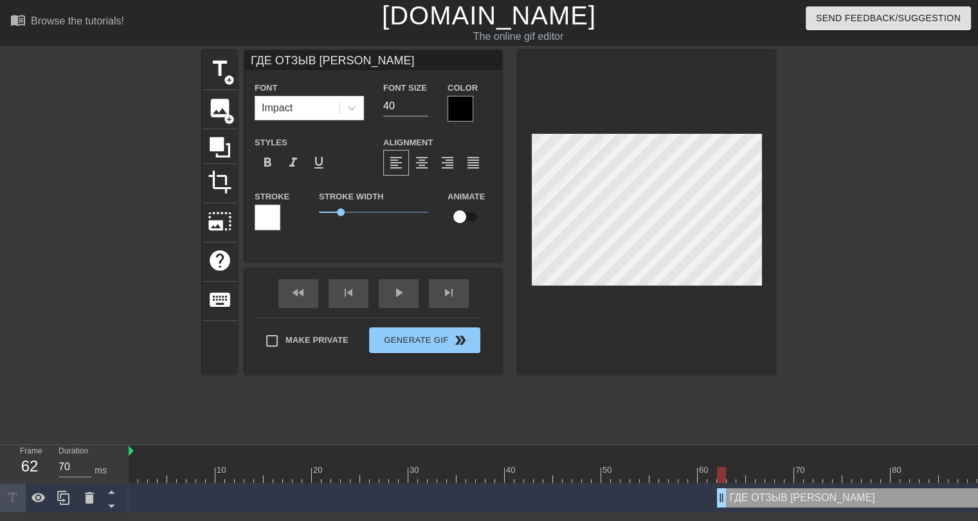
scroll to position [1, 5]
click at [469, 111] on div at bounding box center [460, 109] width 26 height 26
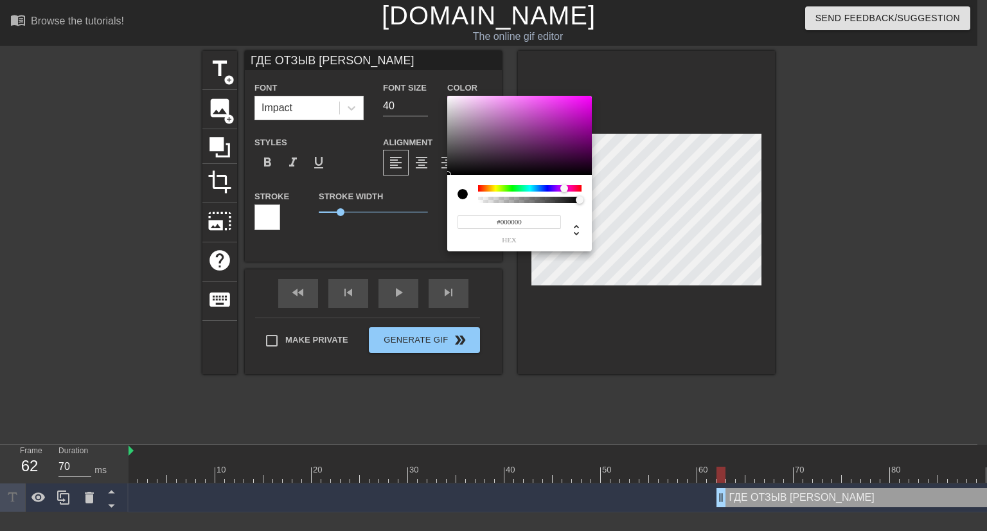
click at [564, 189] on div at bounding box center [530, 188] width 104 height 6
click at [587, 96] on div at bounding box center [519, 136] width 145 height 80
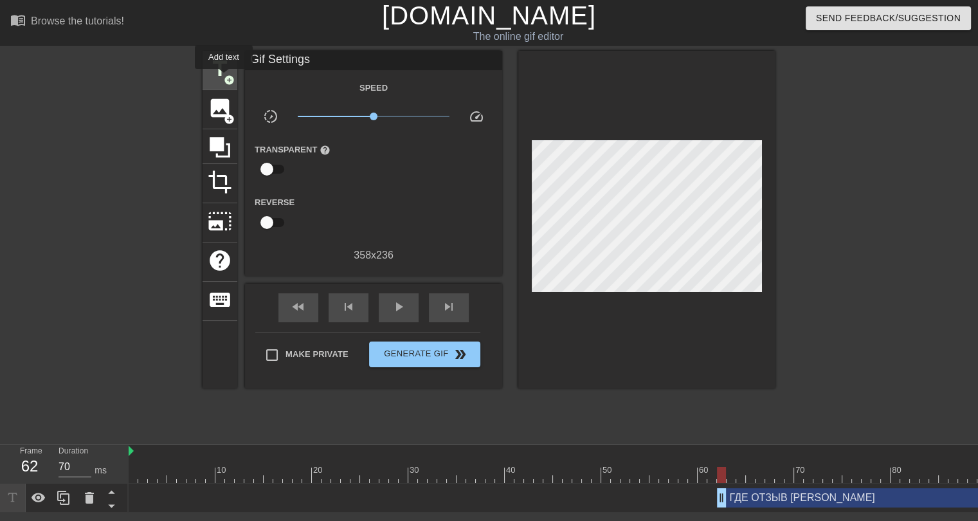
click at [224, 78] on span "add_circle" at bounding box center [229, 80] width 11 height 11
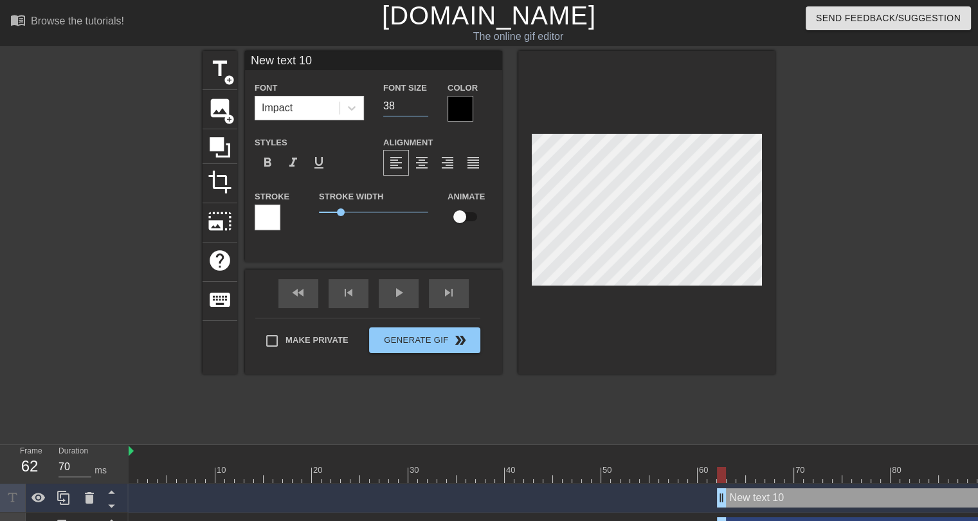
click at [422, 109] on input "38" at bounding box center [405, 106] width 45 height 21
click at [422, 109] on input "37" at bounding box center [405, 106] width 45 height 21
click at [422, 109] on input "36" at bounding box center [405, 106] width 45 height 21
click at [422, 109] on input "35" at bounding box center [405, 106] width 45 height 21
click at [422, 109] on input "34" at bounding box center [405, 106] width 45 height 21
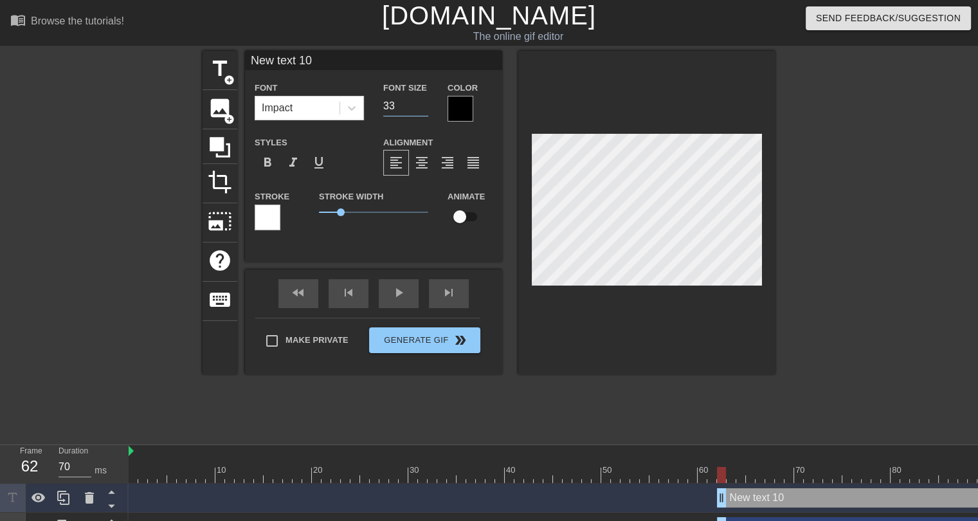
click at [422, 109] on input "33" at bounding box center [405, 106] width 45 height 21
click at [422, 109] on input "32" at bounding box center [405, 106] width 45 height 21
click at [422, 109] on input "31" at bounding box center [405, 106] width 45 height 21
click at [422, 109] on input "30" at bounding box center [405, 106] width 45 height 21
click at [82, 492] on icon at bounding box center [89, 497] width 15 height 15
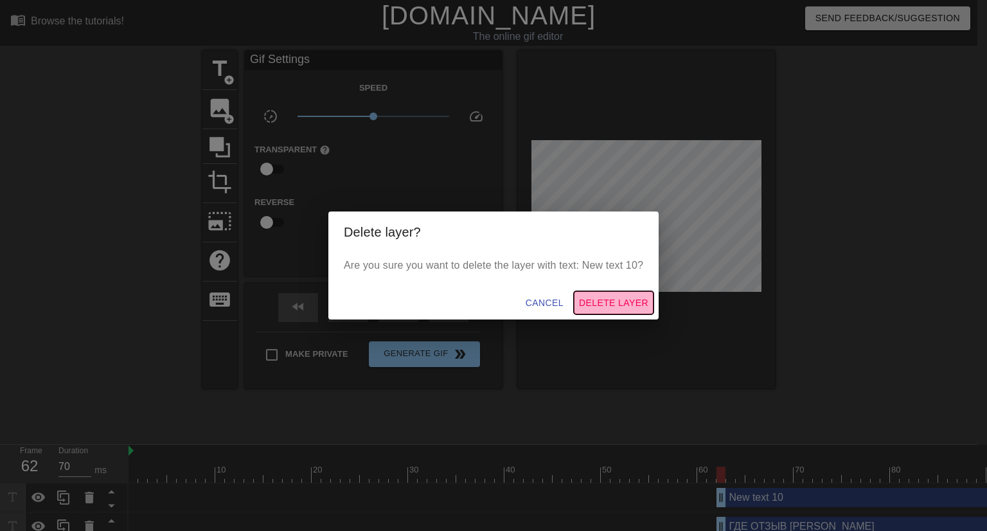
click at [635, 300] on span "Delete Layer" at bounding box center [613, 303] width 69 height 16
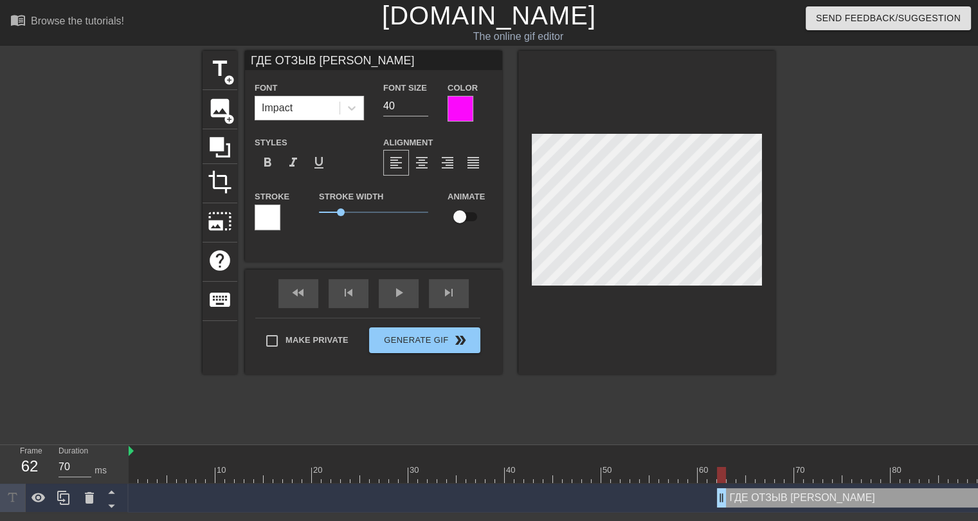
click at [469, 114] on div at bounding box center [460, 109] width 26 height 26
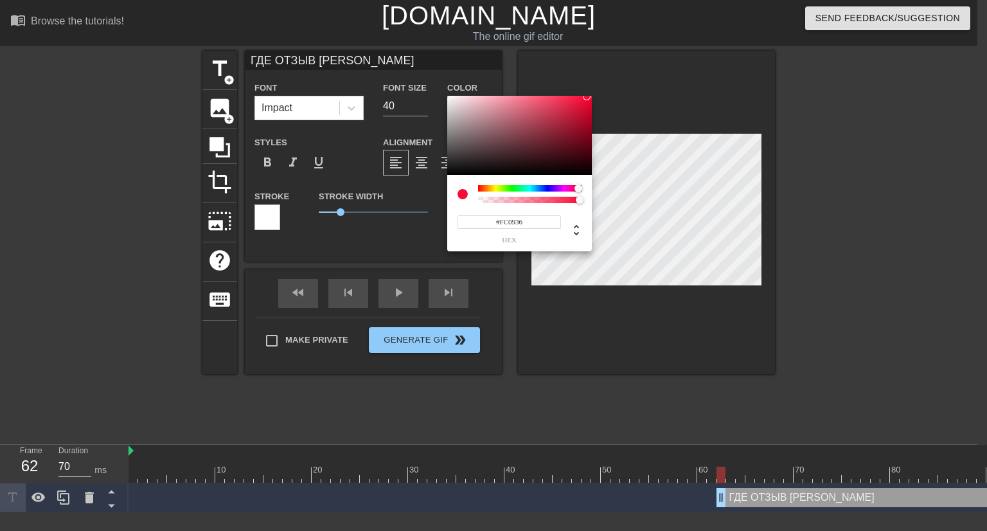
click at [579, 186] on div at bounding box center [530, 188] width 104 height 6
click at [589, 98] on div at bounding box center [589, 99] width 8 height 8
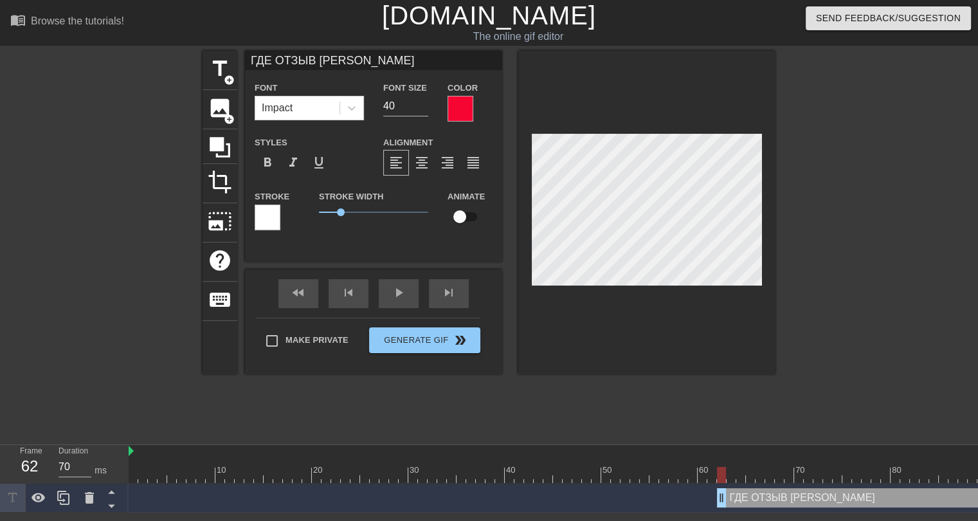
click at [266, 219] on div at bounding box center [268, 217] width 26 height 26
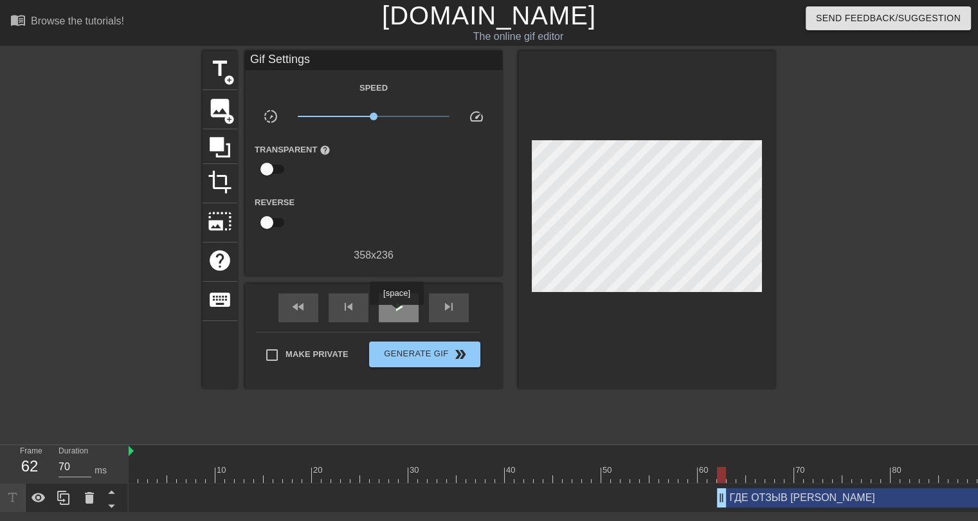
click at [396, 314] on div "play_arrow" at bounding box center [399, 307] width 40 height 29
click at [350, 314] on div "skip_previous" at bounding box center [349, 307] width 40 height 29
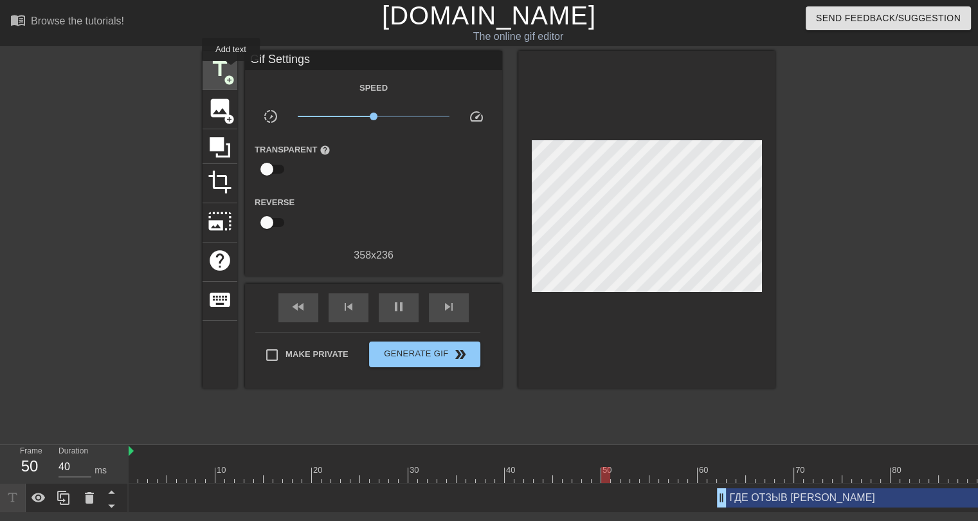
click at [231, 70] on span "title" at bounding box center [220, 69] width 24 height 24
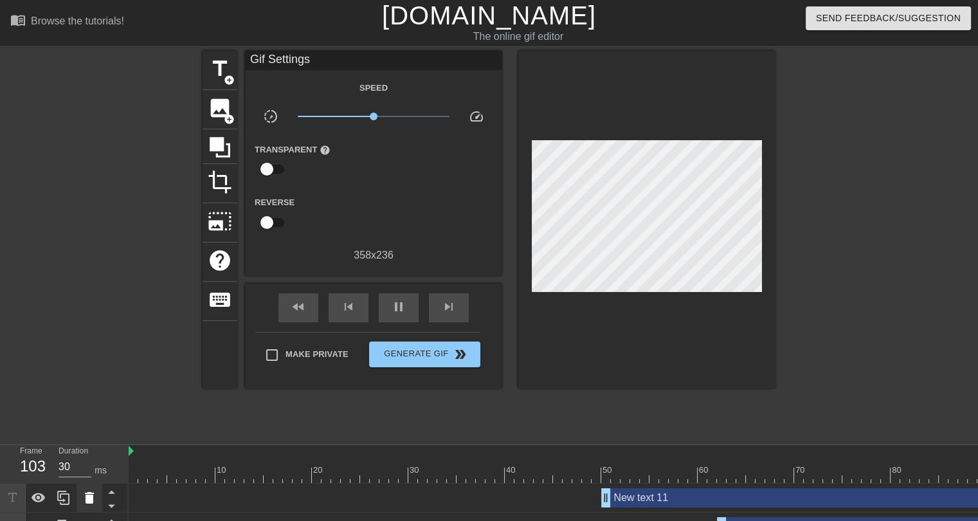
click at [90, 509] on div at bounding box center [90, 497] width 26 height 28
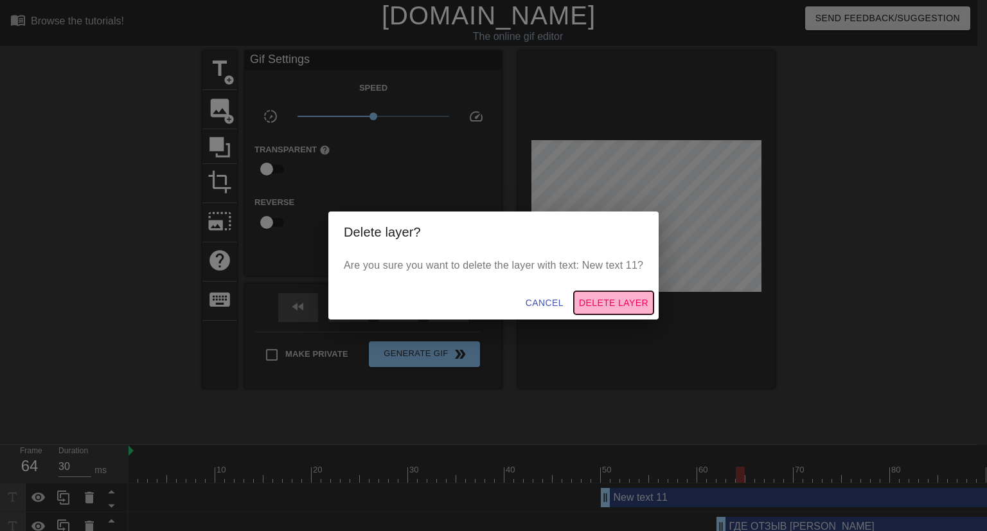
click at [614, 306] on span "Delete Layer" at bounding box center [613, 303] width 69 height 16
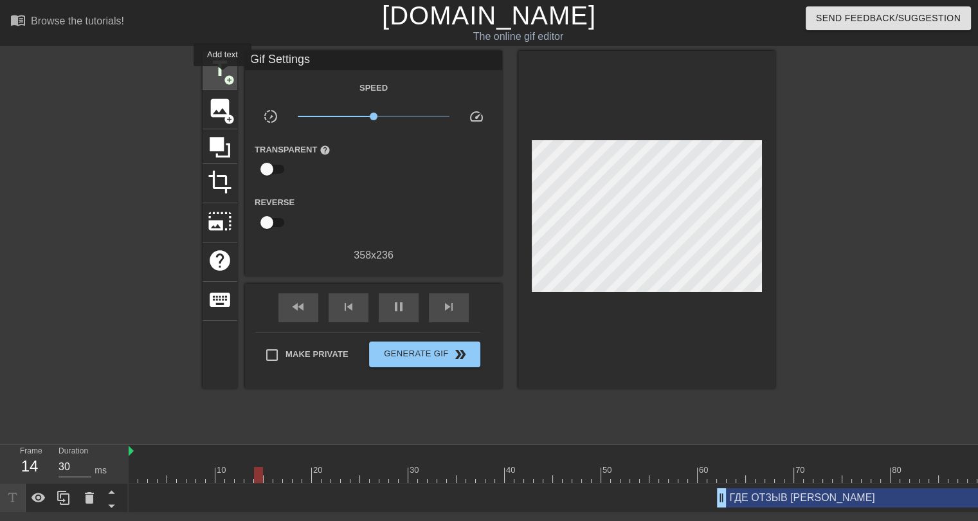
click at [222, 75] on span "title" at bounding box center [220, 69] width 24 height 24
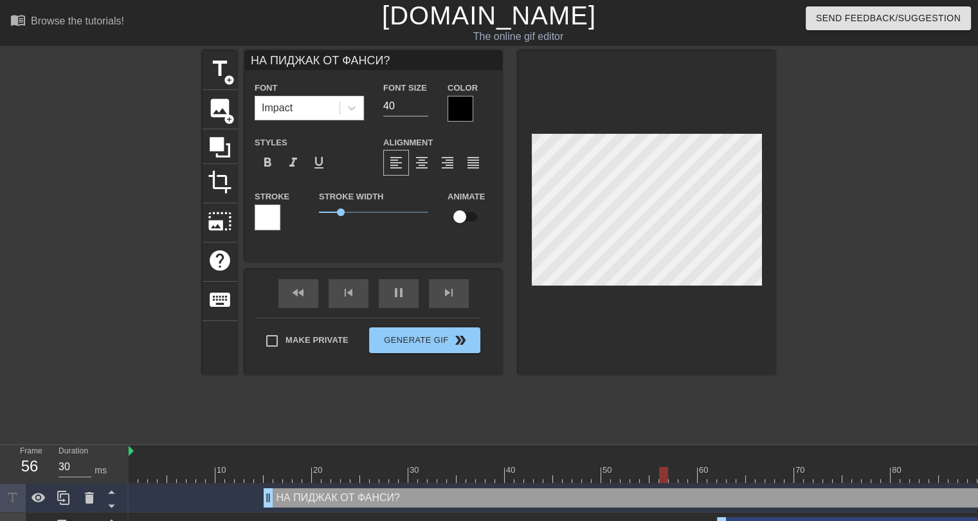
scroll to position [2, 2]
click at [460, 114] on div at bounding box center [460, 109] width 26 height 26
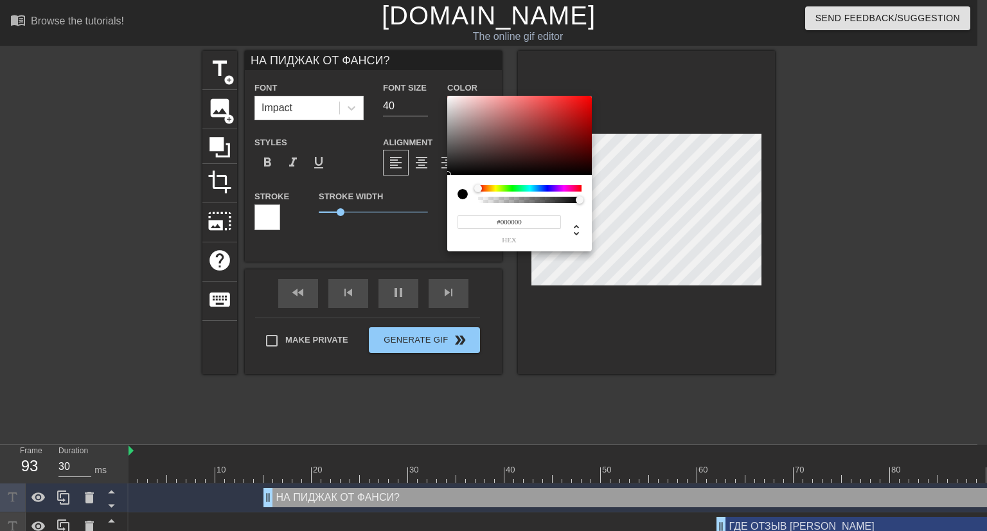
click at [563, 188] on div at bounding box center [530, 188] width 104 height 6
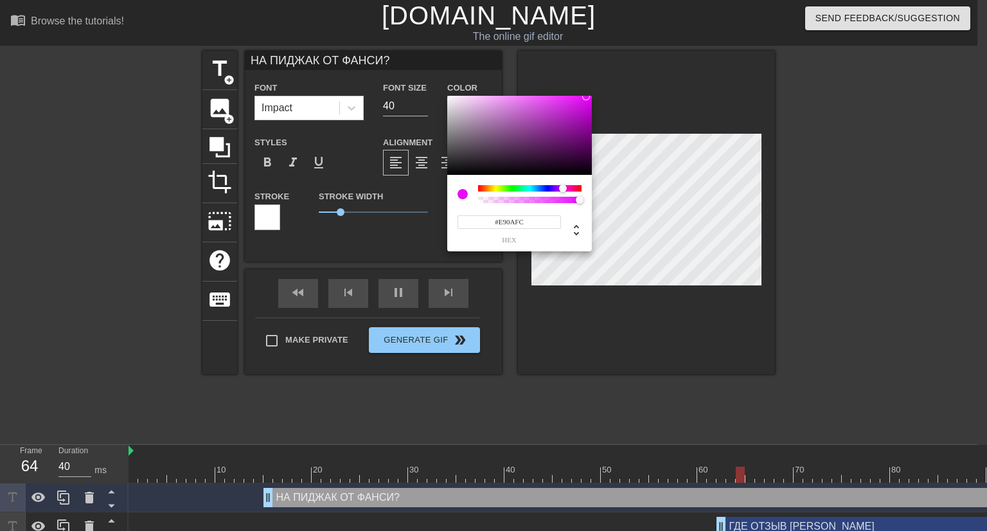
click at [586, 96] on div at bounding box center [519, 136] width 145 height 80
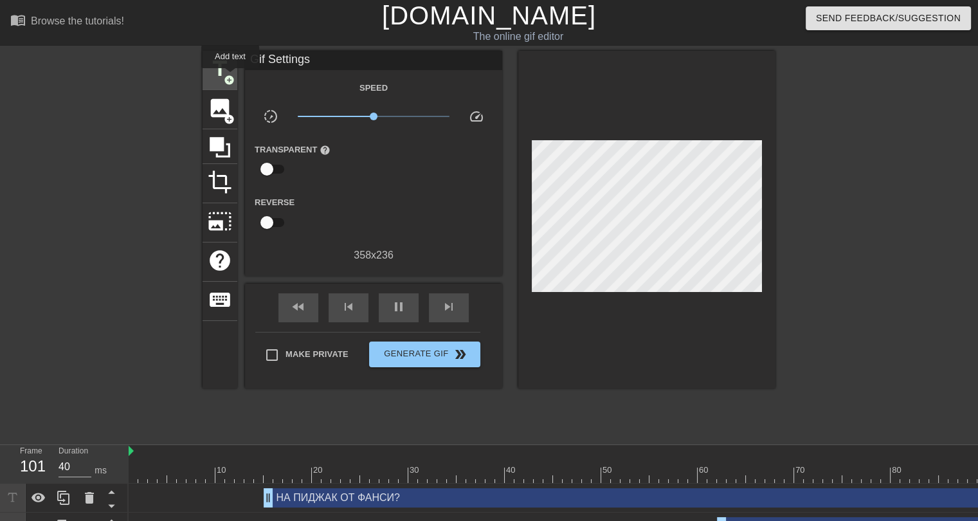
click at [230, 77] on span "add_circle" at bounding box center [229, 80] width 11 height 11
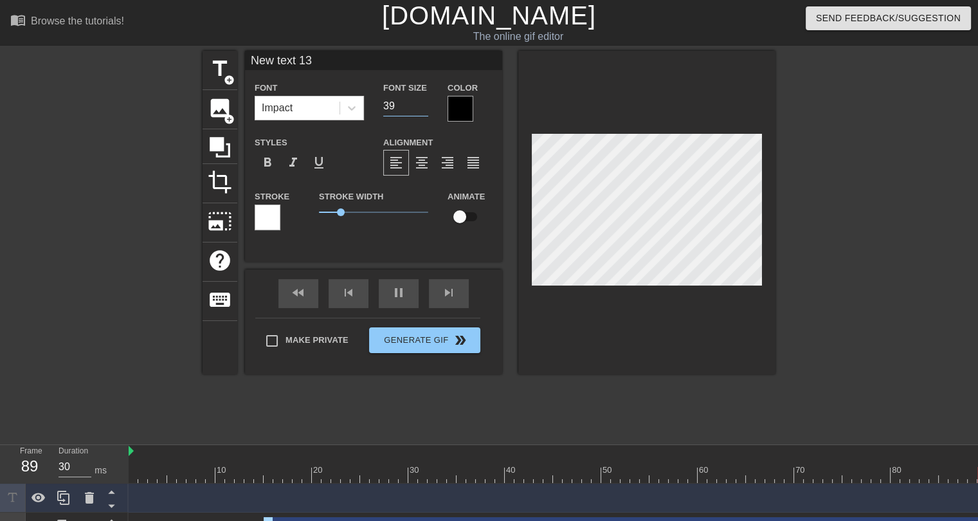
click at [424, 107] on input "39" at bounding box center [405, 106] width 45 height 21
click at [424, 107] on input "38" at bounding box center [405, 106] width 45 height 21
click at [424, 107] on input "37" at bounding box center [405, 106] width 45 height 21
click at [424, 107] on input "36" at bounding box center [405, 106] width 45 height 21
click at [424, 107] on input "35" at bounding box center [405, 106] width 45 height 21
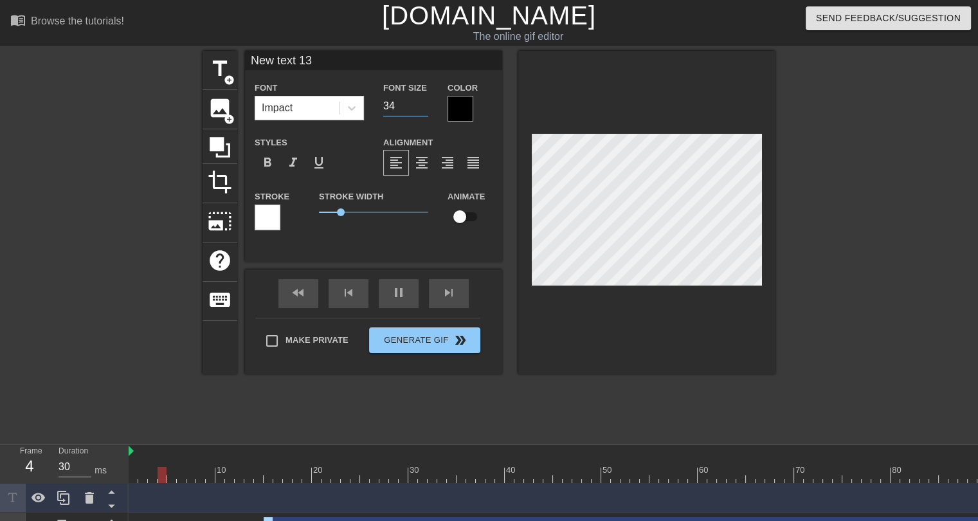
click at [424, 107] on input "34" at bounding box center [405, 106] width 45 height 21
click at [424, 107] on input "32" at bounding box center [405, 106] width 45 height 21
click at [424, 107] on input "31" at bounding box center [405, 106] width 45 height 21
click at [424, 107] on input "30" at bounding box center [405, 106] width 45 height 21
click at [461, 116] on div at bounding box center [460, 109] width 26 height 26
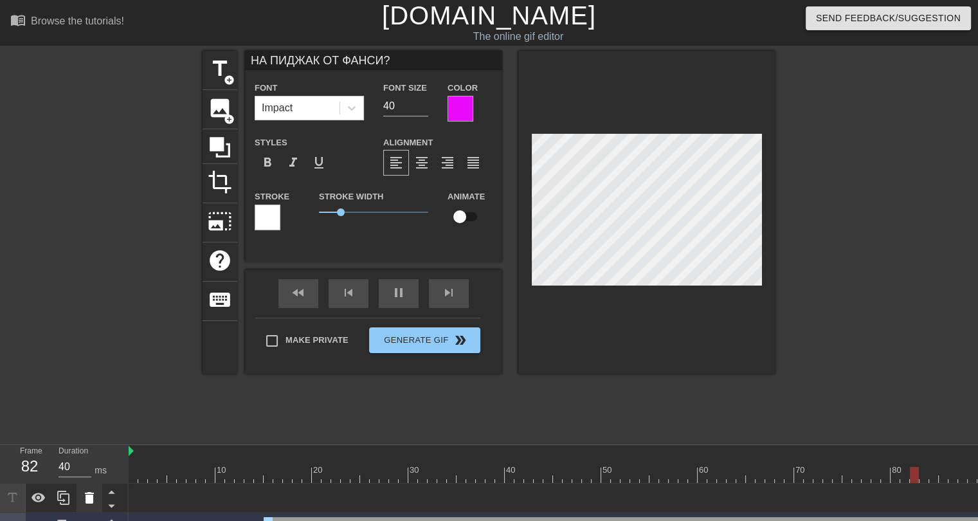
click at [87, 497] on icon at bounding box center [89, 498] width 9 height 12
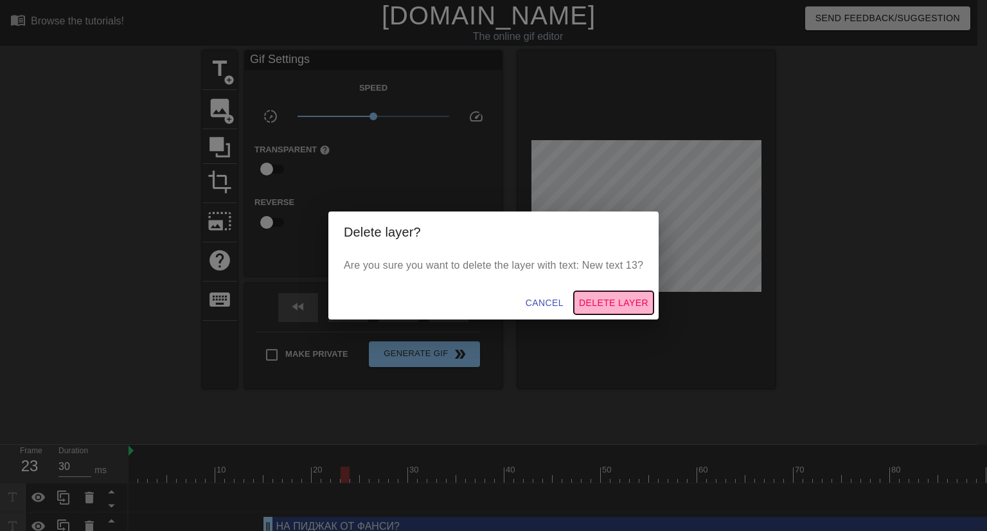
click at [606, 299] on span "Delete Layer" at bounding box center [613, 303] width 69 height 16
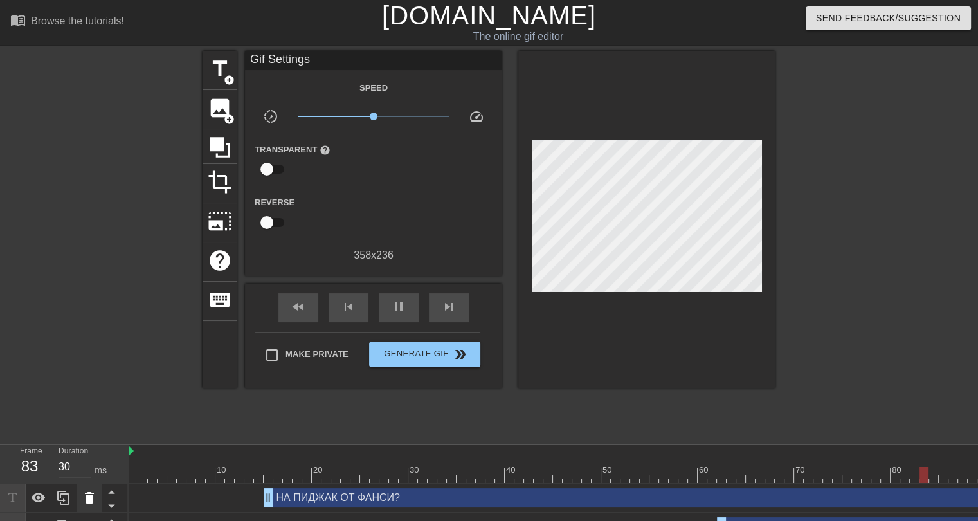
click at [91, 499] on icon at bounding box center [89, 498] width 9 height 12
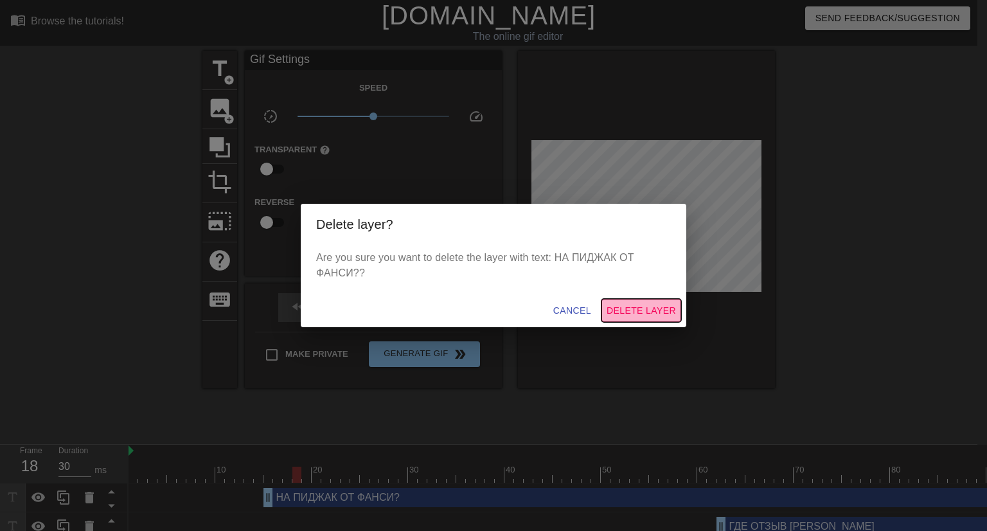
click at [628, 309] on span "Delete Layer" at bounding box center [641, 311] width 69 height 16
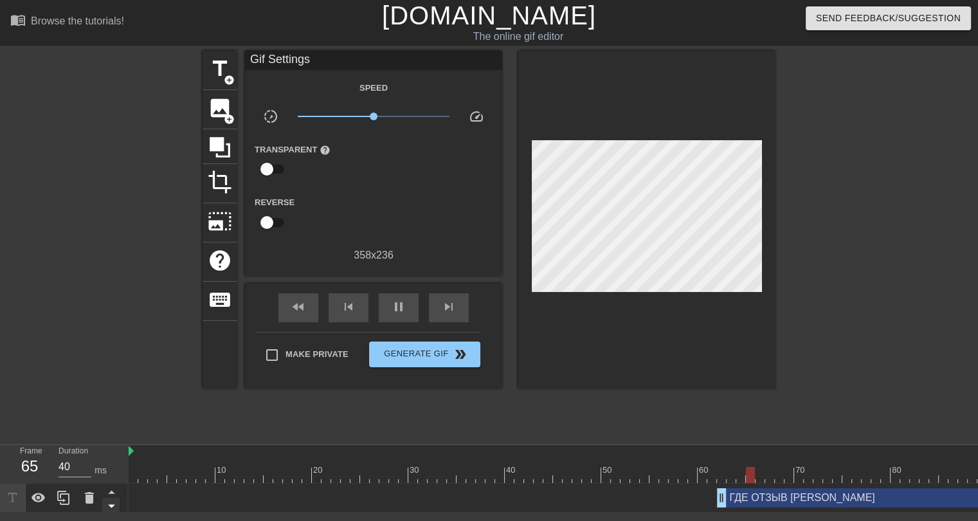
click at [112, 507] on icon at bounding box center [111, 506] width 6 height 3
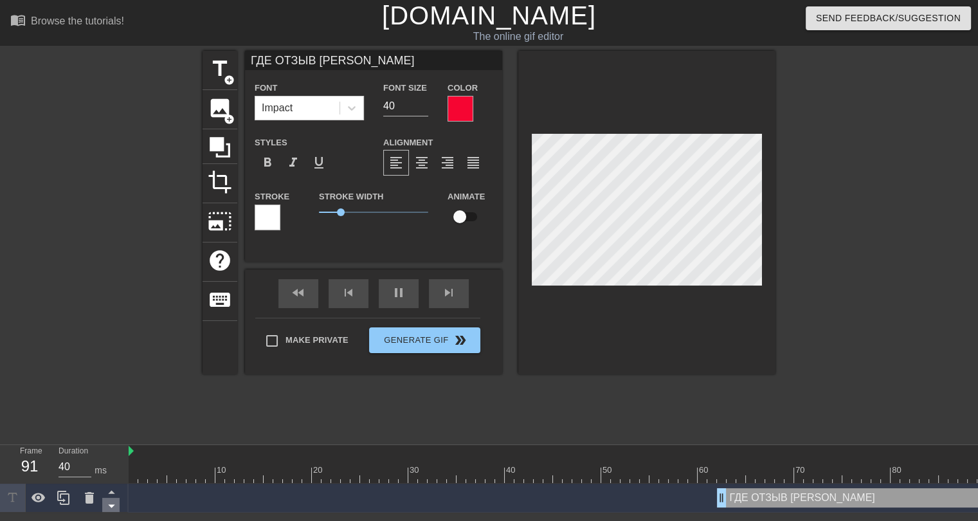
click at [112, 507] on icon at bounding box center [111, 506] width 6 height 3
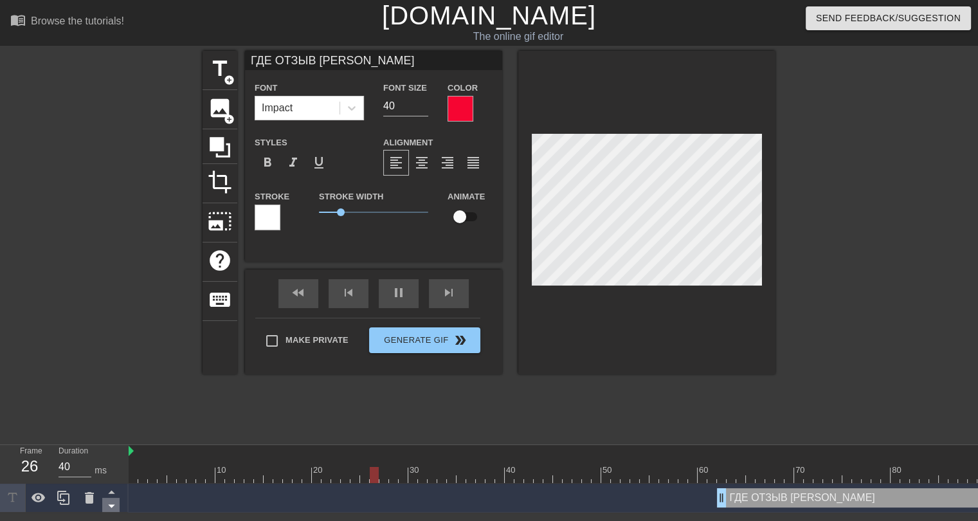
click at [112, 507] on icon at bounding box center [111, 506] width 6 height 3
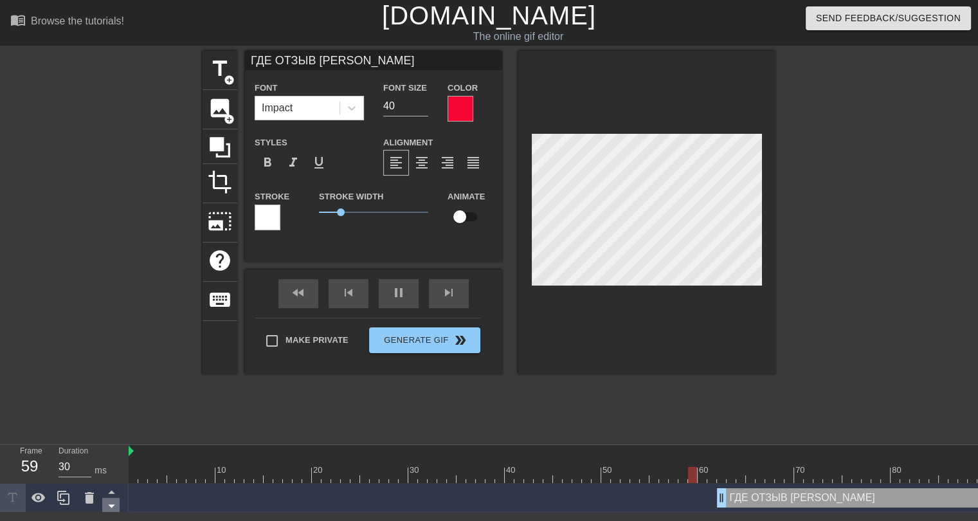
click at [112, 507] on icon at bounding box center [111, 506] width 6 height 3
click at [90, 500] on icon at bounding box center [89, 498] width 9 height 12
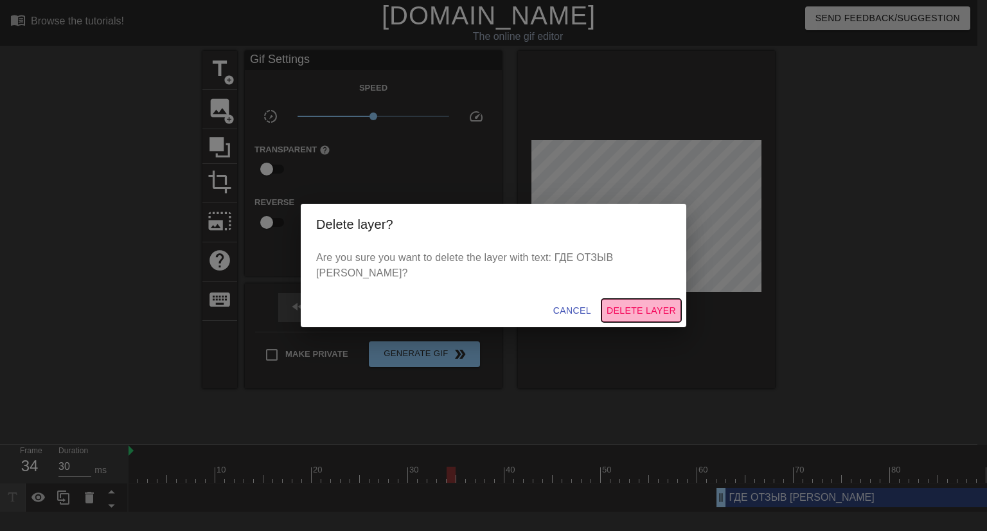
click at [636, 303] on span "Delete Layer" at bounding box center [641, 311] width 69 height 16
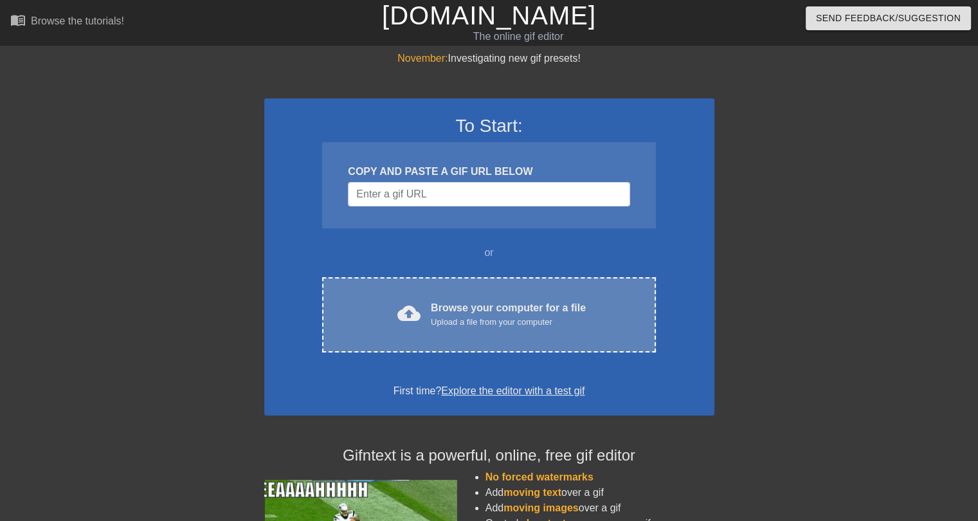
click at [484, 300] on div "Browse your computer for a file Upload a file from your computer" at bounding box center [508, 314] width 155 height 28
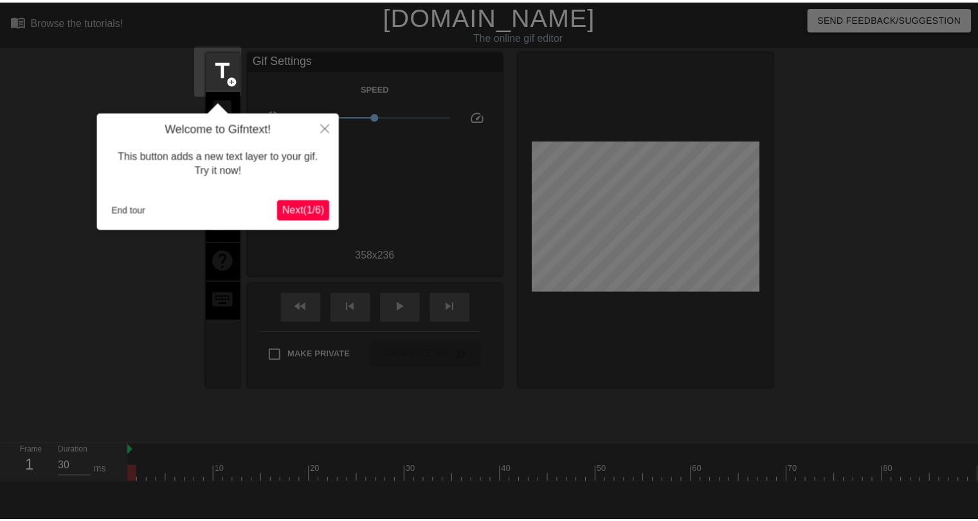
scroll to position [31, 0]
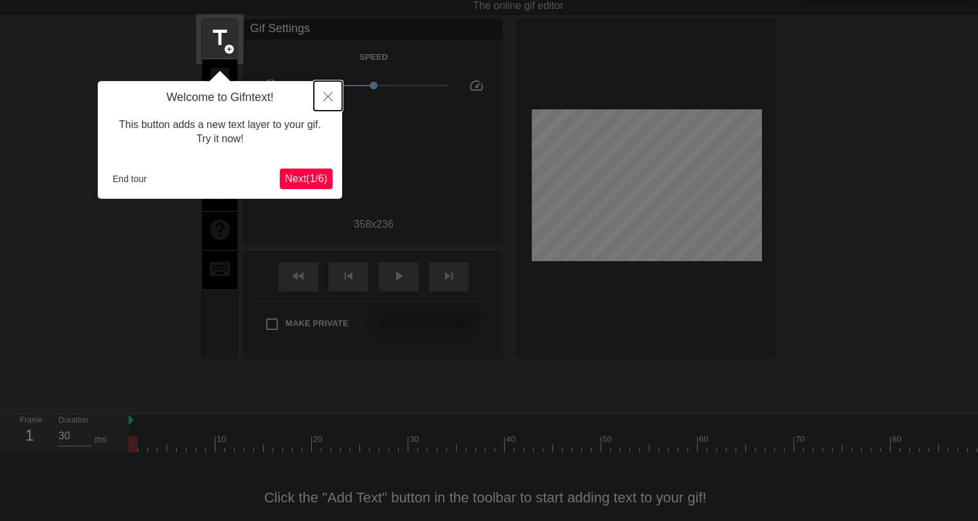
click at [332, 98] on button "Close" at bounding box center [328, 96] width 28 height 30
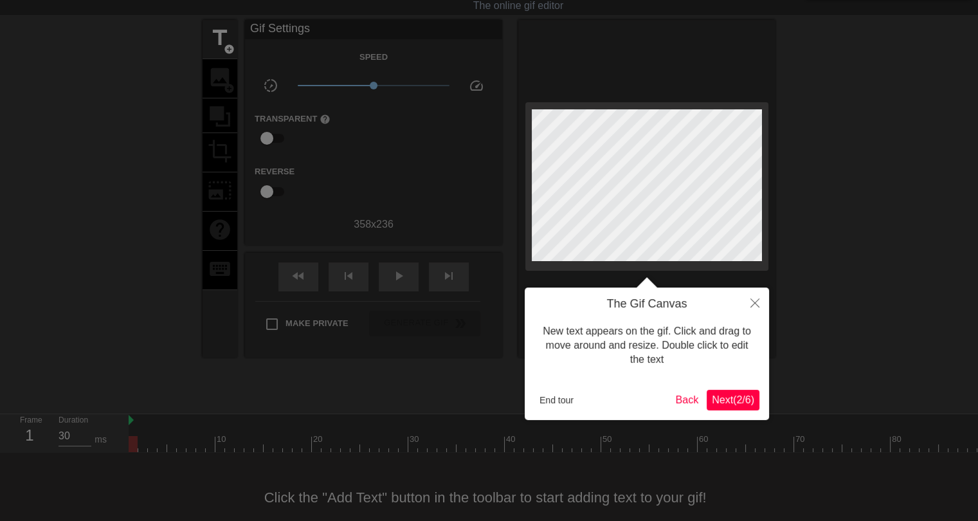
scroll to position [0, 0]
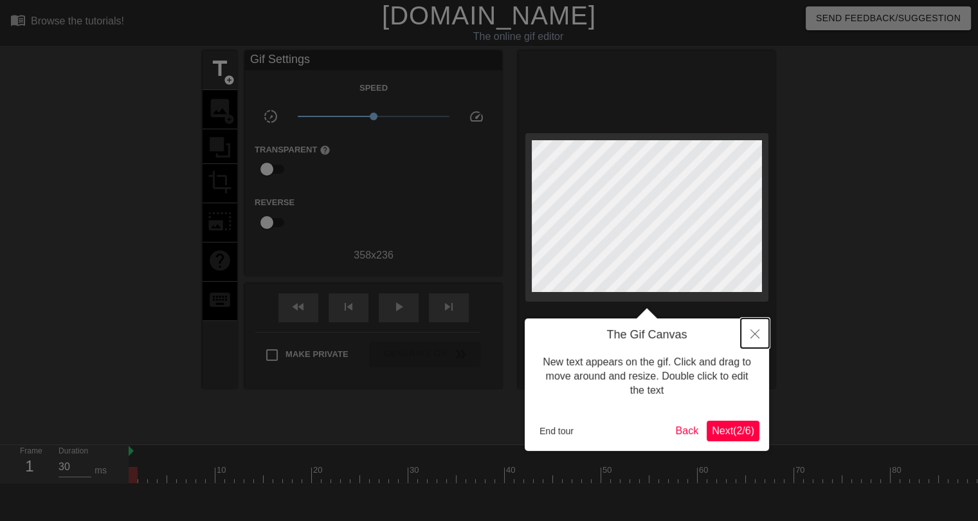
click at [750, 339] on button "Close" at bounding box center [755, 333] width 28 height 30
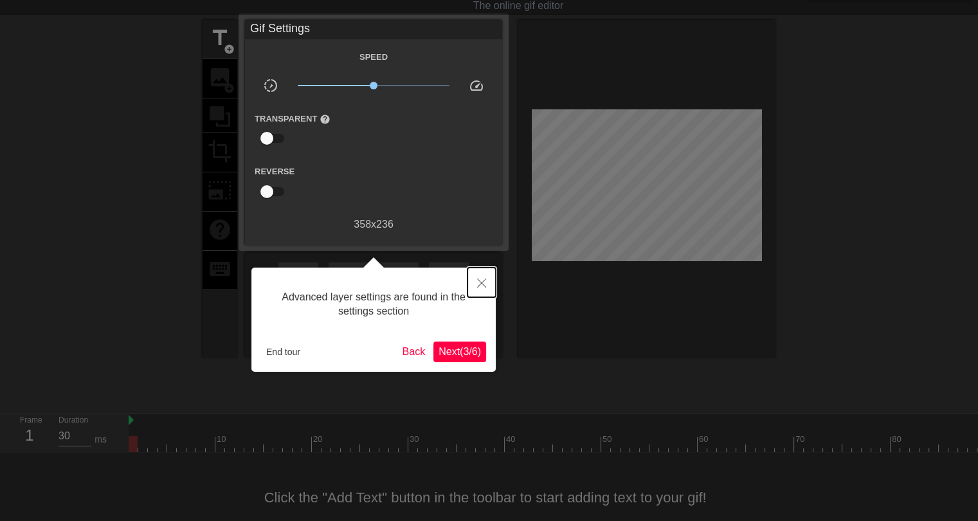
click at [478, 285] on icon "Close" at bounding box center [481, 282] width 9 height 9
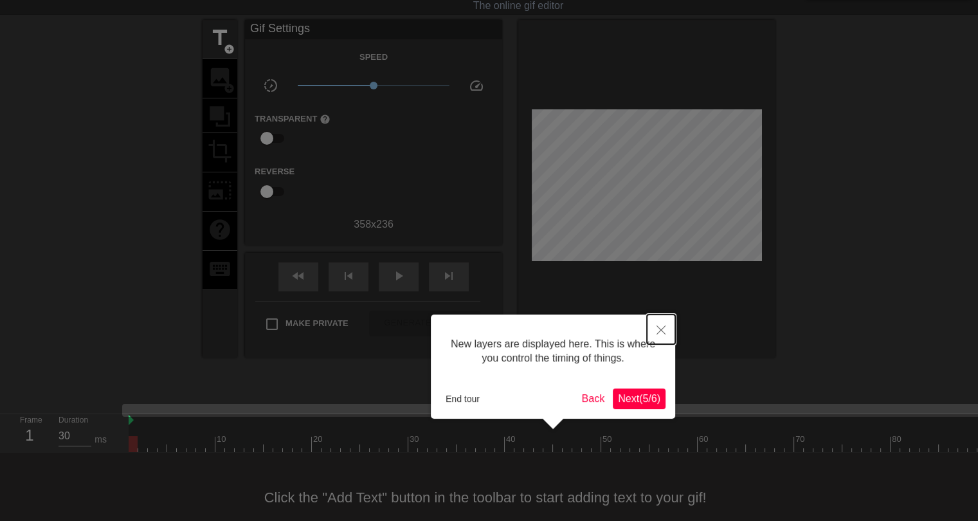
click at [658, 327] on icon "Close" at bounding box center [660, 329] width 9 height 9
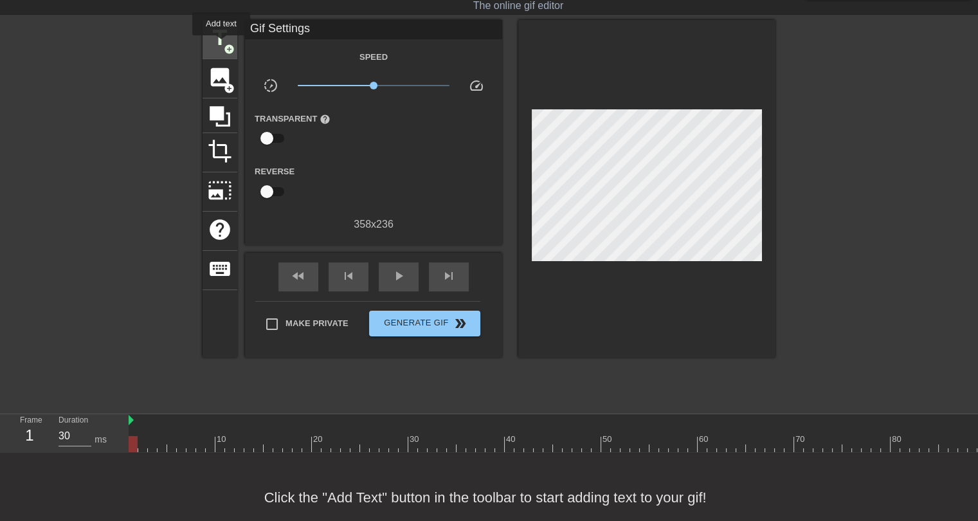
click at [221, 44] on span "title" at bounding box center [220, 38] width 24 height 24
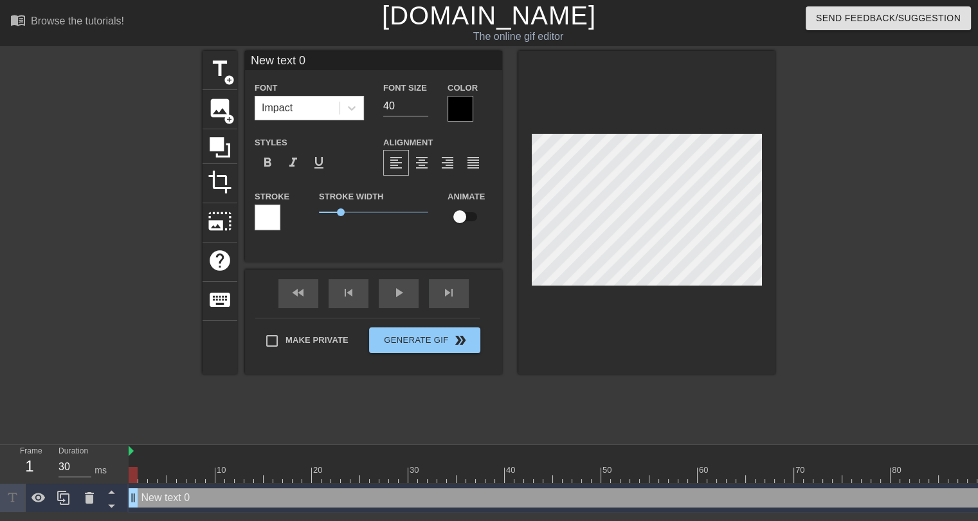
scroll to position [2, 1]
type input "New text"
type textarea "New text"
type input "New text"
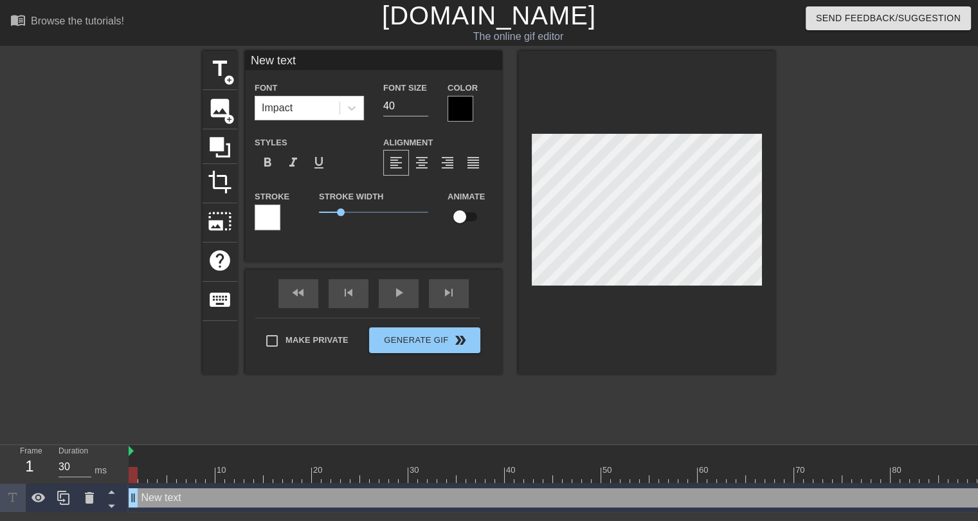
type textarea "New text"
type input "New tex"
type textarea "New tex"
type input "New te"
type textarea "New te"
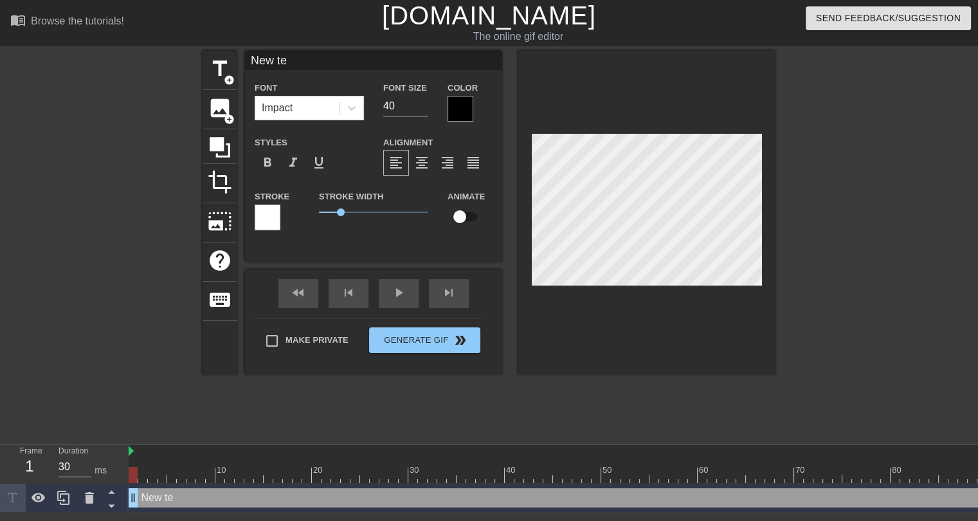
type input "New t"
type textarea "New t"
type input "New"
type textarea "New"
type input "New"
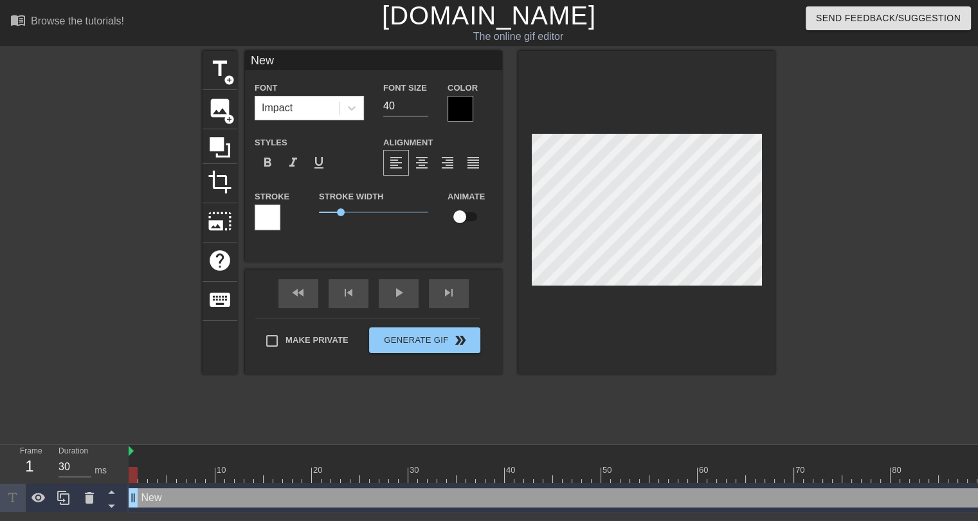
type textarea "New"
type input "Ne"
type textarea "Ne"
type input "N"
type textarea "N"
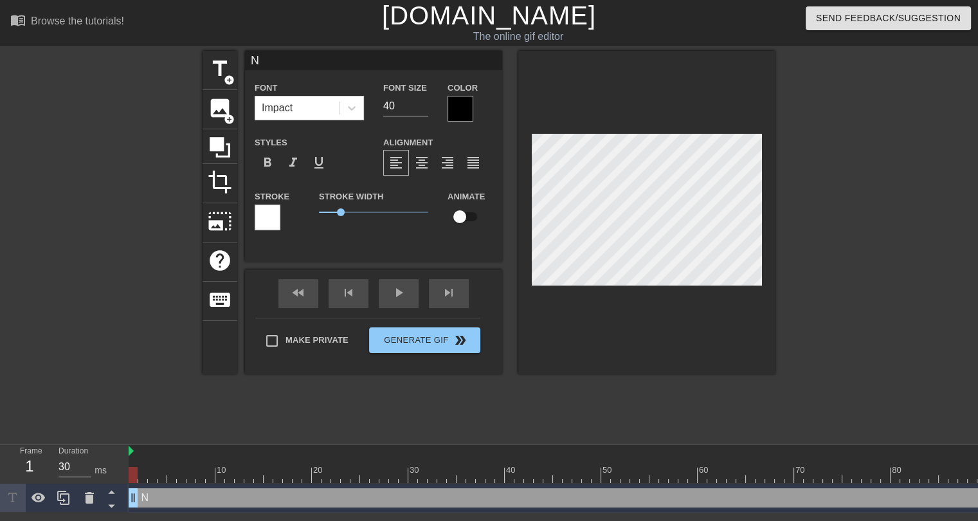
scroll to position [2, 1]
click at [458, 113] on div at bounding box center [460, 109] width 26 height 26
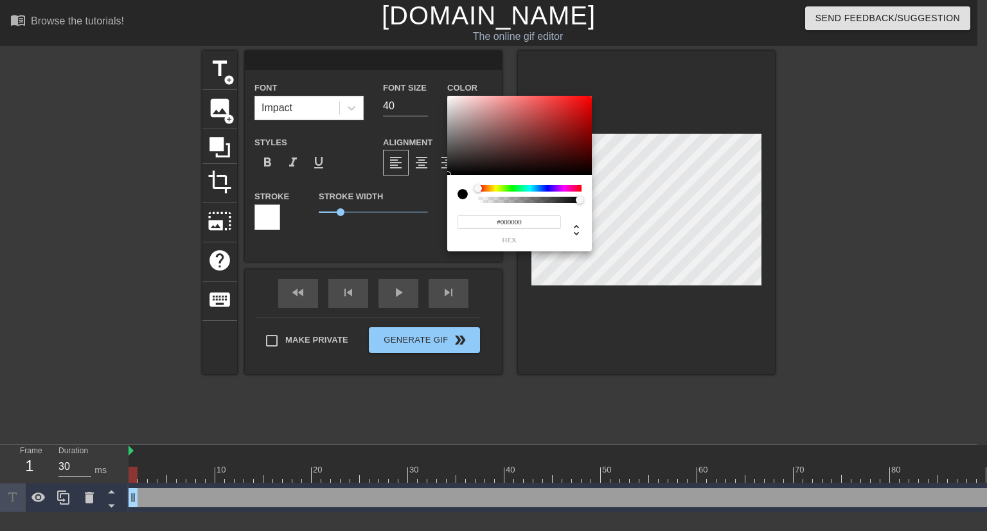
type input "#FC0707"
click at [588, 96] on div at bounding box center [519, 136] width 145 height 80
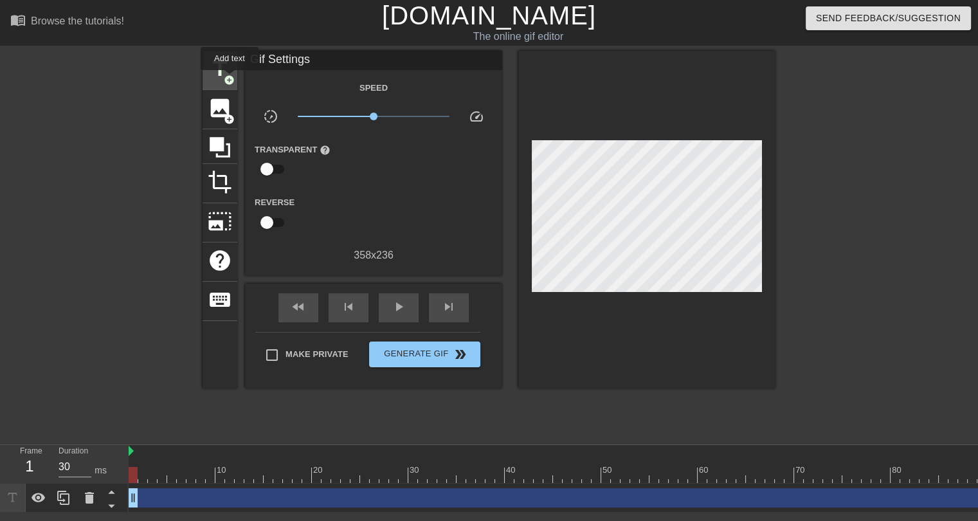
click at [230, 79] on span "add_circle" at bounding box center [229, 80] width 11 height 11
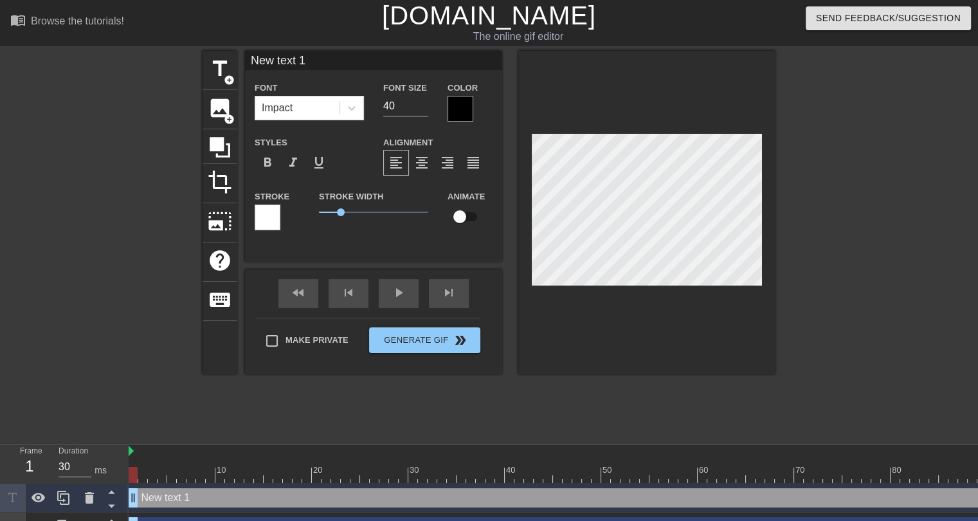
scroll to position [1, 1]
type input "New text"
type textarea "New text"
type input "New text"
type textarea "New text"
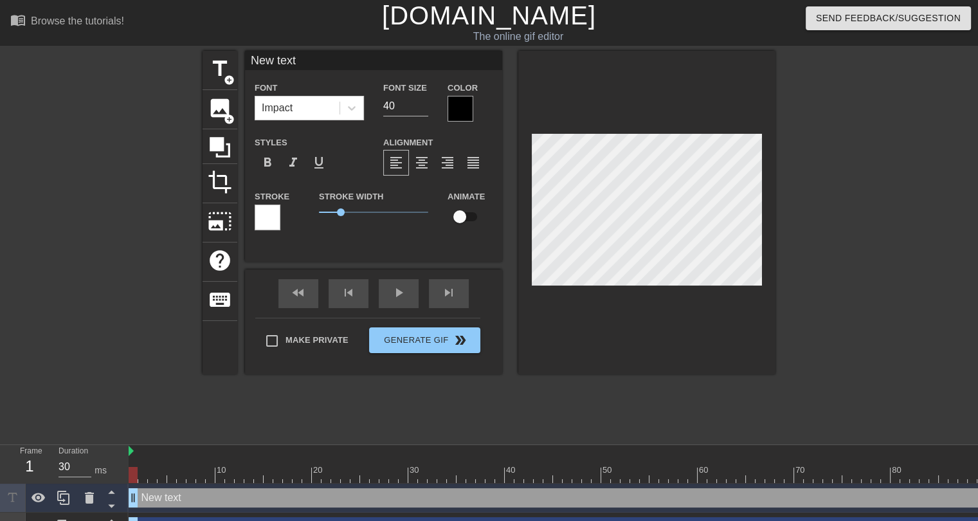
type input "New tex"
type textarea "New tex"
type input "New te"
type textarea "New te"
type input "New t"
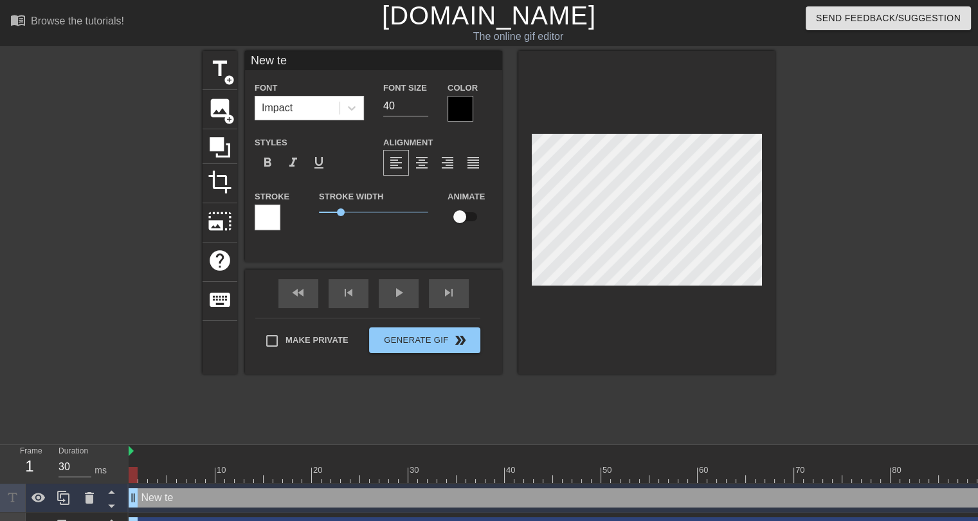
type textarea "New t"
type input "New"
type textarea "New"
type input "New"
type textarea "New"
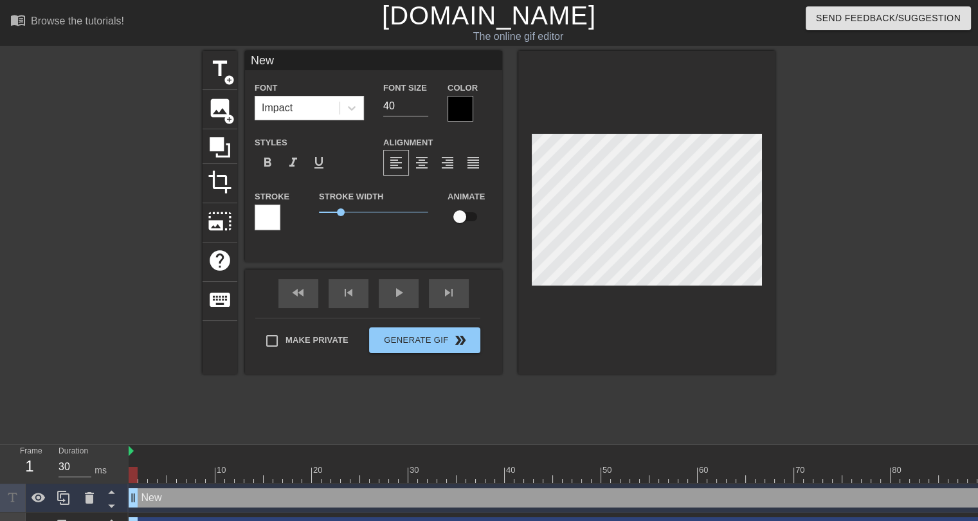
type input "Ne"
type textarea "Ne"
type input "N"
type textarea "N"
type input "О"
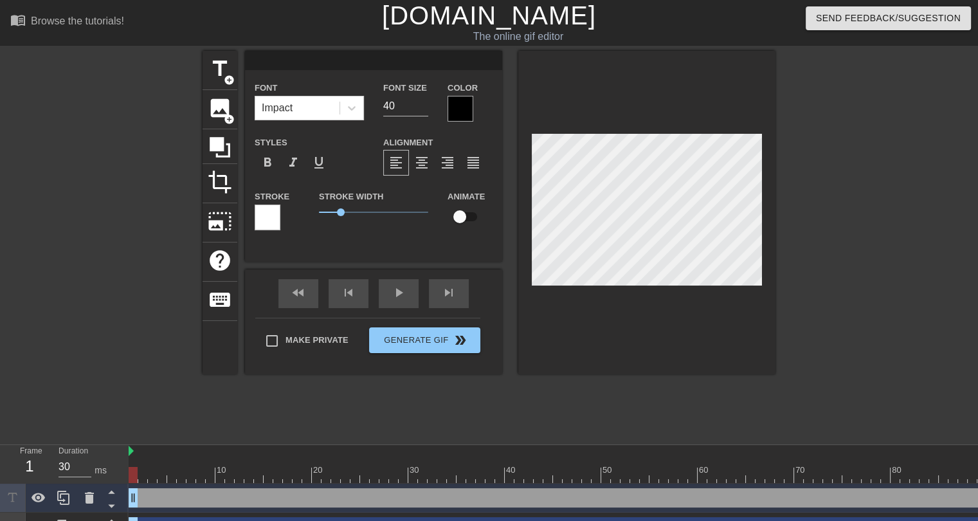
type textarea "О"
type input "ОТ"
type textarea "ОТ"
type input "ОТЗ"
type textarea "ОТЗ"
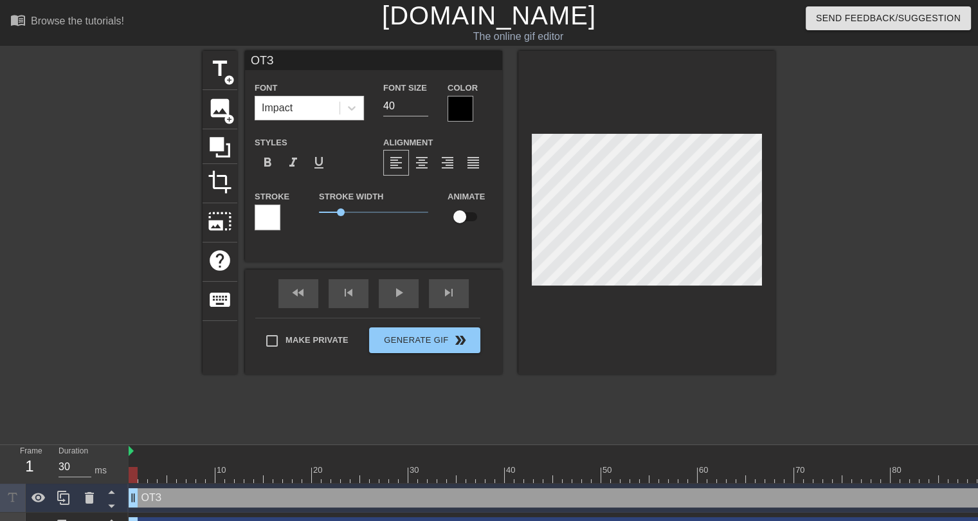
type input "ОТЗЫ"
type textarea "ОТЗЫ"
type input "ОТЗЫВ"
type textarea "ОТЗЫВ"
type input "ОТЗЫВ"
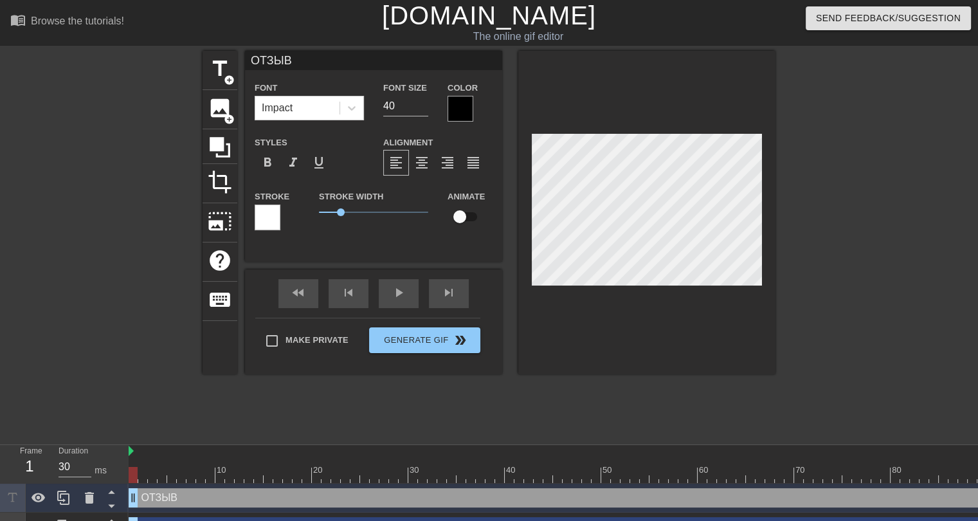
type textarea "ОТЗЫВ"
type input "ОТЗЫВ [PERSON_NAME]"
type textarea "ОТЗЫВ [PERSON_NAME]"
type input "ОТЗЫВ АЛ"
type textarea "ОТЗЫВ АЛ"
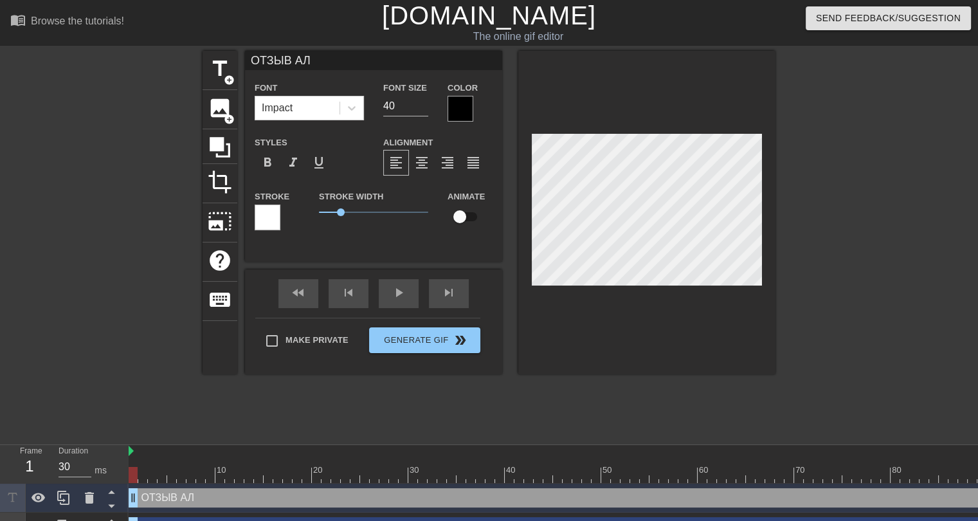
type input "ОТЗЫВ АЛИ"
type textarea "ОТЗЫВ АЛИ"
type input "ОТЗЫВ [PERSON_NAME]"
type textarea "ОТЗЫВ [PERSON_NAME]"
type input "ОТЗЫВ [PERSON_NAME]"
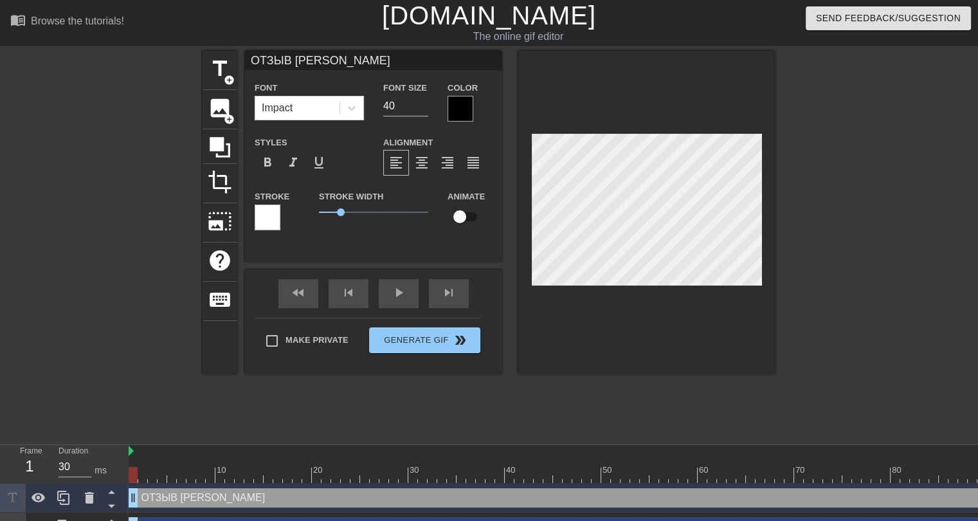
scroll to position [1, 5]
type textarea "ОТЗЫВ [PERSON_NAME]"
click at [464, 105] on div at bounding box center [460, 109] width 26 height 26
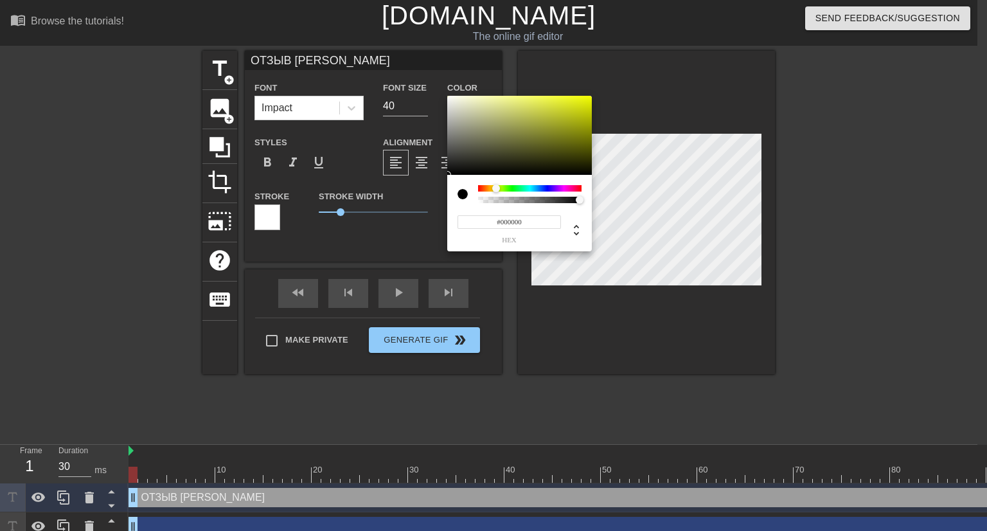
click at [496, 188] on div at bounding box center [530, 188] width 104 height 6
click at [587, 99] on div at bounding box center [519, 136] width 145 height 80
type input "#F4093E"
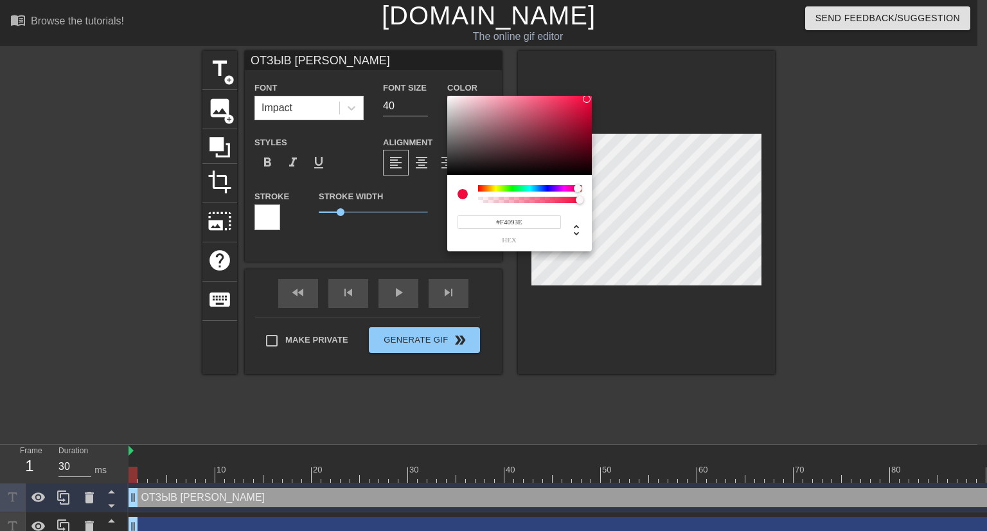
click at [578, 188] on div at bounding box center [530, 188] width 104 height 6
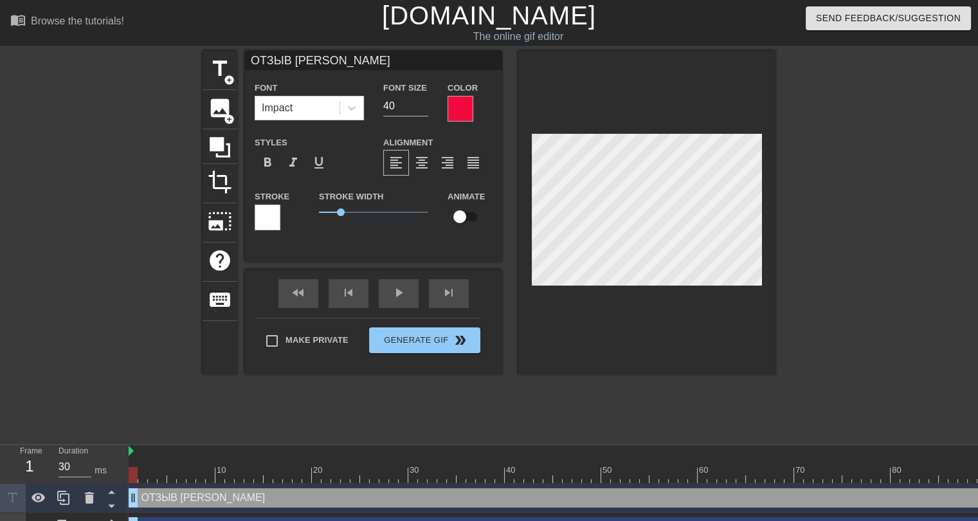
click at [270, 217] on div at bounding box center [268, 217] width 26 height 26
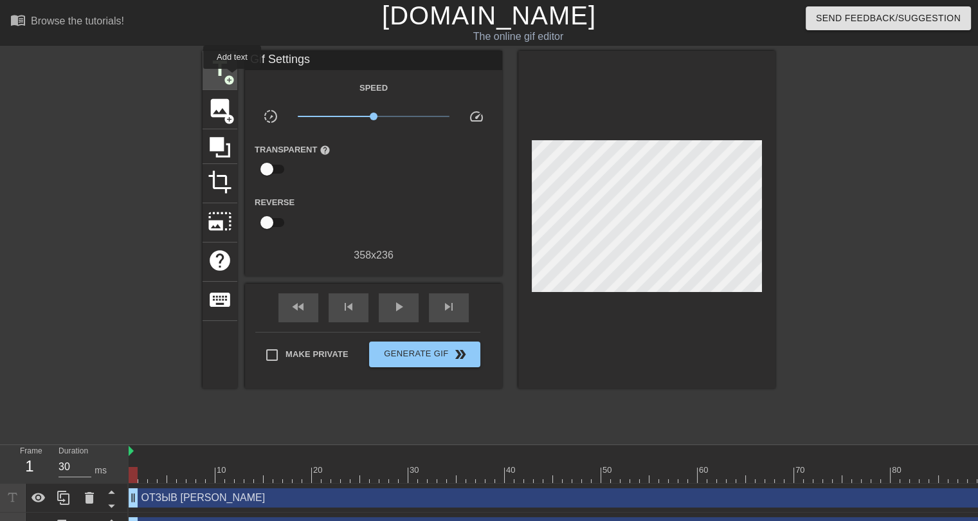
click at [232, 78] on span "add_circle" at bounding box center [229, 80] width 11 height 11
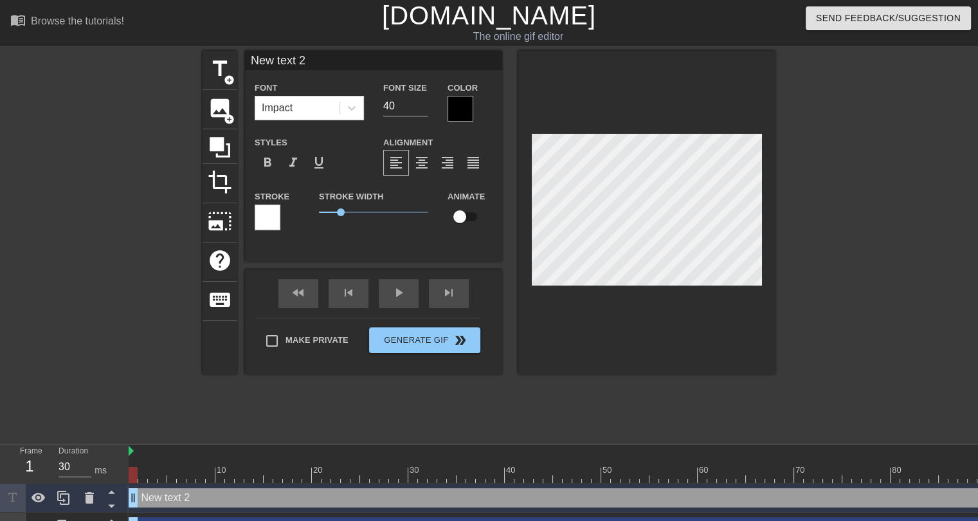
scroll to position [1, 1]
type input "New text"
type textarea "New text"
type input "New text"
type textarea "New text"
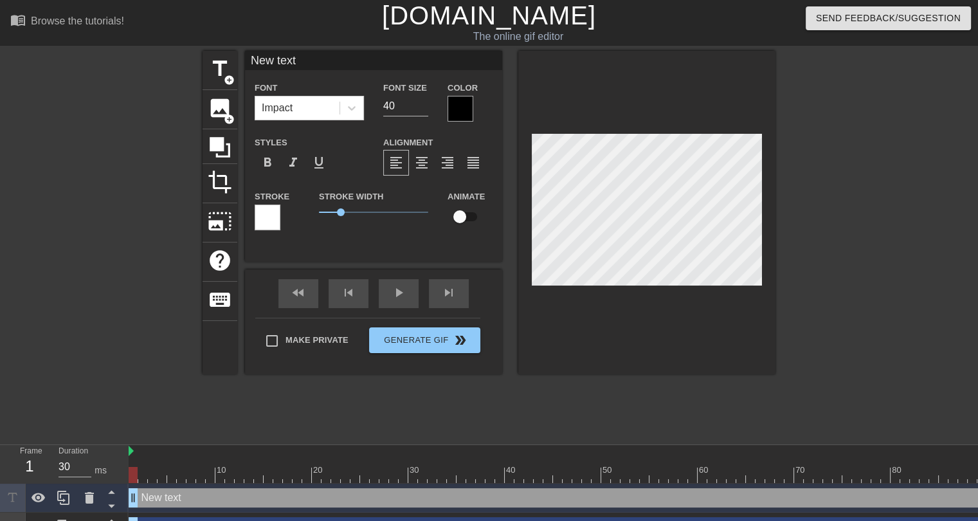
type input "New tex"
type textarea "New tex"
type input "New te"
type textarea "New te"
type input "New t"
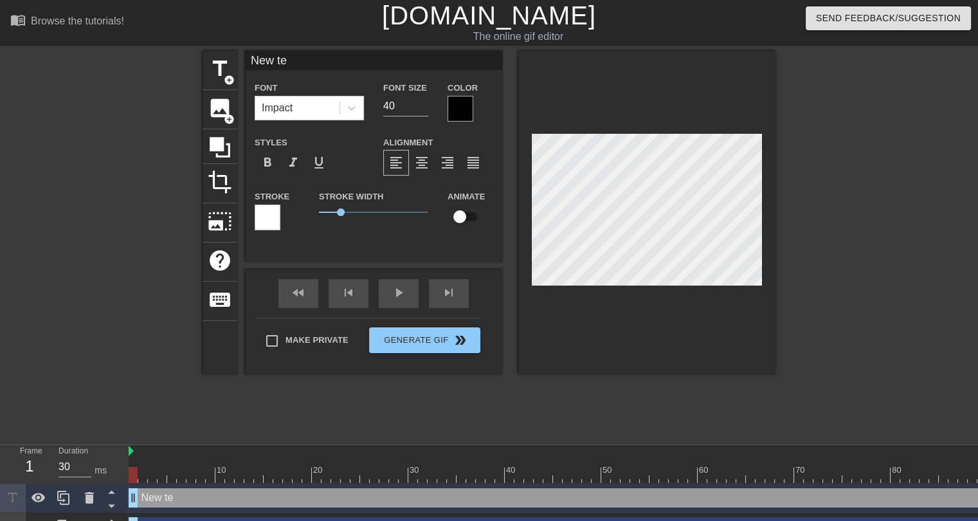
type textarea "New t"
type input "New"
type textarea "New"
type input "New"
type textarea "New"
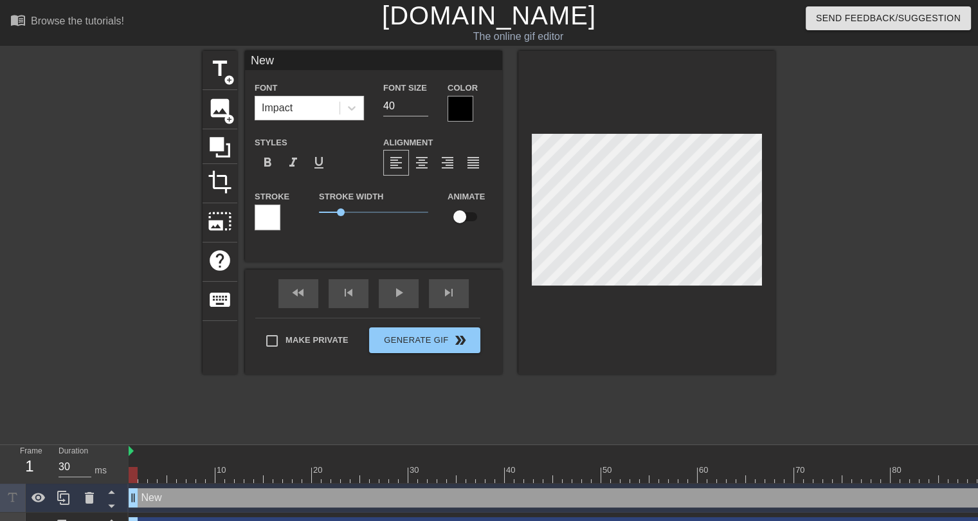
type input "Ne"
type textarea "Ne"
type input "N"
type textarea "N"
type input "[PERSON_NAME]"
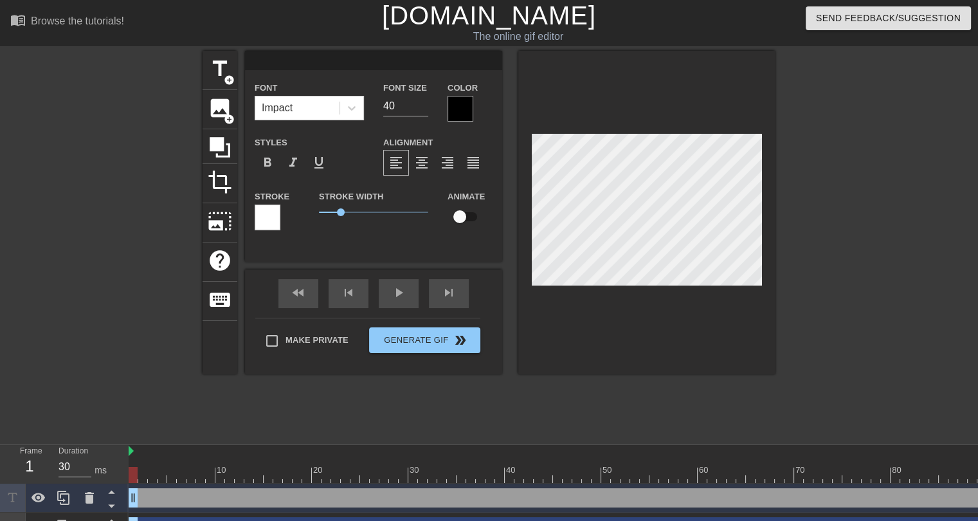
type textarea "[PERSON_NAME]"
type input "НА"
type textarea "НА"
type input "НА"
type textarea "НА"
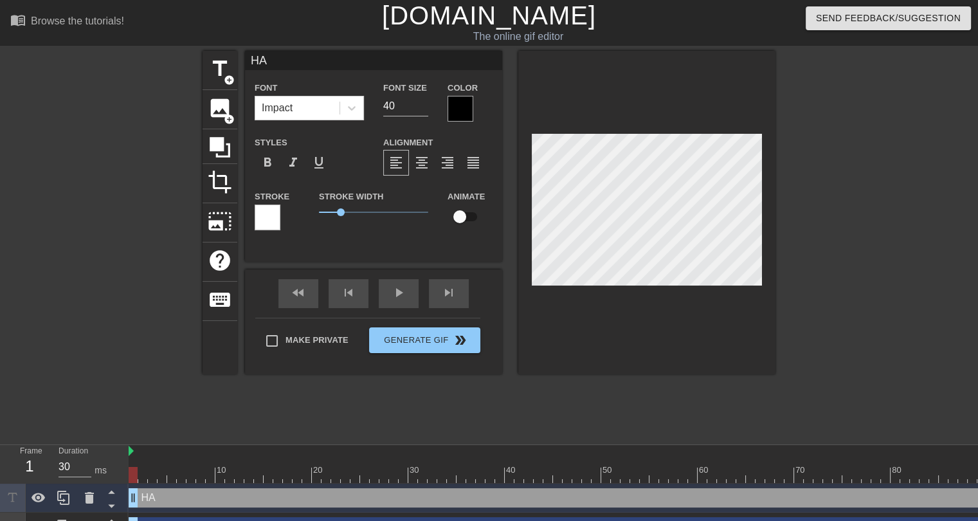
type input "НА [PERSON_NAME]"
type textarea "НА [PERSON_NAME]"
type input "НА ПИ"
type textarea "НА ПИ"
type input "НА ПИД"
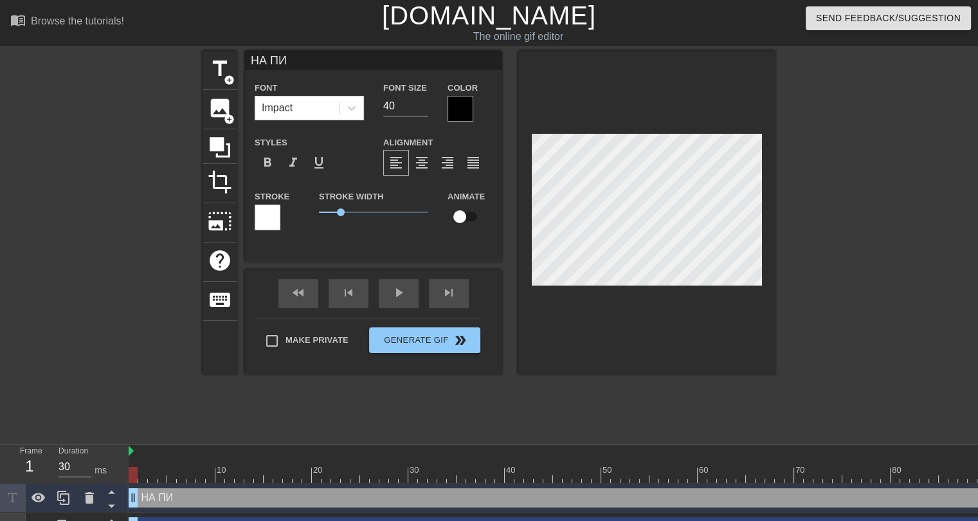
type textarea "НА ПИД"
type input "НА ПИДЖ"
type textarea "НА ПИДЖ"
type input "НА ПИДЖА"
type textarea "НА ПИДЖА"
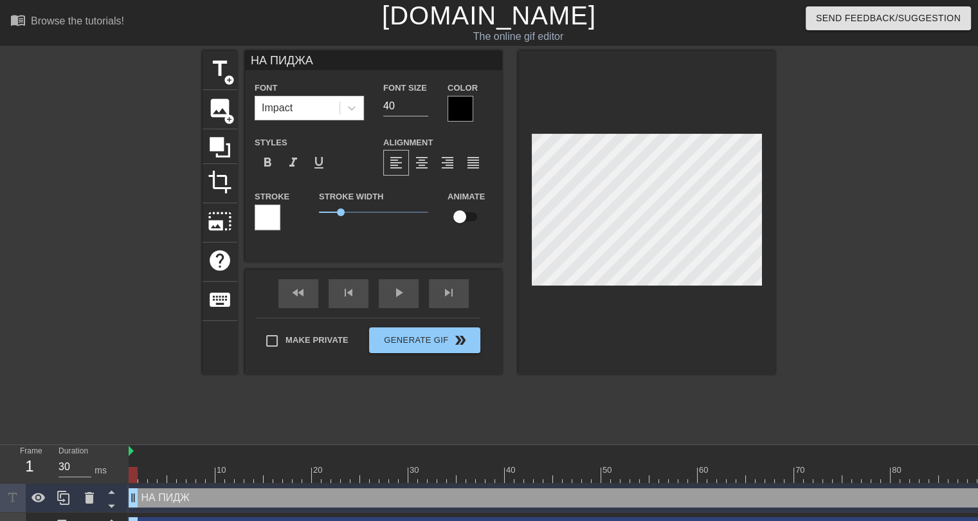
type input "НА ПИДЖАК"
type textarea "НА ПИДЖАК"
click at [467, 115] on div at bounding box center [460, 109] width 26 height 26
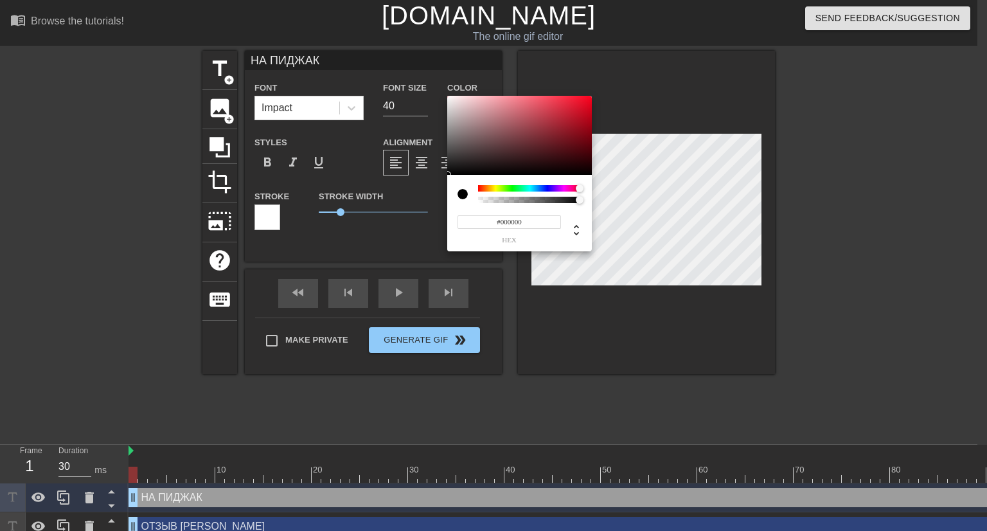
click at [580, 186] on div at bounding box center [530, 188] width 104 height 6
click at [588, 98] on div at bounding box center [519, 136] width 145 height 80
type input "#FF011E"
click at [591, 95] on div at bounding box center [592, 96] width 8 height 8
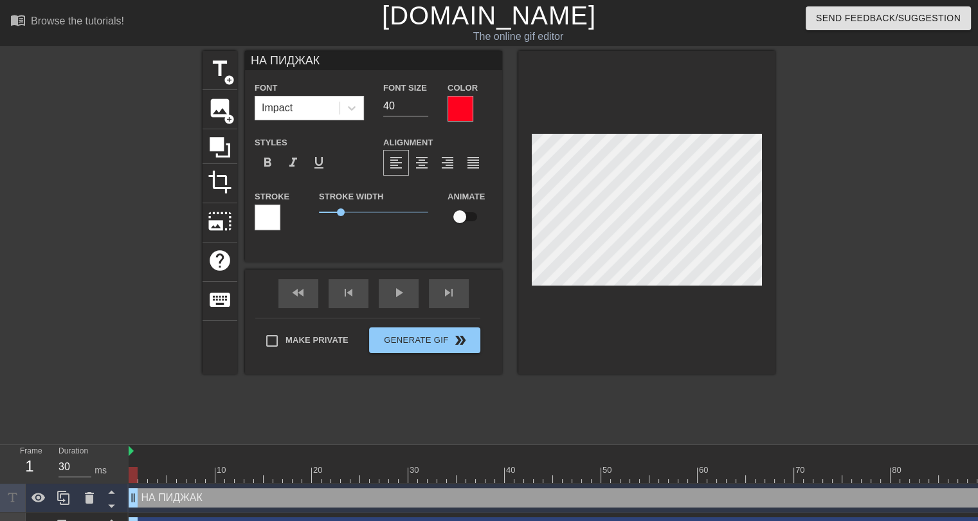
scroll to position [1, 1]
type input "НА ПИДЖАК?"
type textarea "НА ПИДЖАК?"
click at [277, 219] on div at bounding box center [268, 217] width 26 height 26
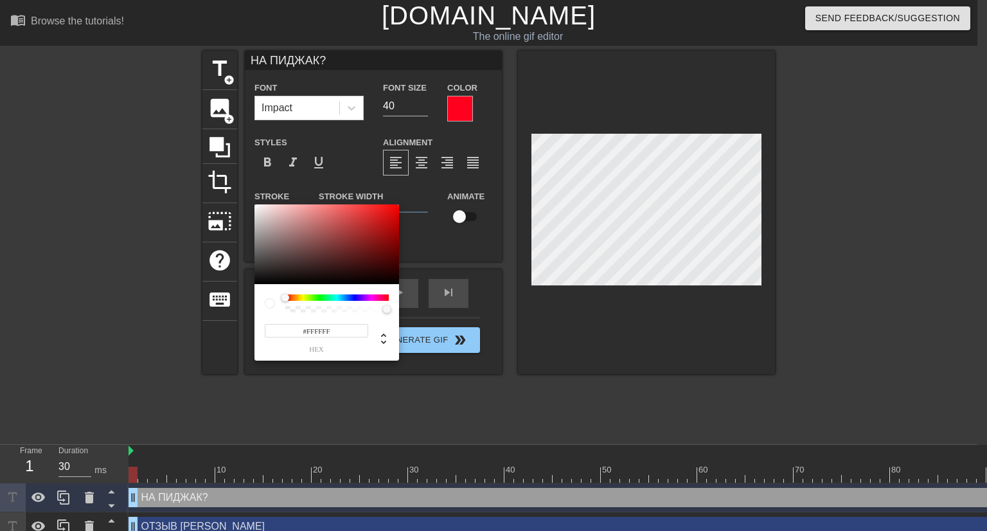
type input "#0C0C0C"
click at [255, 280] on div at bounding box center [327, 244] width 145 height 80
click at [302, 296] on div at bounding box center [337, 297] width 104 height 6
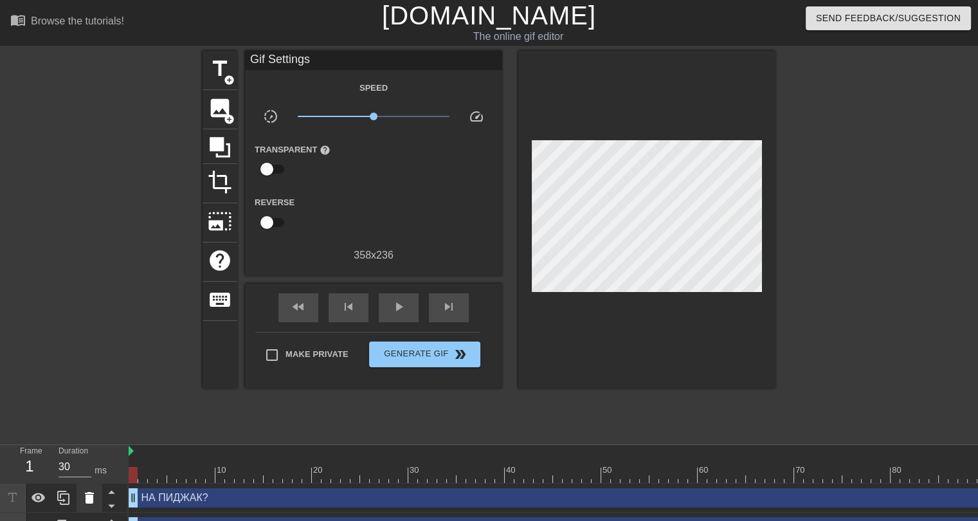
click at [91, 503] on icon at bounding box center [89, 498] width 9 height 12
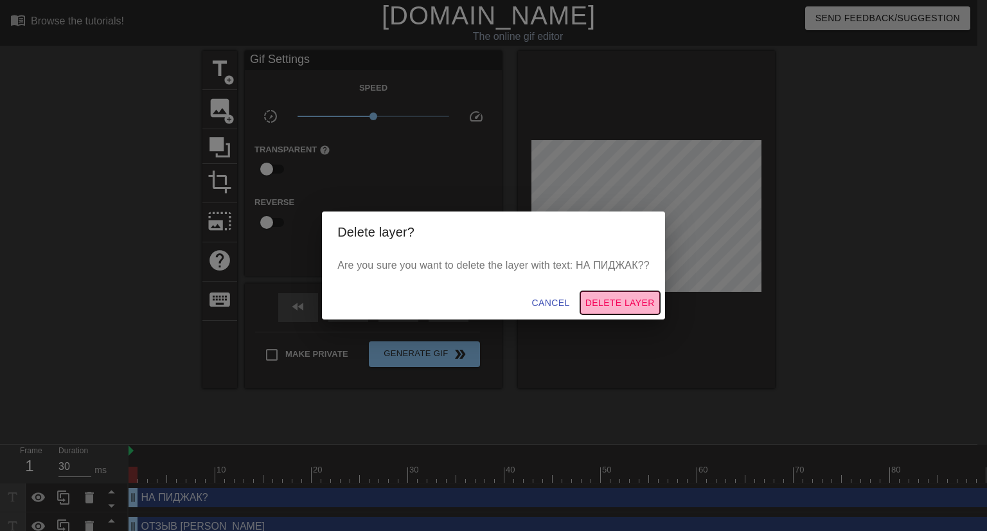
click at [627, 302] on span "Delete Layer" at bounding box center [620, 303] width 69 height 16
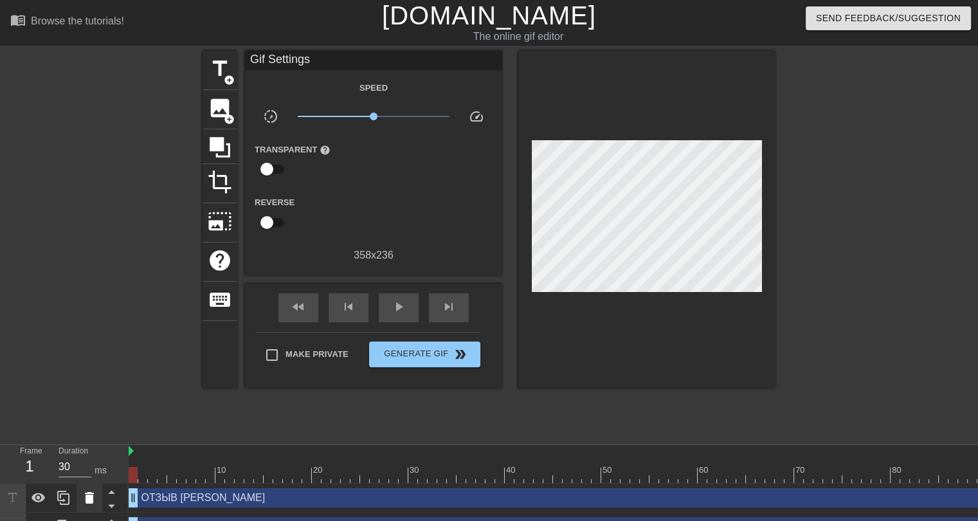
click at [89, 498] on icon at bounding box center [89, 498] width 9 height 12
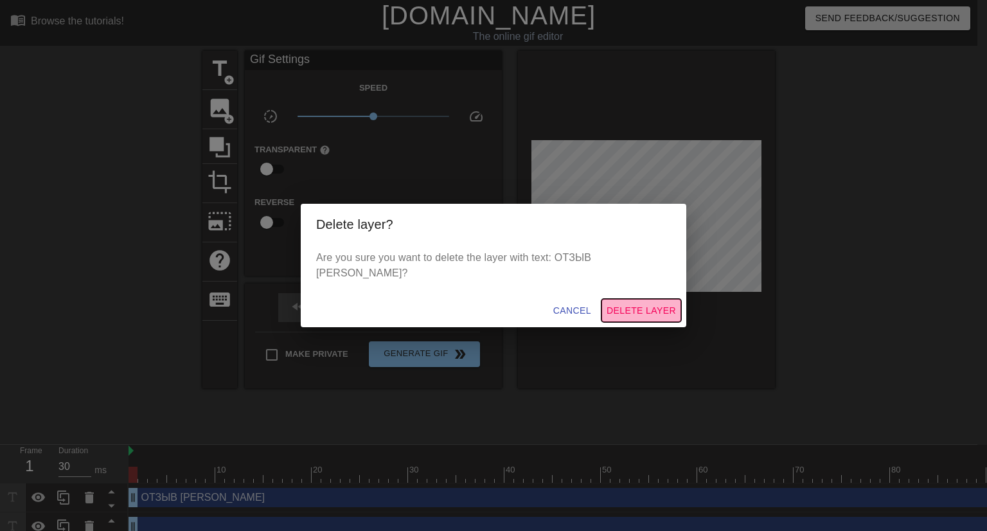
click at [625, 303] on span "Delete Layer" at bounding box center [641, 311] width 69 height 16
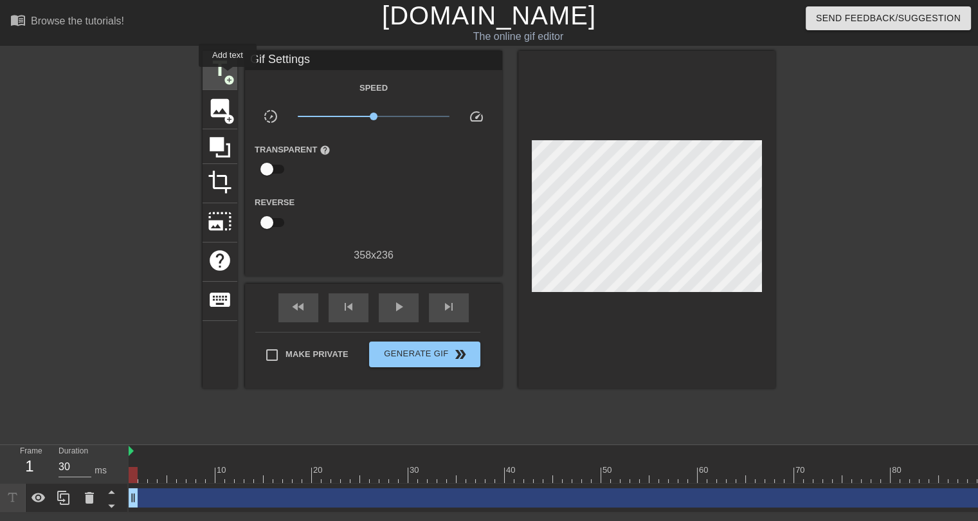
click at [228, 76] on span "add_circle" at bounding box center [229, 80] width 11 height 11
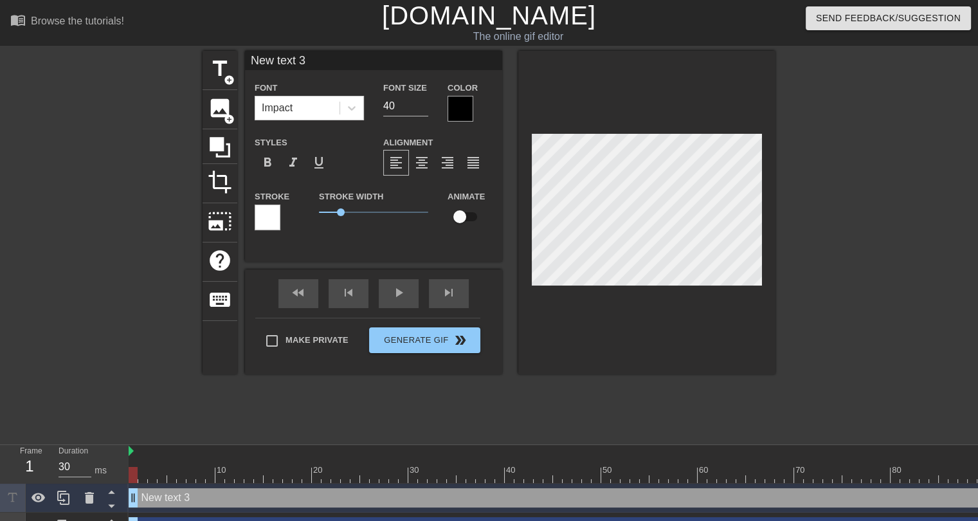
scroll to position [1, 1]
type input "New text"
type textarea "New text"
type input "New text"
type textarea "New text"
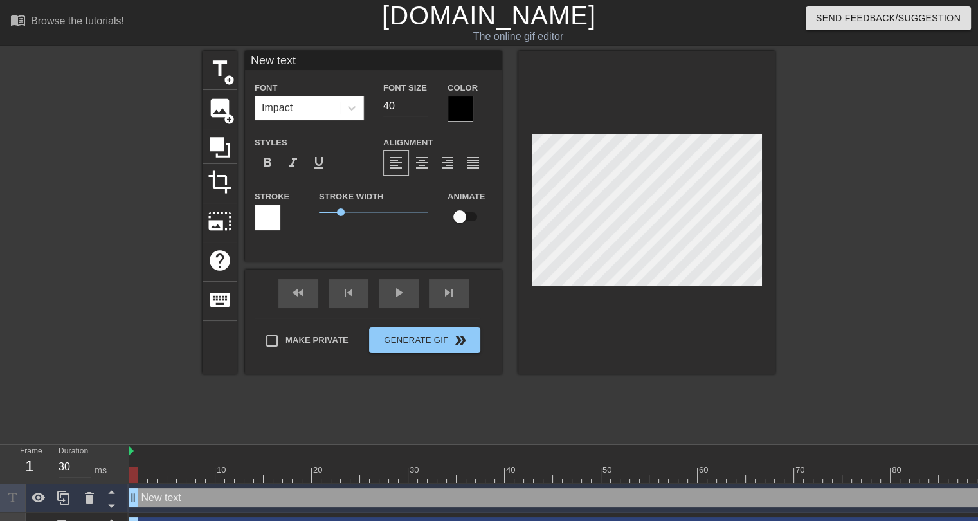
type input "New tex"
type textarea "New tex"
type input "New te"
type textarea "New te"
type input "New t"
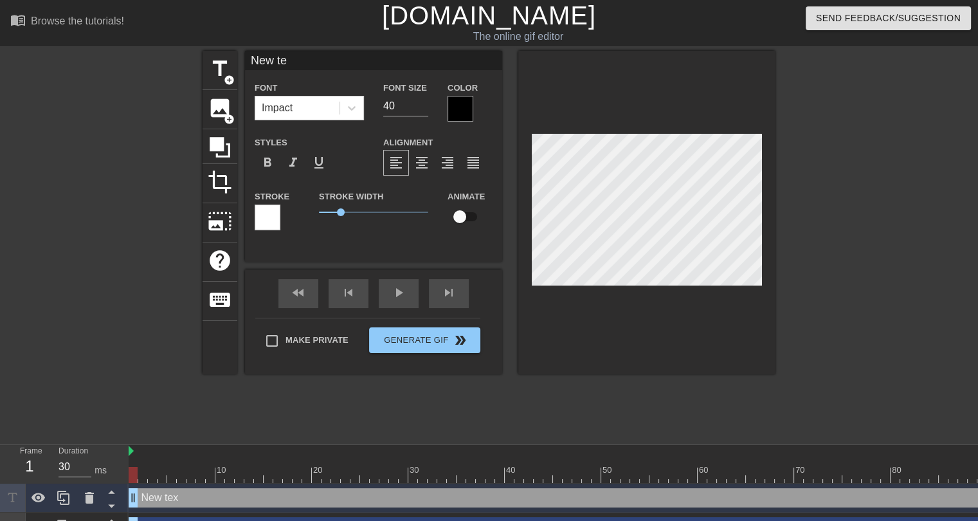
type textarea "New t"
type input "New"
type textarea "New"
type input "New"
type textarea "New"
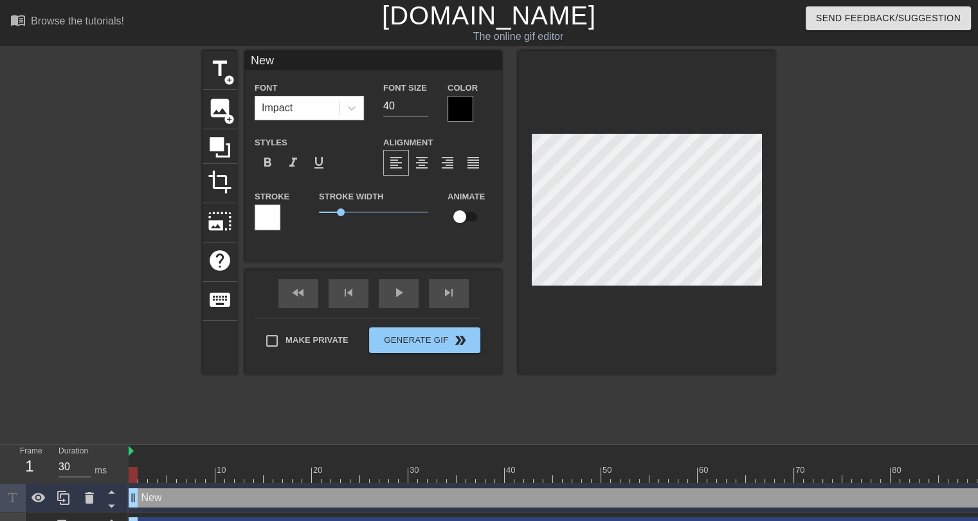
type input "Ne"
type textarea "Ne"
type input "N"
type textarea "N"
type input "О"
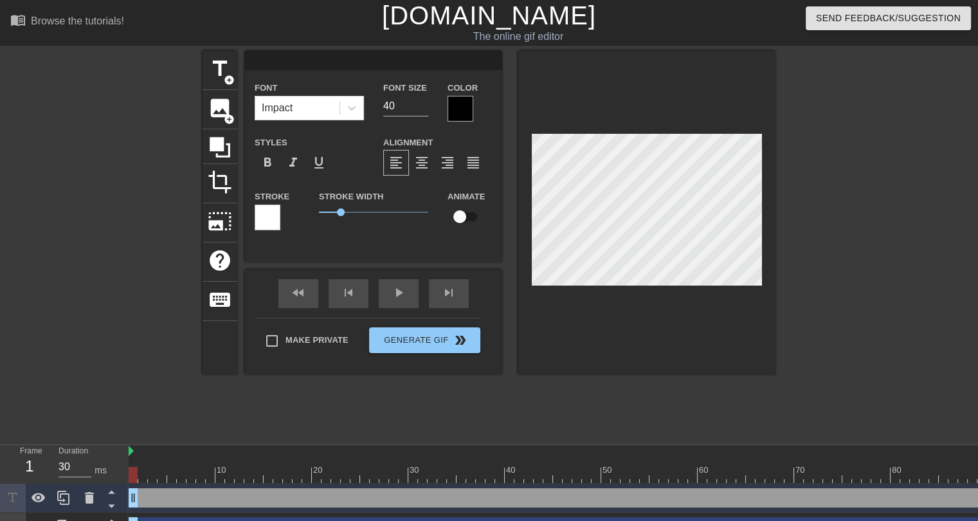
type textarea "О"
type input "ОТ"
type textarea "ОТ"
type input "ОТЗ"
type textarea "ОТЗ"
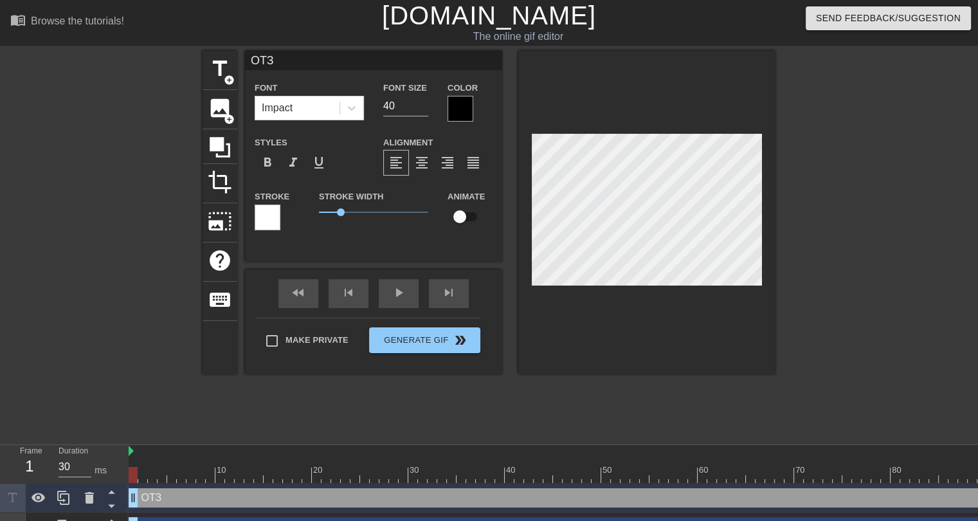
type input "ОТЗЫ"
type textarea "ОТЗЫ"
type input "ОТЗЫВ"
type textarea "ОТЗЫВ"
type input "ОТЗЫВ"
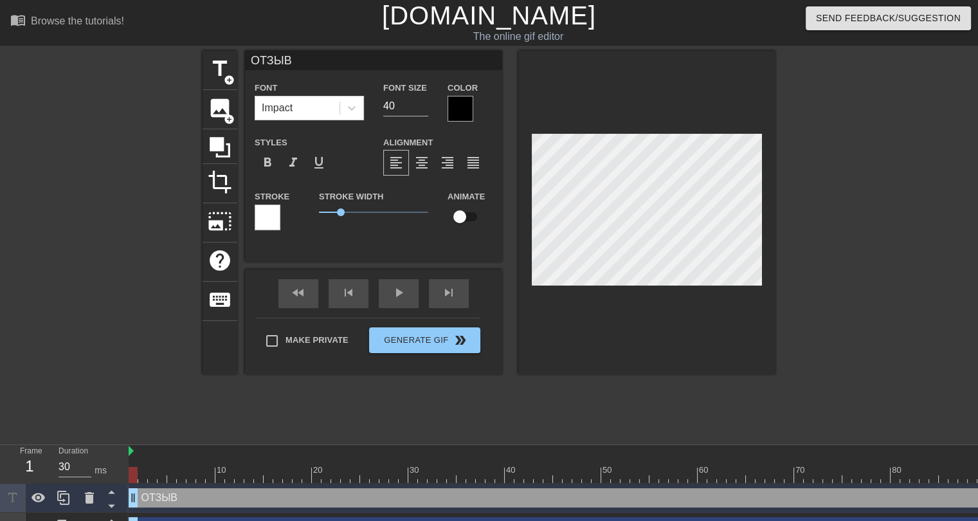
type textarea "ОТЗЫВ"
type input "ОТЗЫВ [PERSON_NAME]"
type textarea "ОТЗЫВ [PERSON_NAME]"
type input "ОТЗЫВ АЛ"
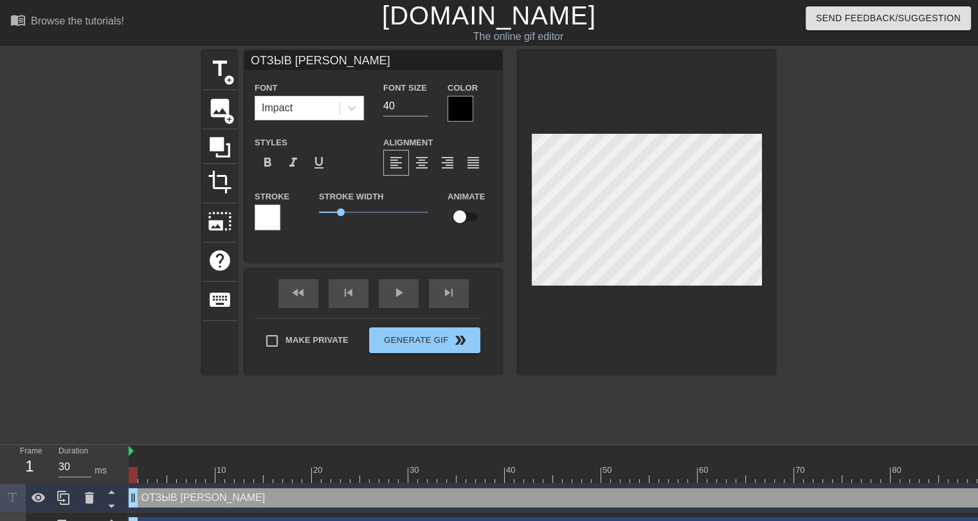
type textarea "ОТЗЫВ АЛ"
type input "ОТЗЫВ АЛМ"
type textarea "ОТЗЫВ АЛМ"
type input "ОТЗЫВ АЛ"
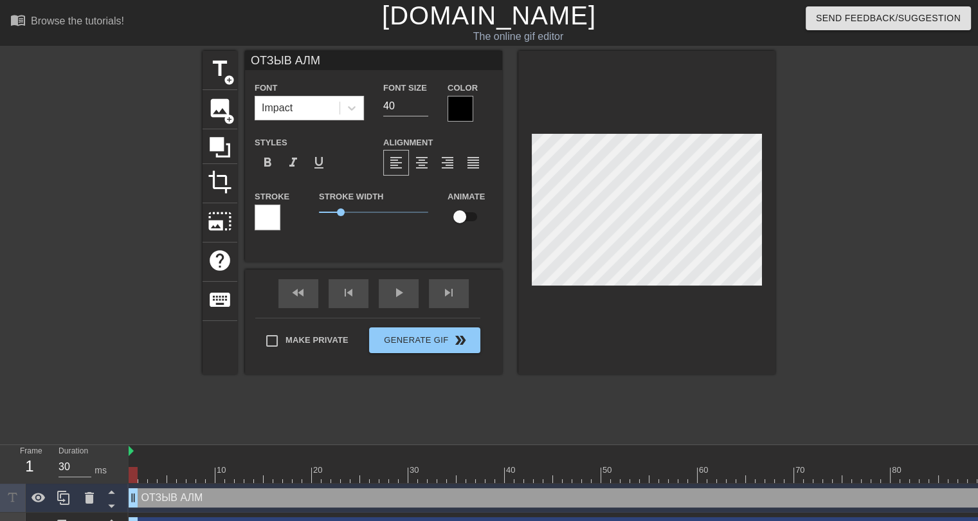
type textarea "ОТЗЫВ АЛ"
type input "ОТЗЫВ АЛИ"
type textarea "ОТЗЫВ АЛИ"
type input "ОТЗЫВ [PERSON_NAME]"
type textarea "ОТЗЫВ [PERSON_NAME]"
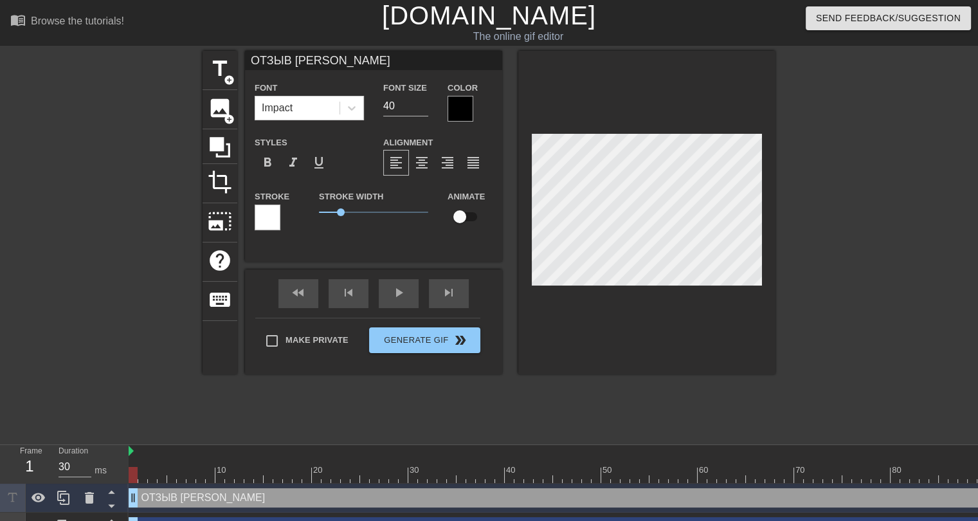
type input "ОТЗЫВ [PERSON_NAME]"
type textarea "ОТЗЫВ [PERSON_NAME]"
click at [460, 112] on div at bounding box center [460, 109] width 26 height 26
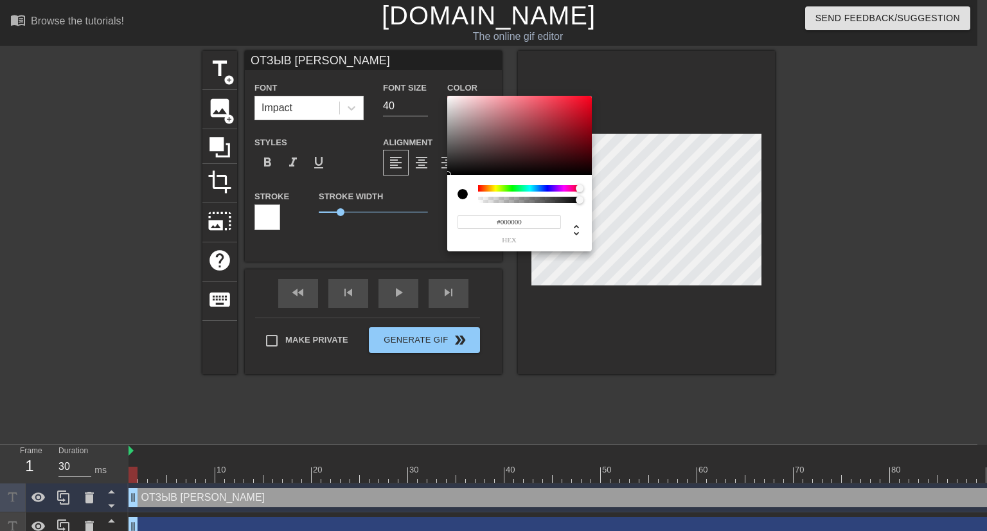
click at [580, 186] on div at bounding box center [530, 188] width 104 height 6
drag, startPoint x: 580, startPoint y: 186, endPoint x: 588, endPoint y: 188, distance: 8.5
click at [588, 188] on div at bounding box center [586, 189] width 8 height 8
click at [585, 96] on div at bounding box center [519, 136] width 145 height 80
drag, startPoint x: 582, startPoint y: 96, endPoint x: 596, endPoint y: 96, distance: 14.1
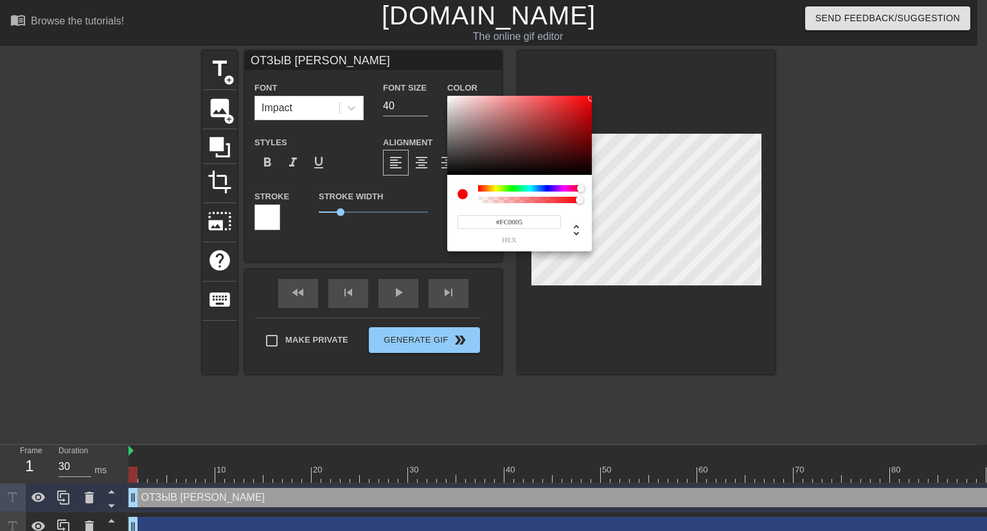
click at [596, 96] on div "#FC0005 hex" at bounding box center [493, 265] width 987 height 531
type input "#FE0005"
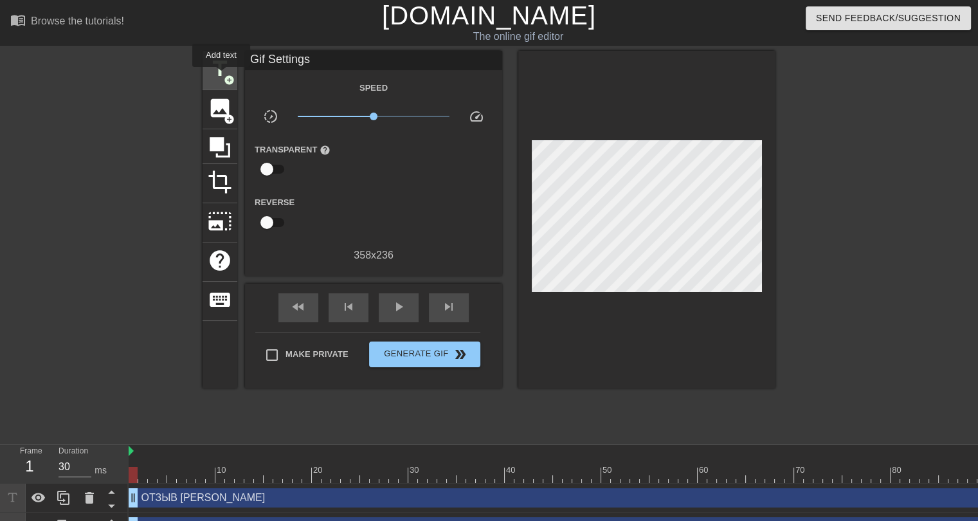
click at [221, 76] on span "title" at bounding box center [220, 69] width 24 height 24
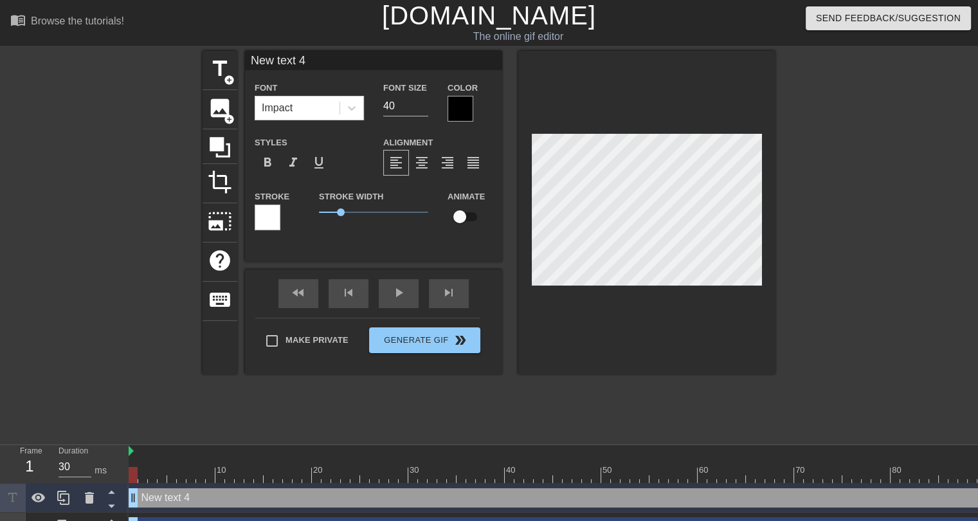
scroll to position [1, 1]
type input "New text"
type textarea "New text"
type input "New text"
type textarea "New text"
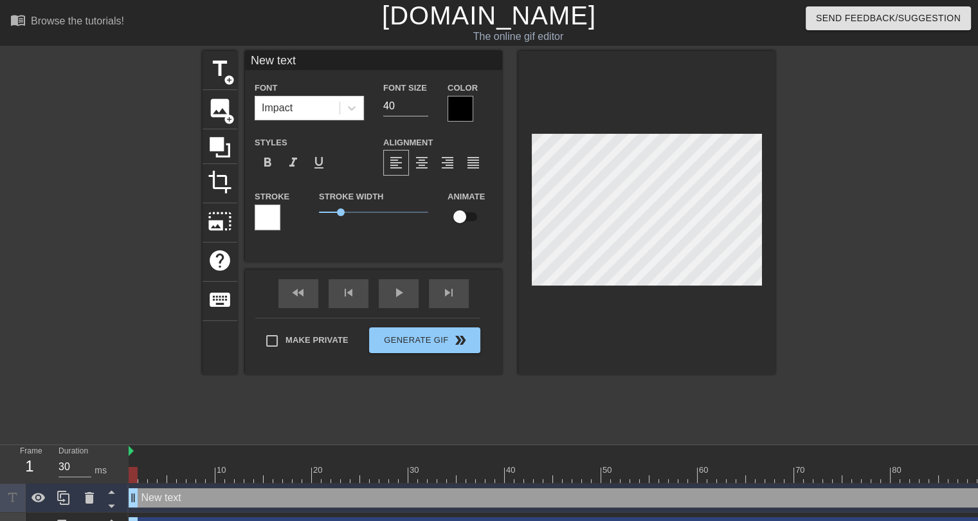
type input "New tex"
type textarea "New tex"
type input "New te"
type textarea "New te"
type input "New t"
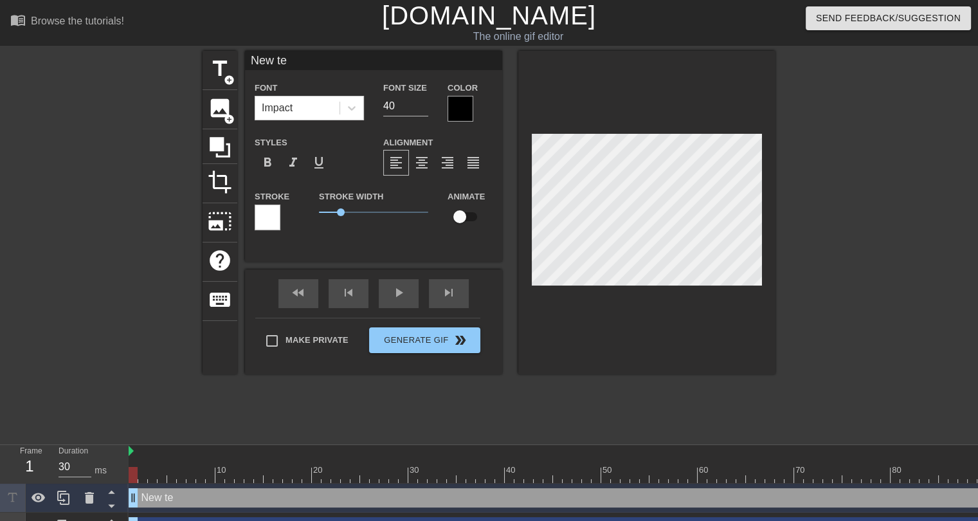
type textarea "New t"
type input "New"
type textarea "New"
type input "New"
type textarea "New"
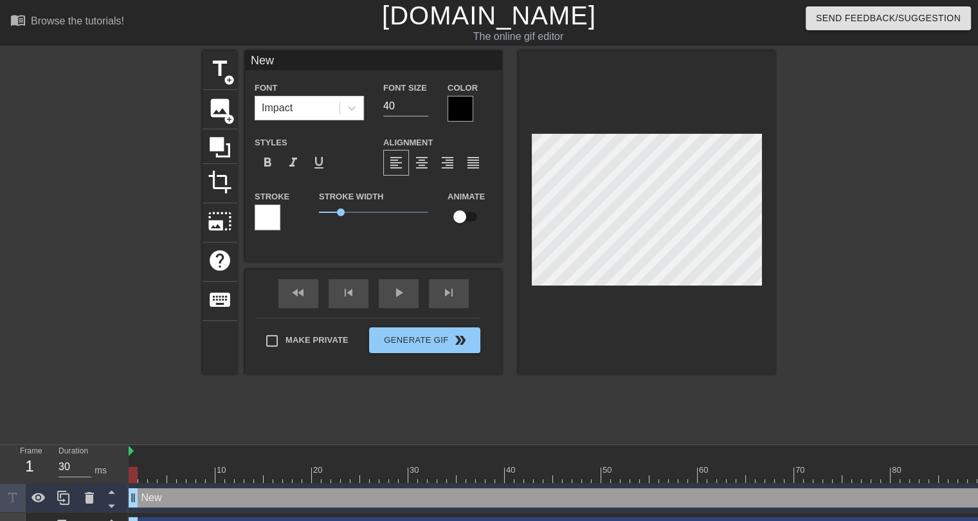
type input "Ne"
type textarea "Ne"
type input "N"
type textarea "N"
type input "[PERSON_NAME]"
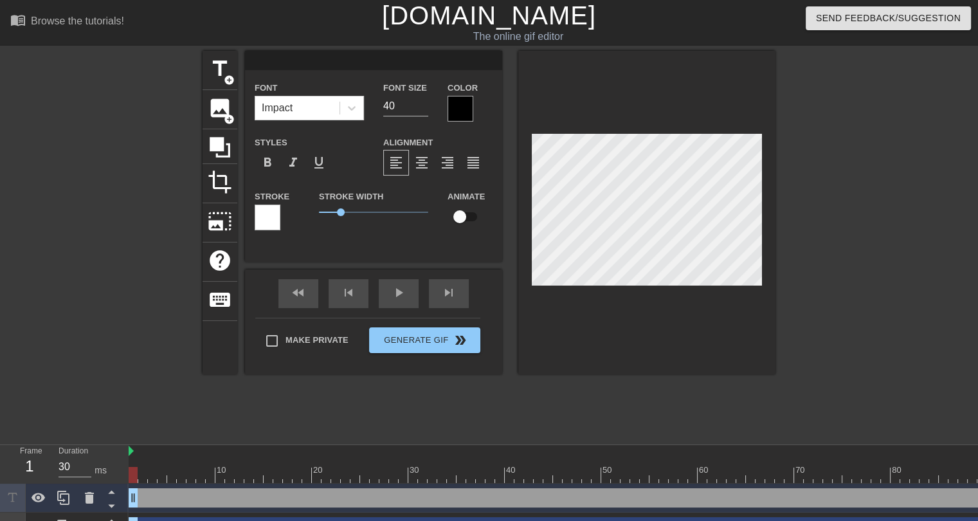
type textarea "[PERSON_NAME]"
type input "НА"
type textarea "НА"
type input "НА"
type textarea "НА"
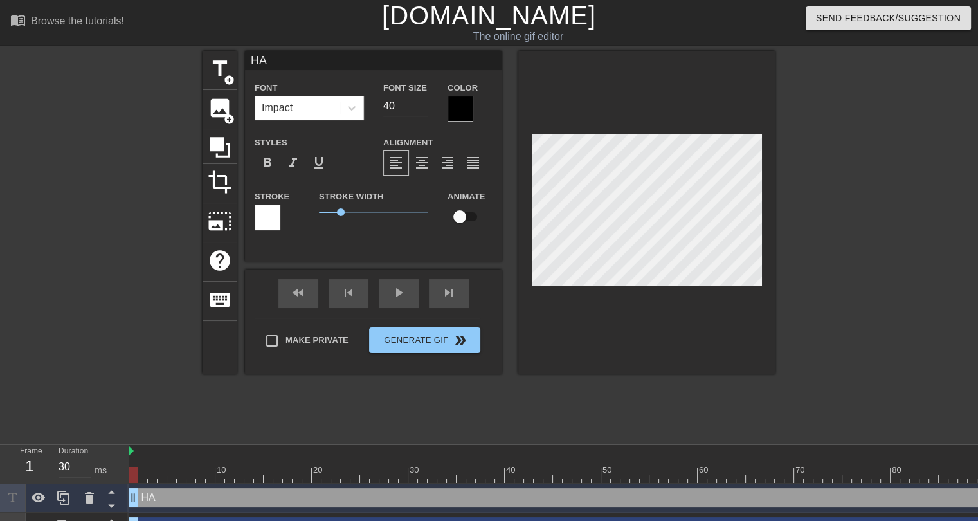
type input "НА [PERSON_NAME]"
type textarea "НА [PERSON_NAME]"
type input "НА ПИ"
type textarea "НА ПИ"
type input "НА ПИД"
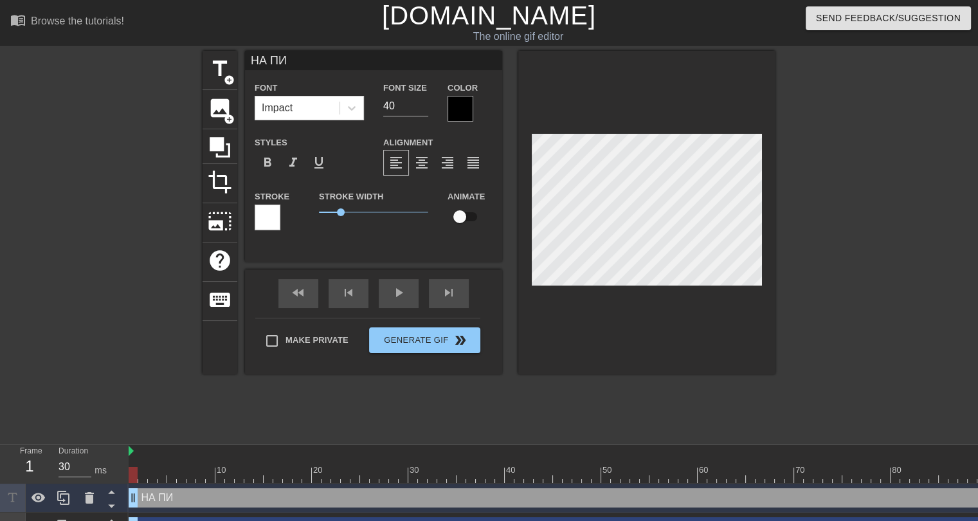
type textarea "НА ПИД"
type input "НА ПИДЖ"
type textarea "НА ПИДЖ"
type input "НА ПИДЖА"
type textarea "НА ПИДЖА"
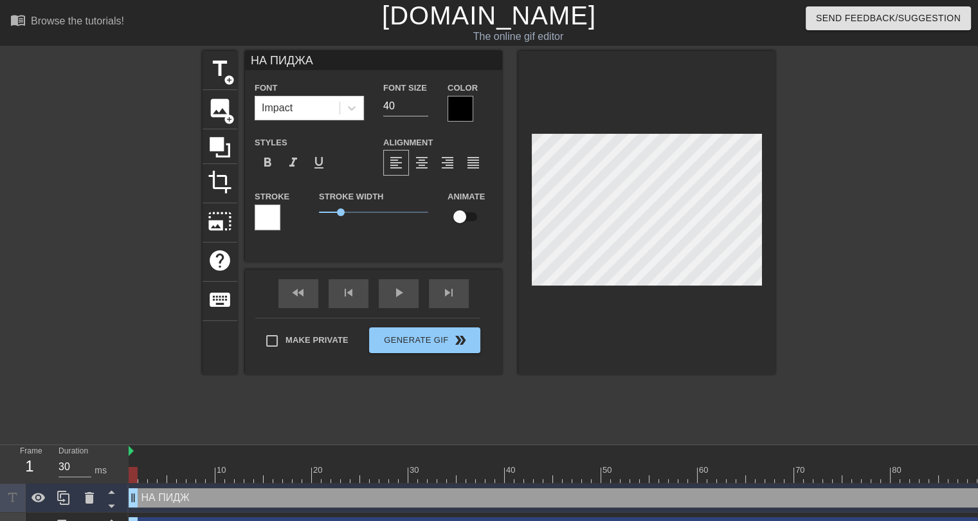
type input "НА ПИДЖАК"
type textarea "НА ПИДЖАК"
click at [458, 115] on div at bounding box center [460, 109] width 26 height 26
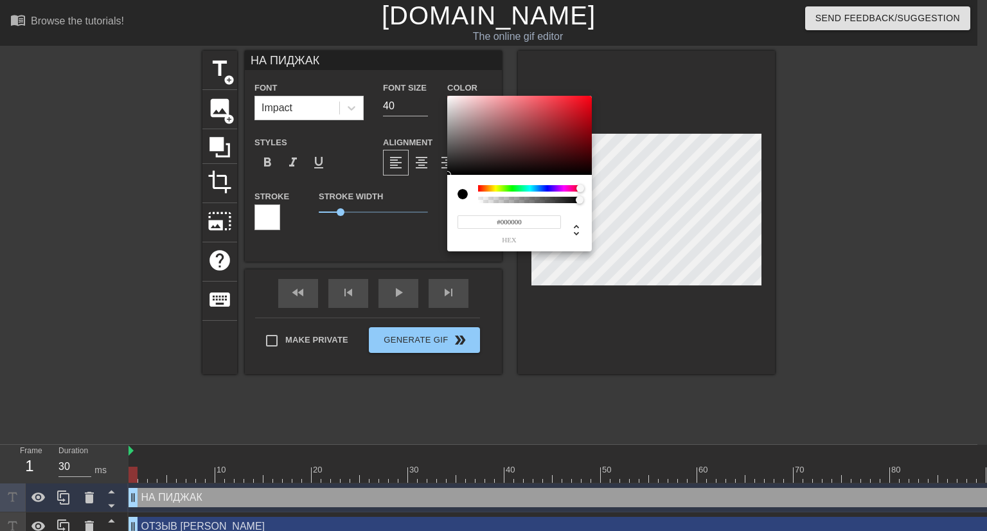
click at [581, 188] on div at bounding box center [530, 188] width 104 height 6
drag, startPoint x: 581, startPoint y: 188, endPoint x: 589, endPoint y: 188, distance: 8.4
click at [589, 188] on div "#000000 hex" at bounding box center [519, 213] width 145 height 77
type input "#F8070B"
click at [588, 98] on div at bounding box center [519, 136] width 145 height 80
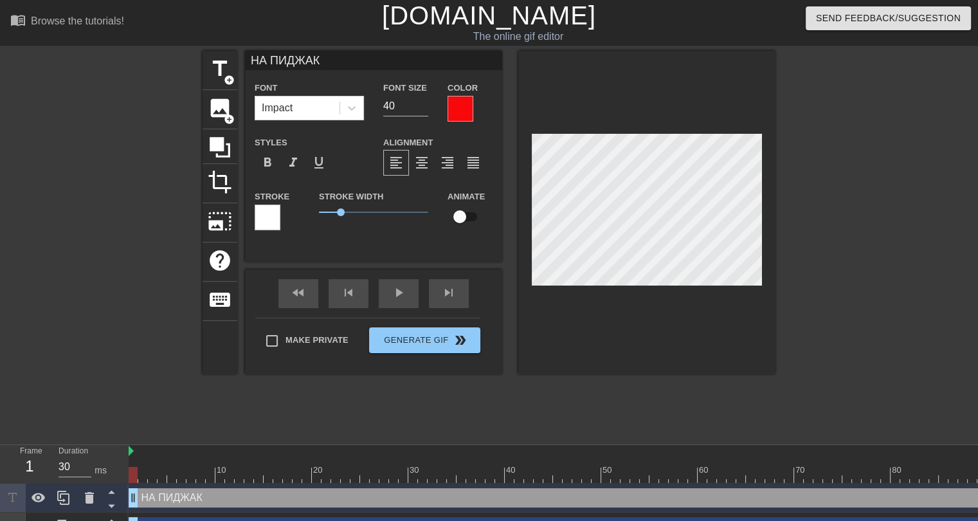
scroll to position [1, 1]
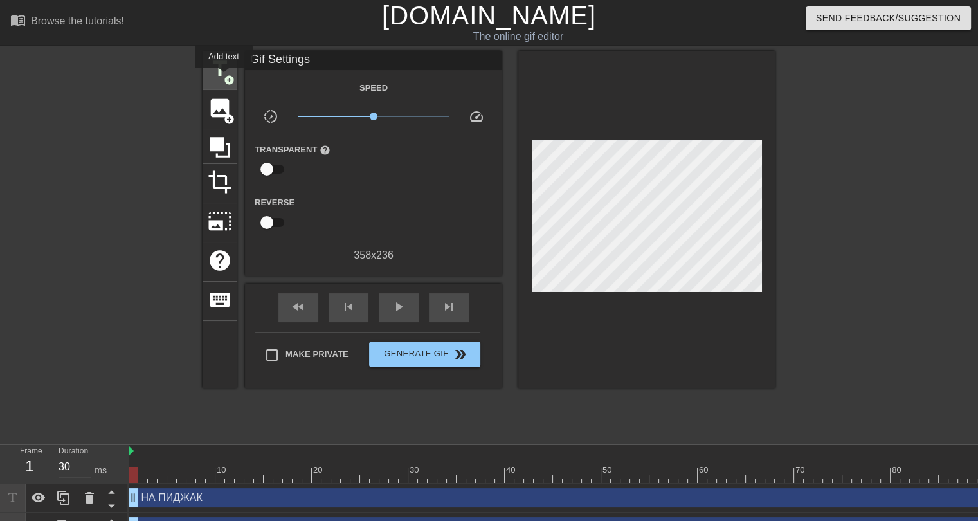
click at [224, 77] on span "add_circle" at bounding box center [229, 80] width 11 height 11
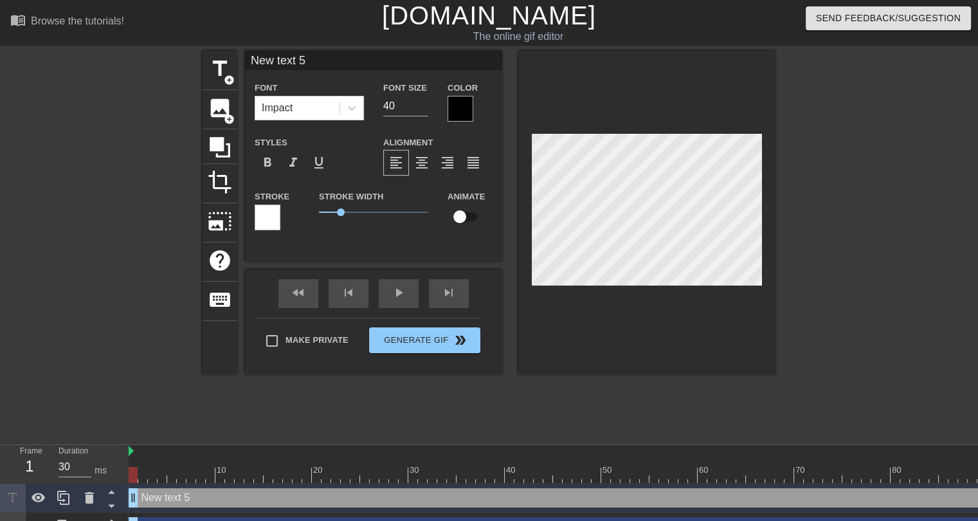
type input "New text"
type textarea "New text"
type input "New text"
type textarea "New text"
type input "New tex"
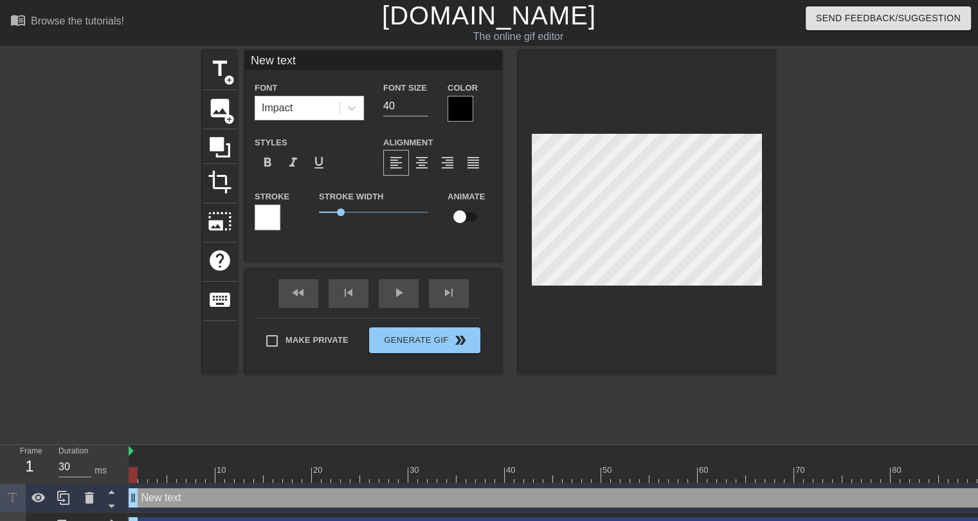
type textarea "New tex"
type input "New te"
type textarea "New te"
click at [471, 111] on div at bounding box center [460, 109] width 26 height 26
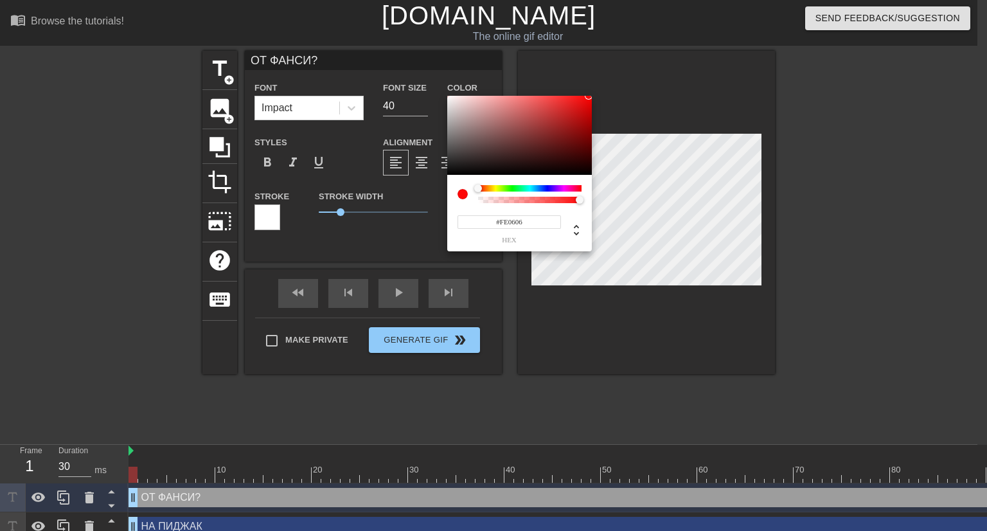
click at [589, 96] on div at bounding box center [519, 136] width 145 height 80
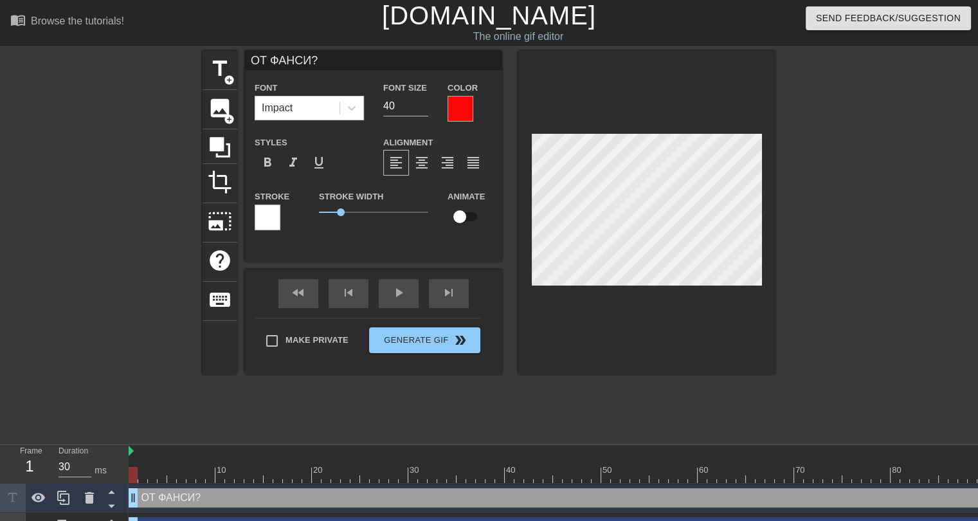
scroll to position [2, 1]
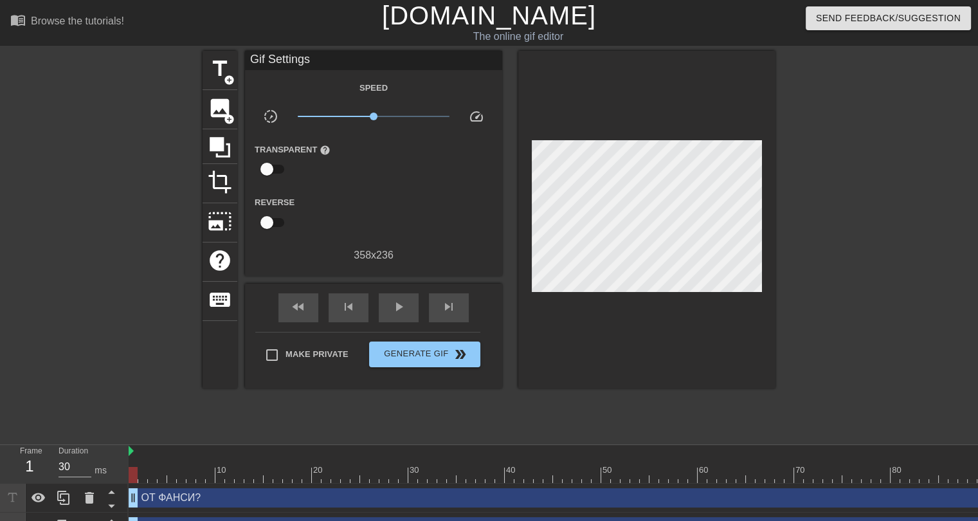
click at [805, 212] on div at bounding box center [887, 244] width 193 height 386
click at [393, 307] on span "play_arrow" at bounding box center [398, 306] width 15 height 15
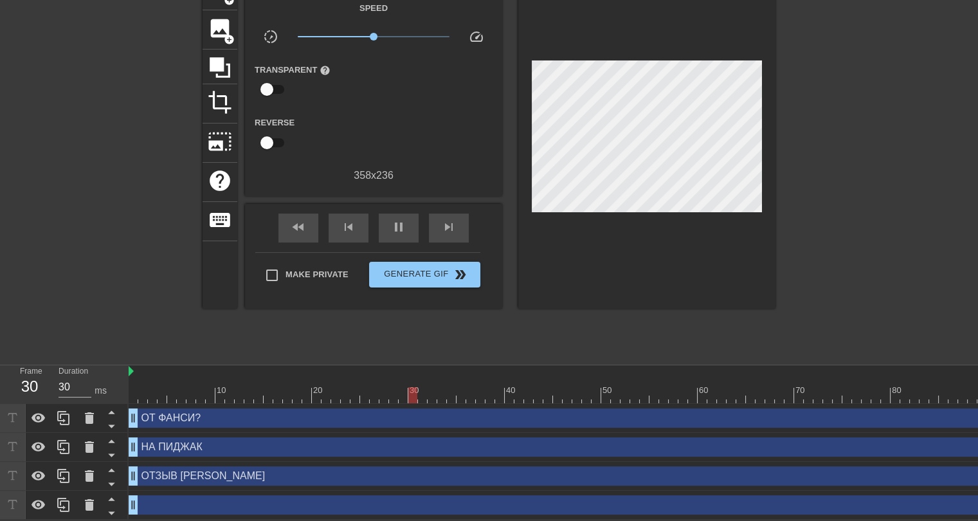
scroll to position [87, 0]
click at [374, 442] on div "НА ПИДЖАК drag_handle drag_handle" at bounding box center [630, 446] width 1003 height 19
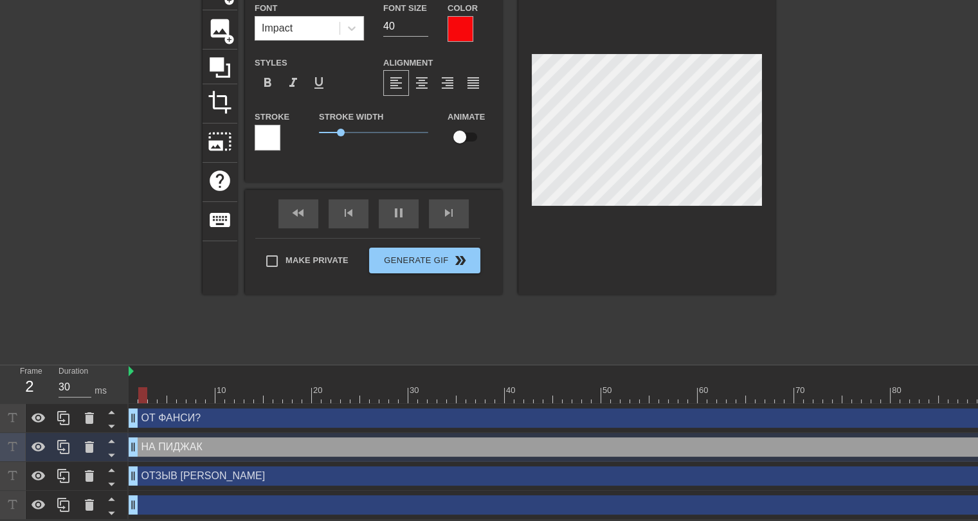
click at [269, 471] on div "ОТЗЫВ [PERSON_NAME] drag_handle drag_handle" at bounding box center [630, 475] width 1003 height 19
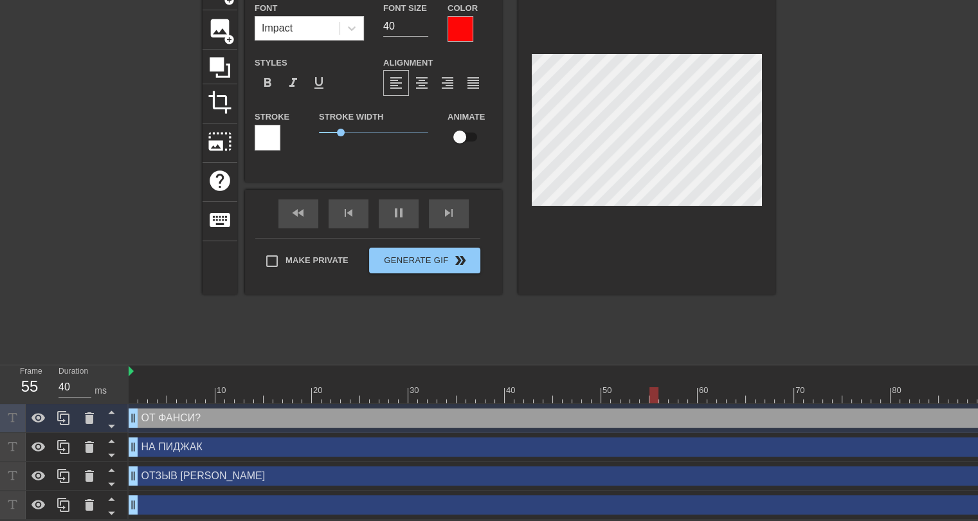
click at [471, 16] on div at bounding box center [460, 29] width 26 height 26
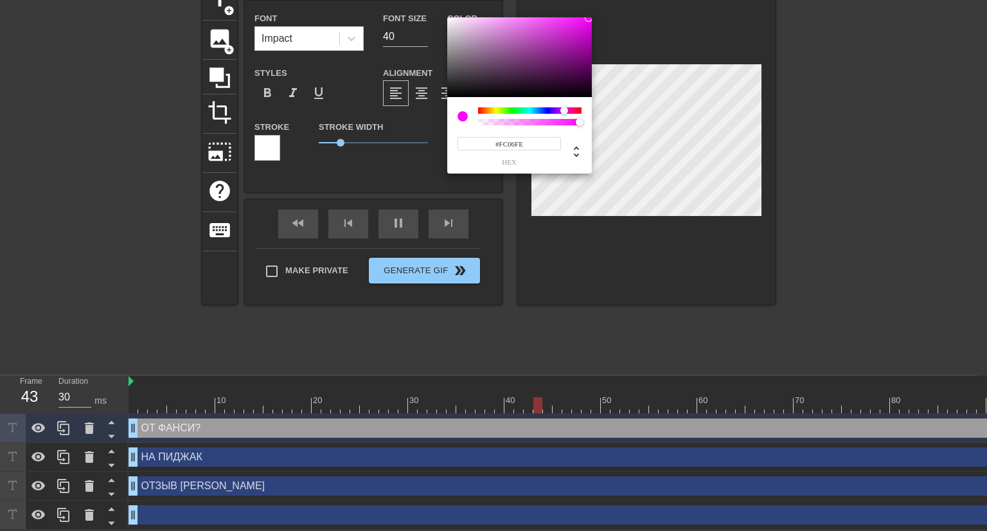
click at [564, 110] on div at bounding box center [530, 110] width 104 height 6
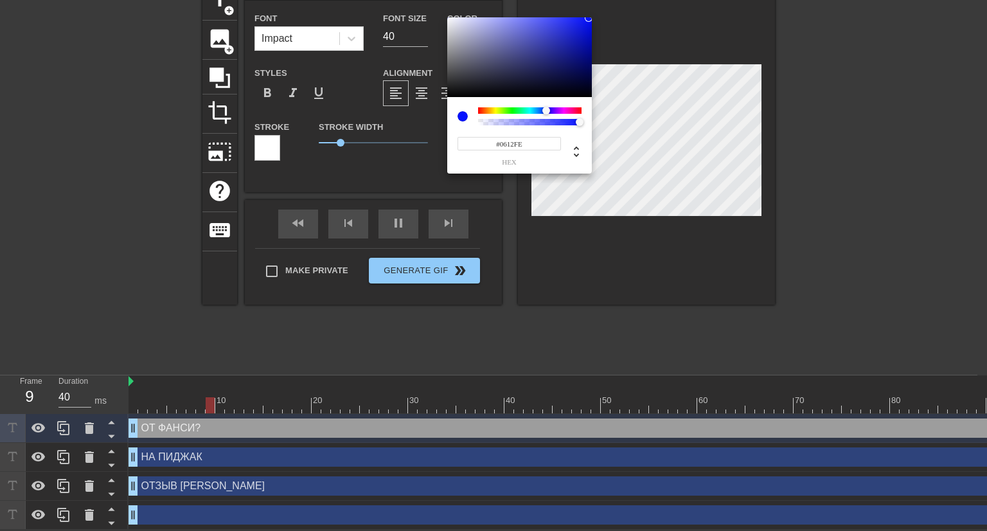
click at [546, 113] on div at bounding box center [530, 110] width 104 height 6
click at [514, 114] on div at bounding box center [530, 116] width 104 height 18
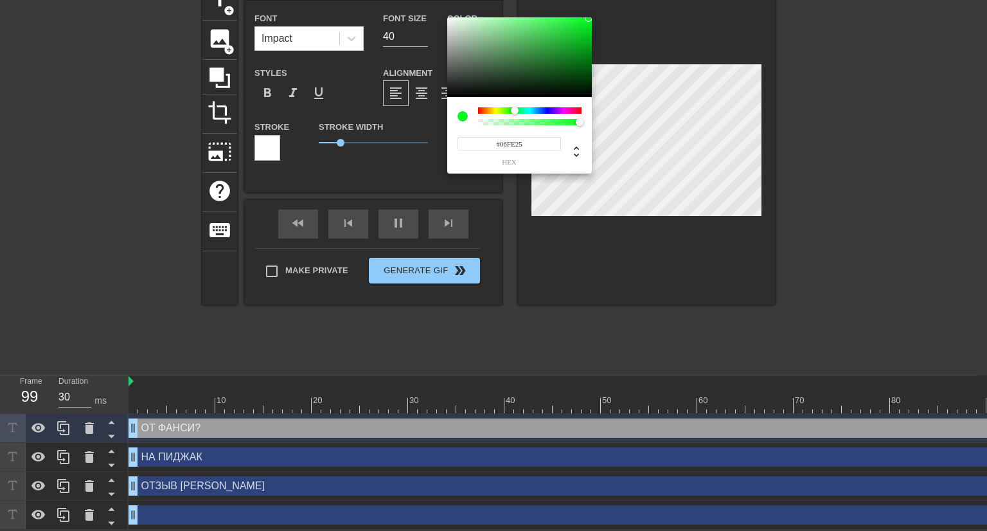
click at [515, 111] on div at bounding box center [530, 110] width 104 height 6
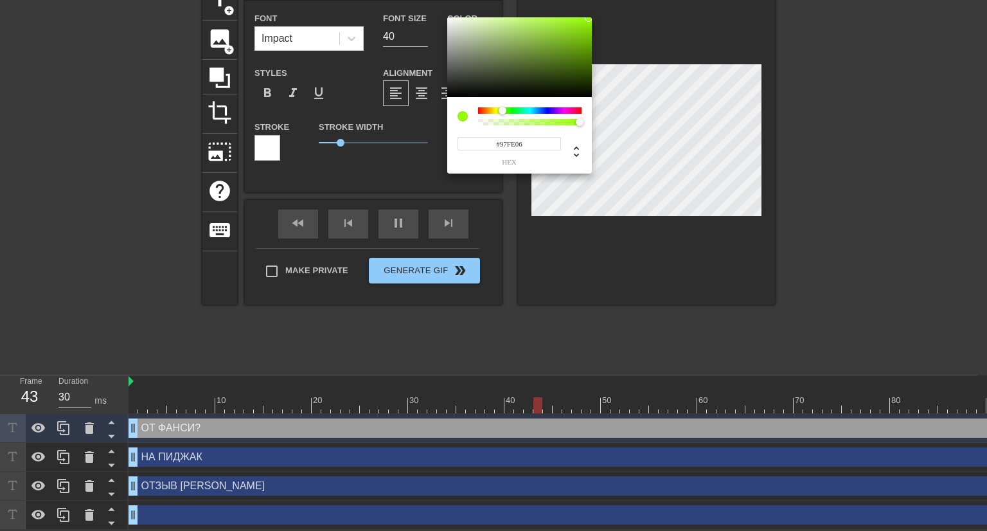
click at [503, 111] on div at bounding box center [530, 110] width 104 height 6
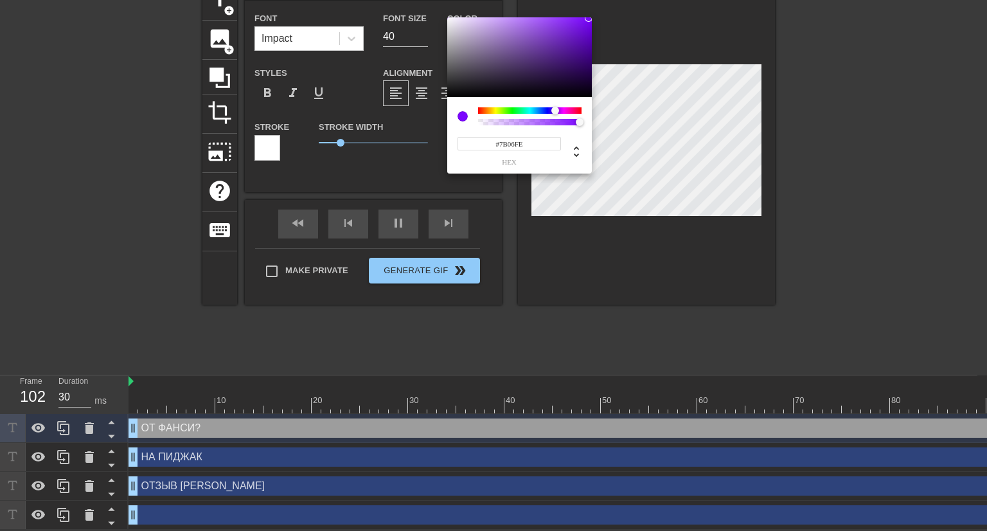
click at [555, 110] on div at bounding box center [530, 110] width 104 height 6
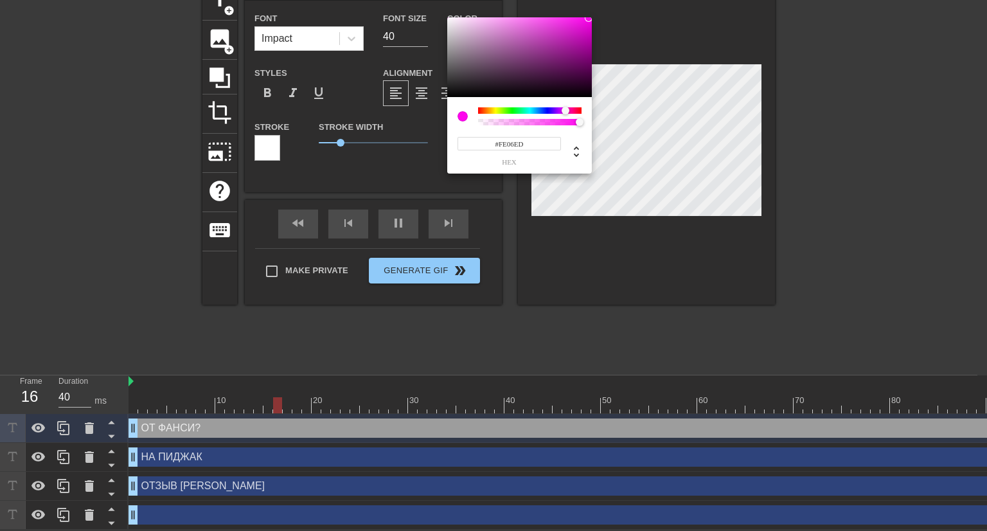
click at [566, 111] on div at bounding box center [530, 110] width 104 height 6
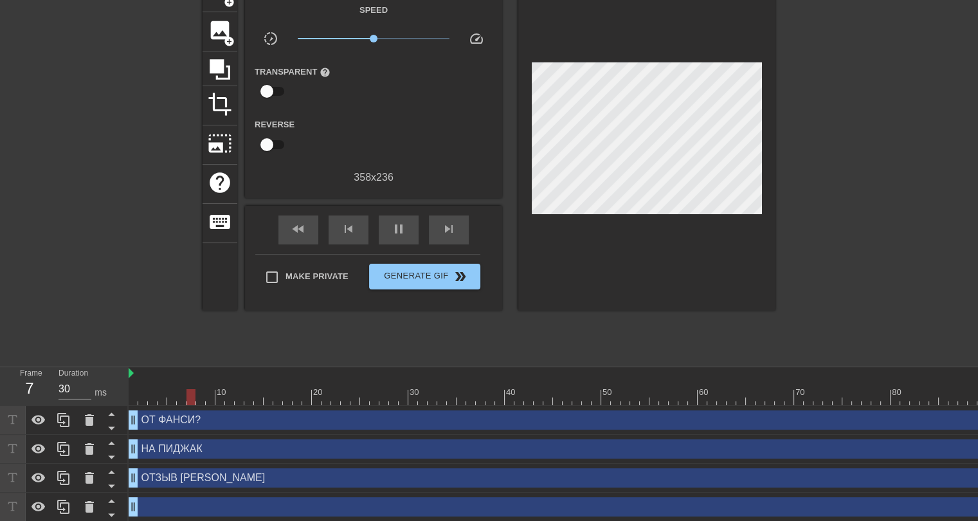
click at [275, 476] on div "ОТЗЫВ [PERSON_NAME] drag_handle drag_handle" at bounding box center [630, 477] width 1003 height 19
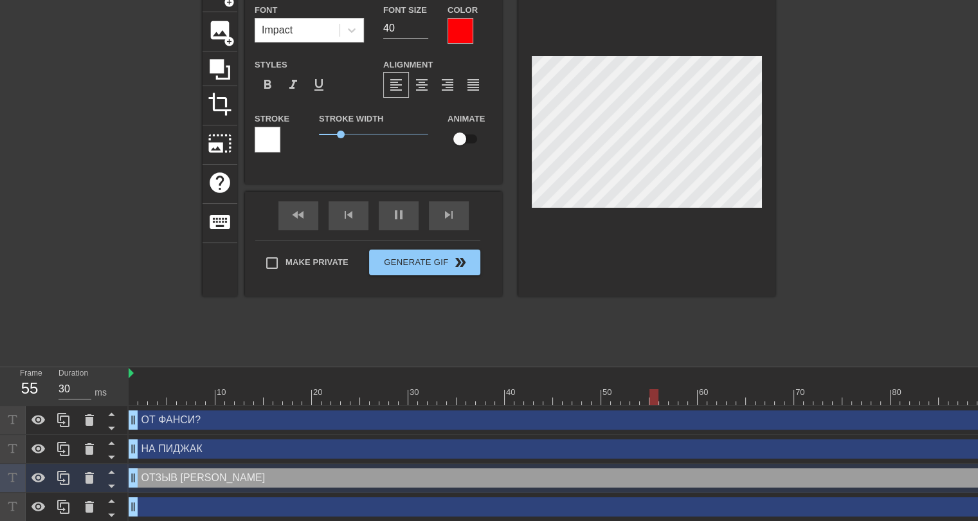
click at [468, 28] on div at bounding box center [460, 31] width 26 height 26
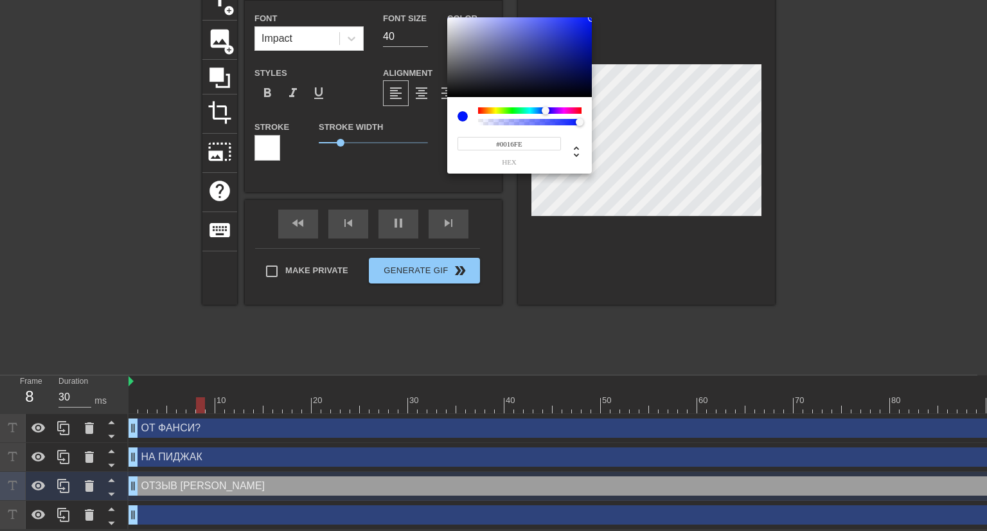
click at [546, 111] on div at bounding box center [530, 110] width 104 height 6
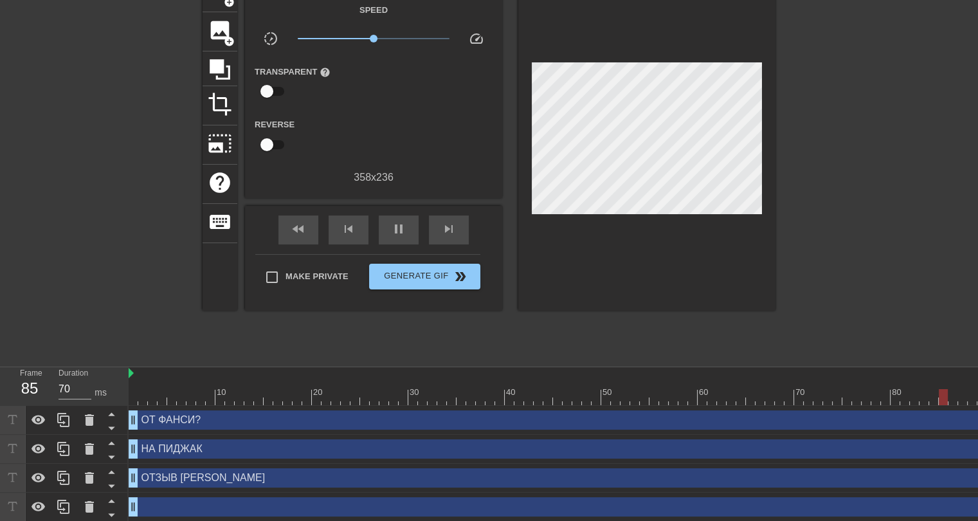
click at [374, 451] on div "НА ПИДЖАК drag_handle drag_handle" at bounding box center [630, 448] width 1003 height 19
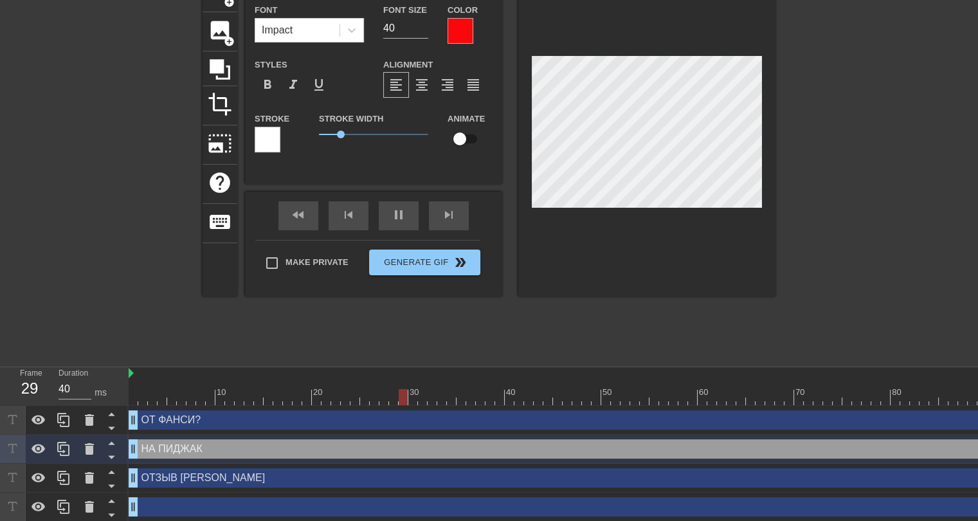
click at [469, 31] on div at bounding box center [460, 31] width 26 height 26
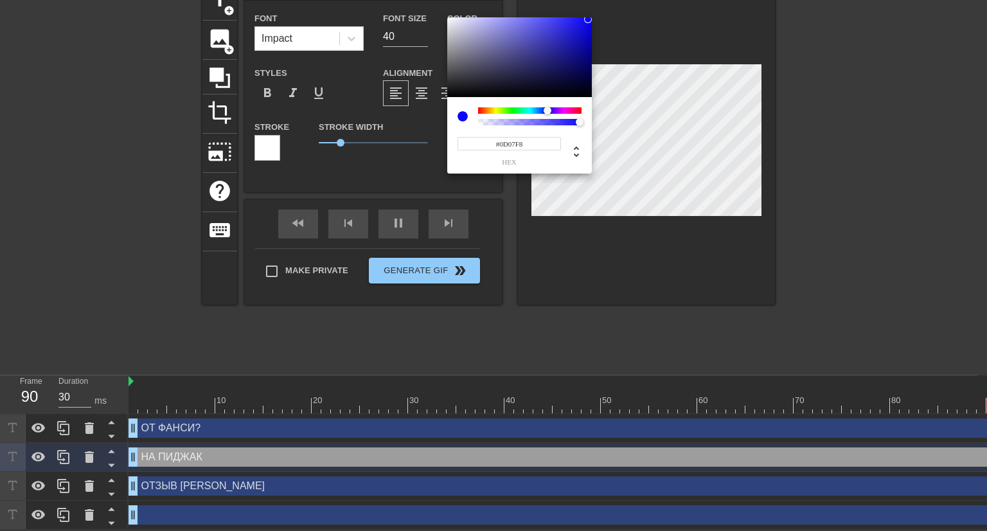
click at [548, 109] on div at bounding box center [530, 110] width 104 height 6
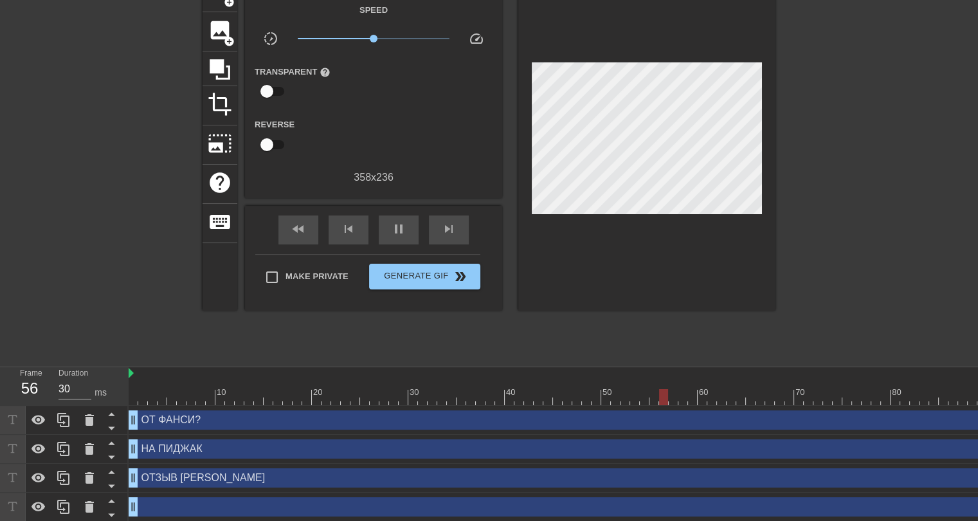
click at [892, 145] on div at bounding box center [887, 166] width 193 height 386
click at [312, 428] on div "ОТ ФАНСИ? drag_handle drag_handle" at bounding box center [630, 419] width 1003 height 19
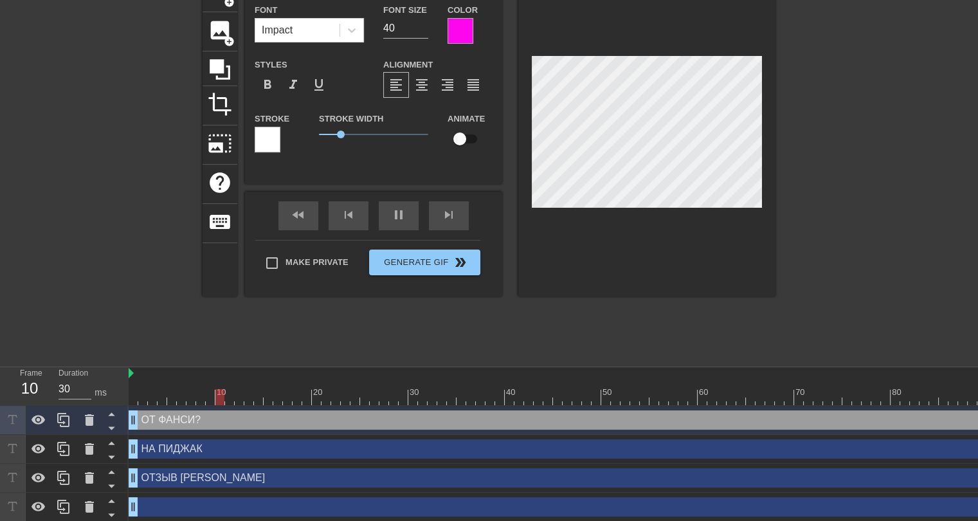
click at [464, 33] on div at bounding box center [460, 31] width 26 height 26
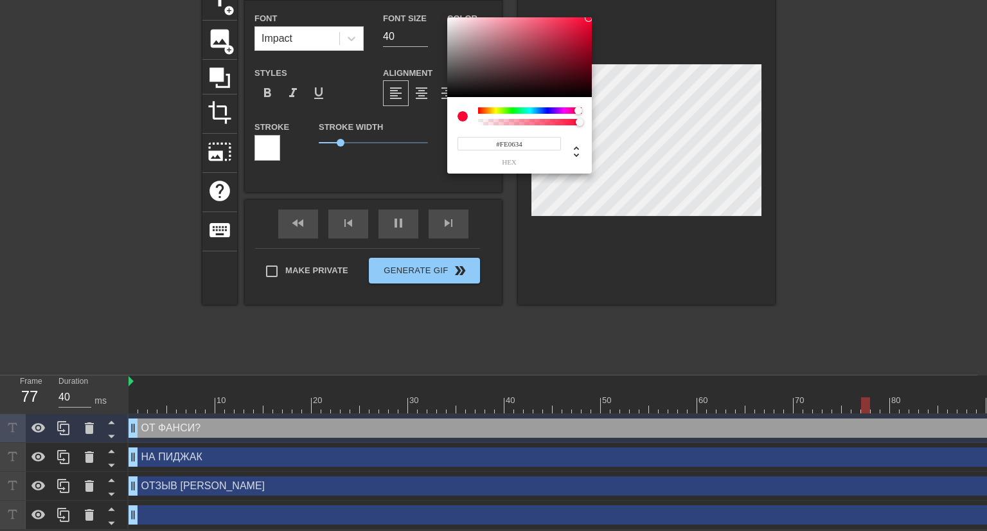
click at [579, 111] on div at bounding box center [530, 110] width 104 height 6
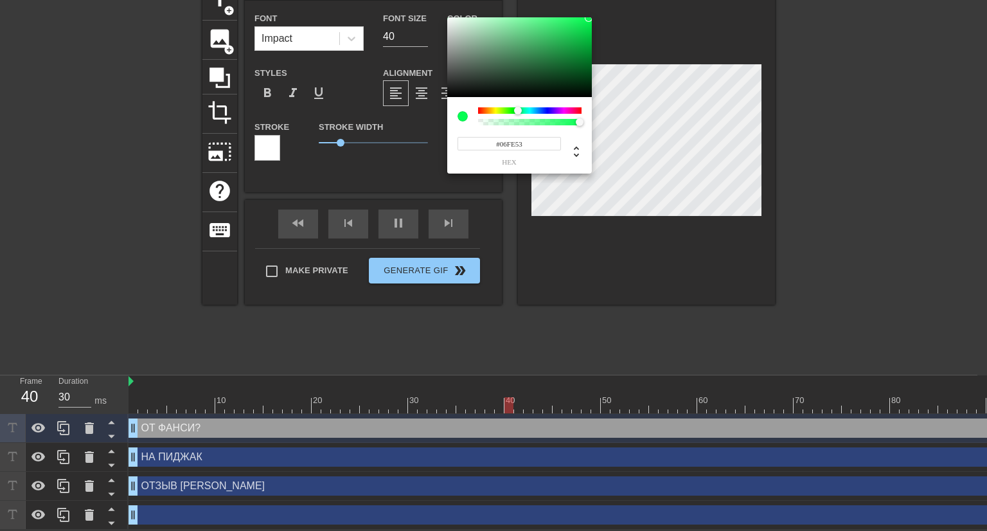
click at [518, 111] on div at bounding box center [530, 110] width 104 height 6
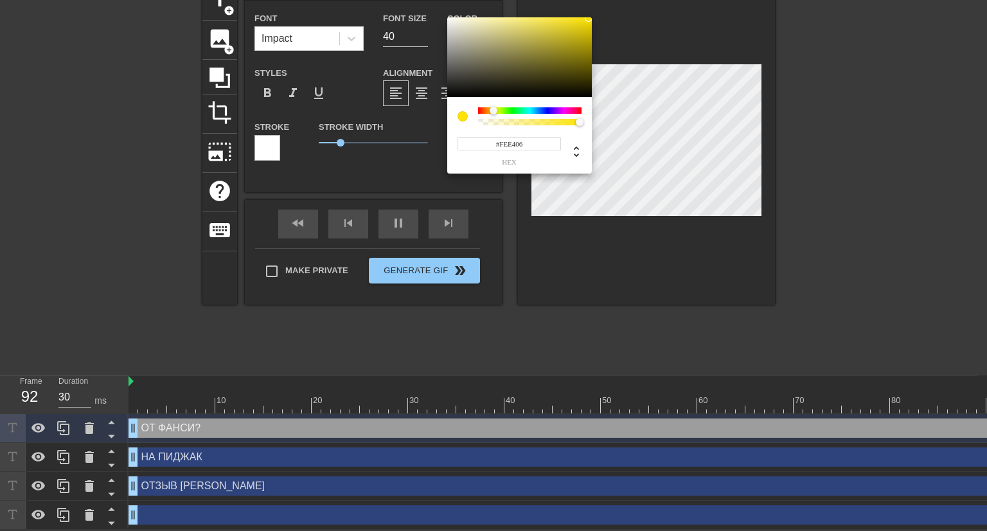
click at [494, 110] on div at bounding box center [530, 110] width 104 height 6
click at [579, 108] on div at bounding box center [530, 110] width 104 height 6
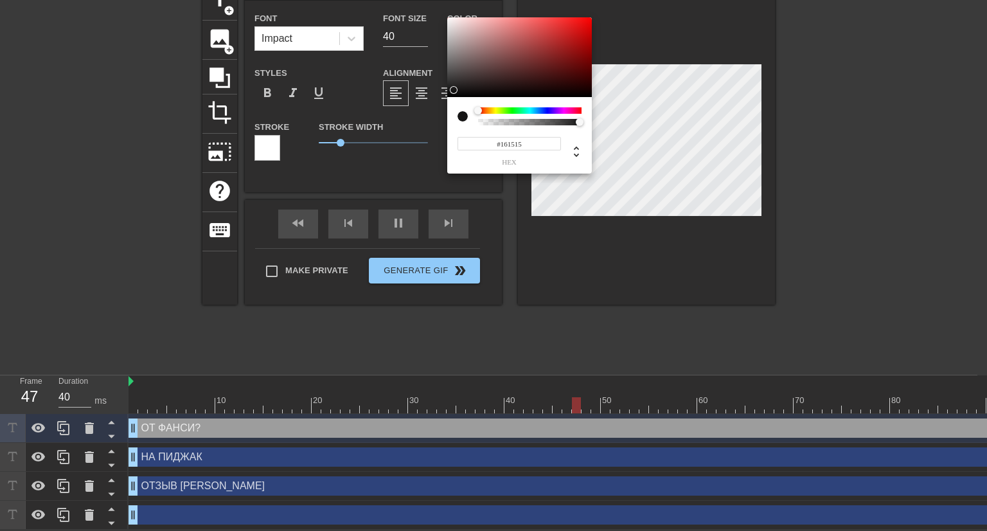
click at [449, 91] on div at bounding box center [519, 57] width 145 height 80
click at [587, 21] on div at bounding box center [519, 57] width 145 height 80
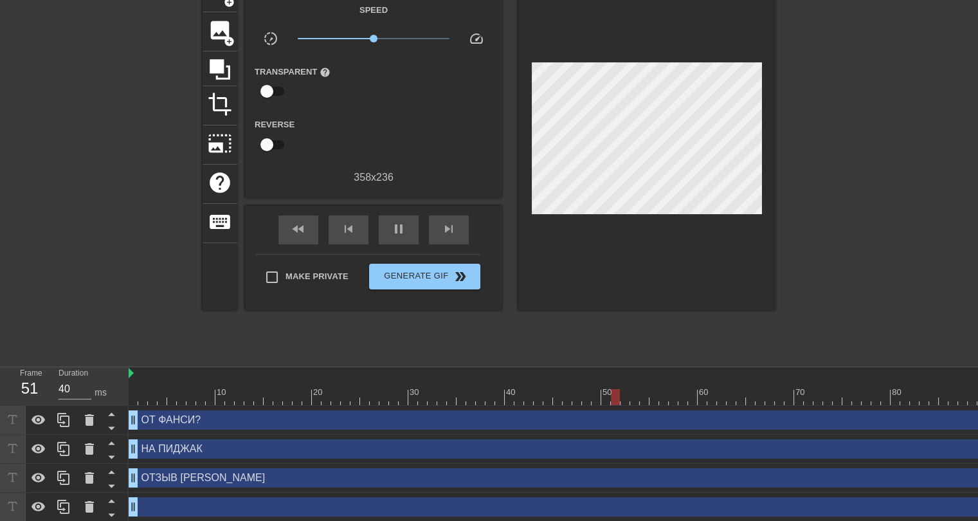
click at [832, 102] on div at bounding box center [887, 166] width 193 height 386
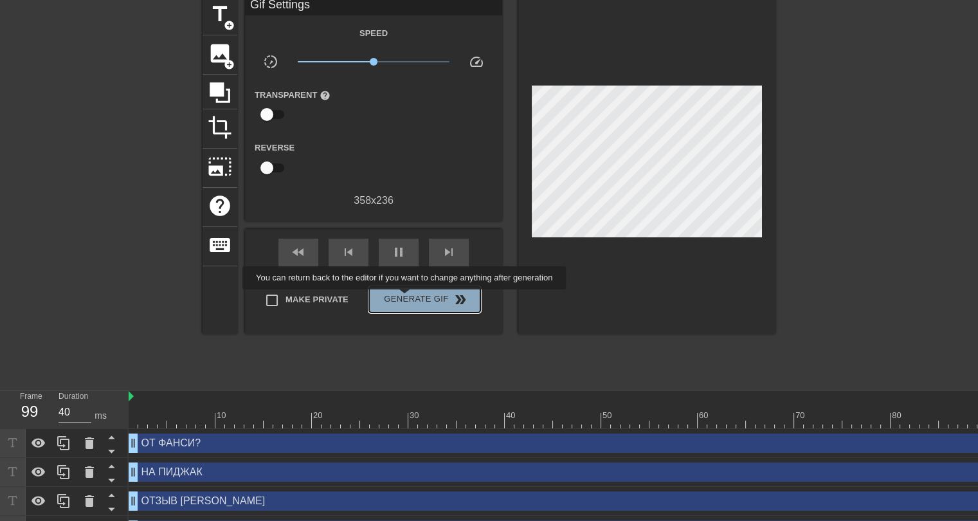
click at [406, 298] on span "Generate Gif double_arrow" at bounding box center [424, 299] width 101 height 15
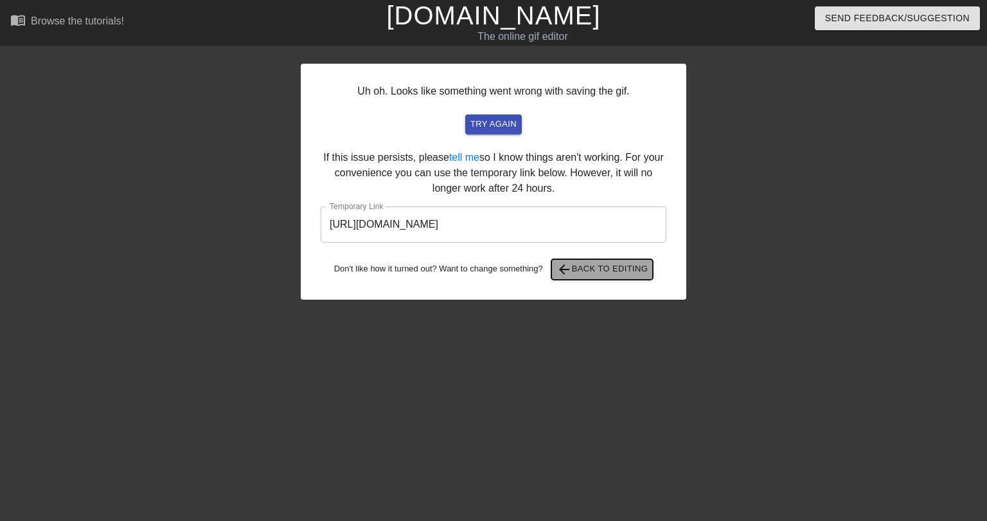
click at [635, 268] on span "arrow_back Back to Editing" at bounding box center [603, 269] width 92 height 15
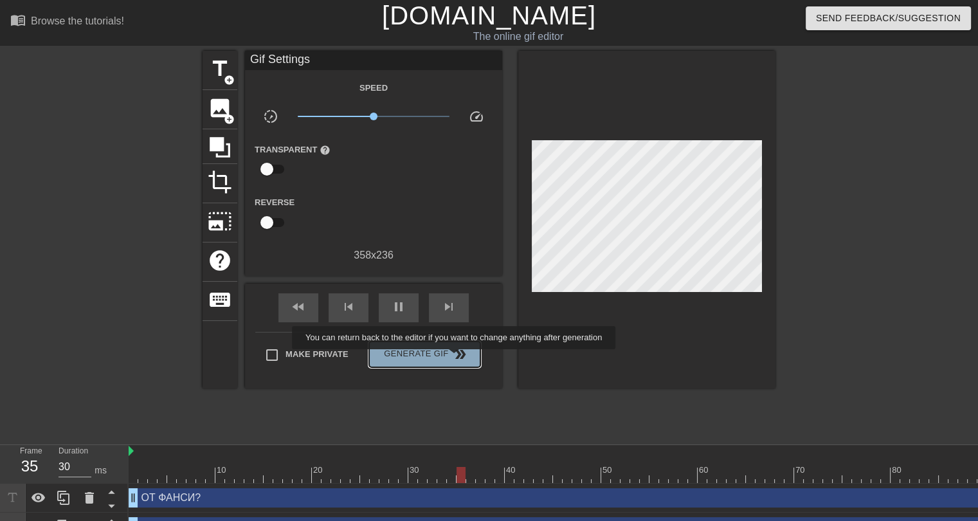
click at [455, 358] on span "double_arrow" at bounding box center [460, 354] width 15 height 15
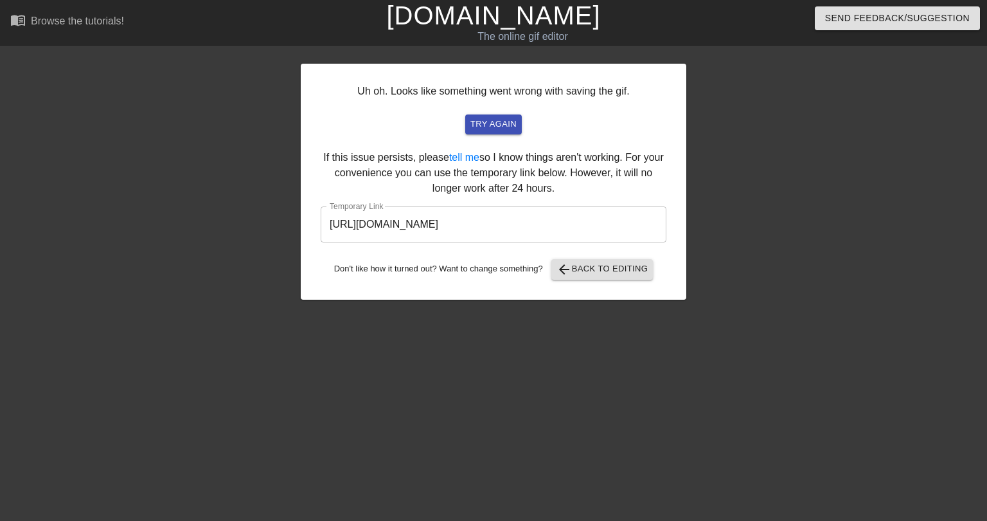
click at [903, 266] on div "Uh oh. Looks like something went wrong with saving the gif. try again If this i…" at bounding box center [493, 244] width 987 height 386
click at [638, 271] on span "arrow_back Back to Editing" at bounding box center [603, 269] width 92 height 15
